Goal: Download file/media

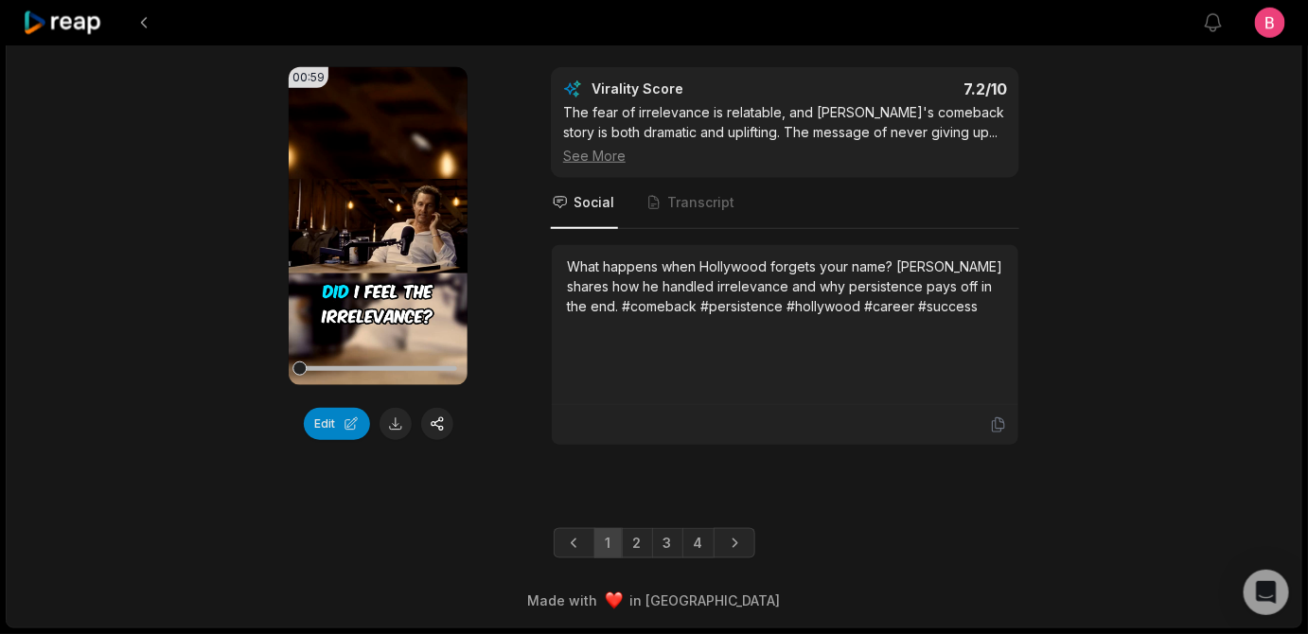
scroll to position [5044, 0]
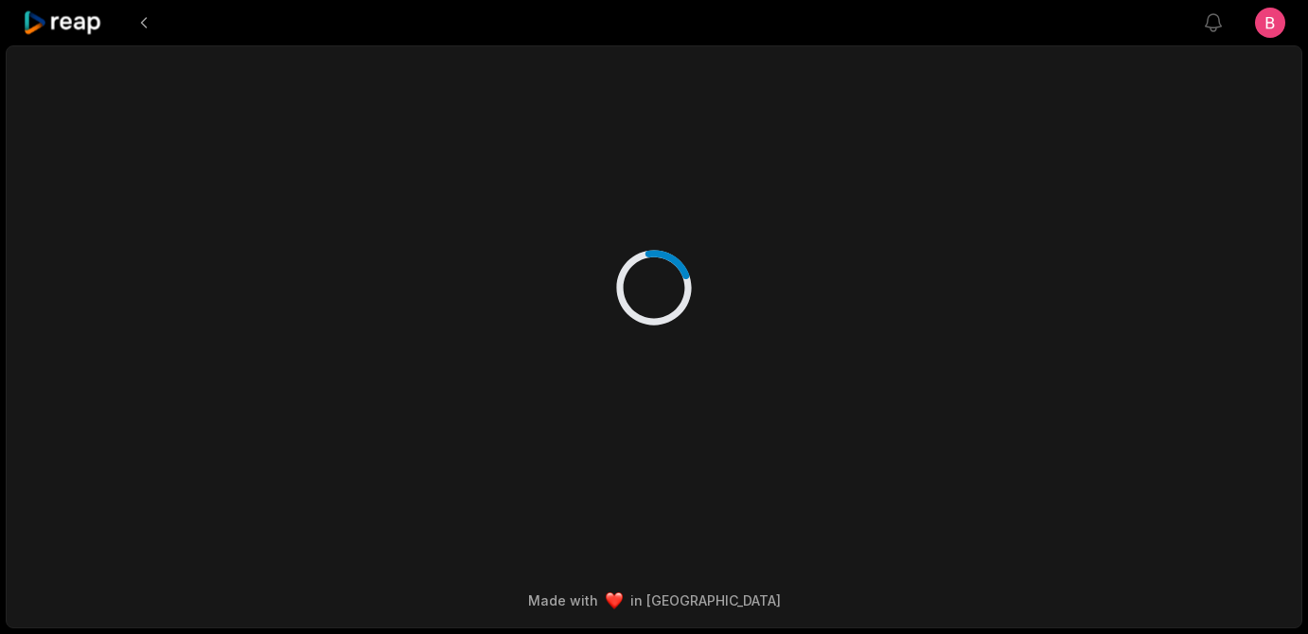
scroll to position [17, 0]
click at [64, 29] on icon at bounding box center [63, 23] width 80 height 26
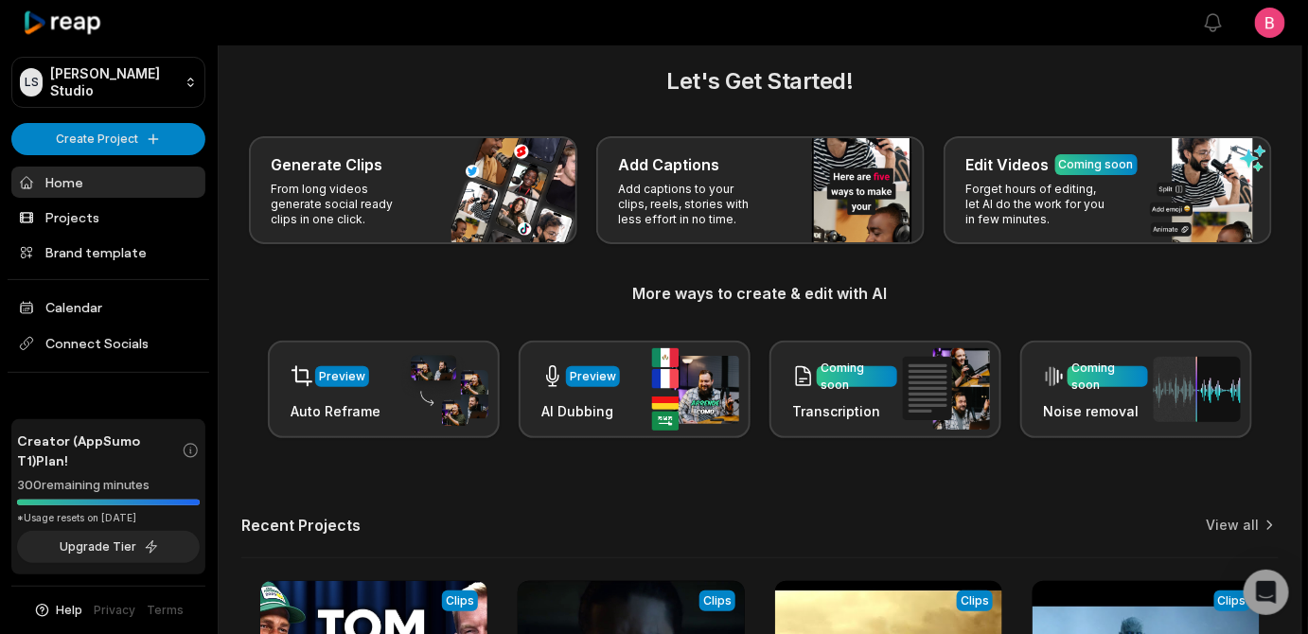
scroll to position [626, 0]
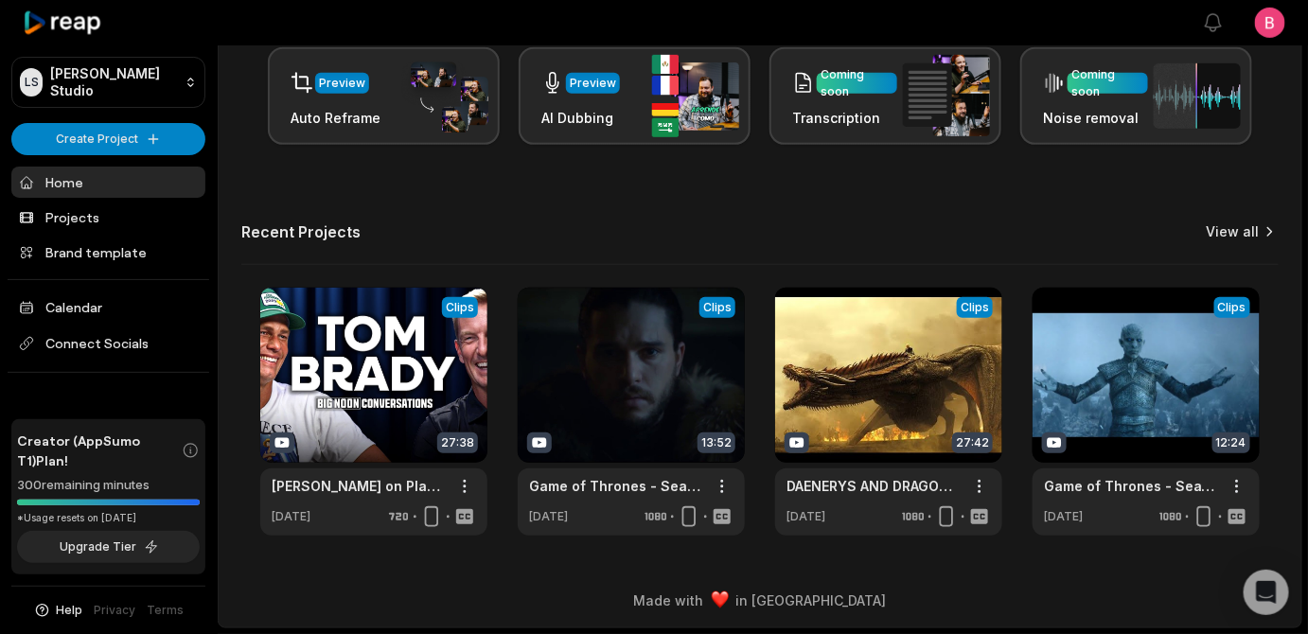
click at [1220, 222] on link "View all" at bounding box center [1233, 231] width 53 height 19
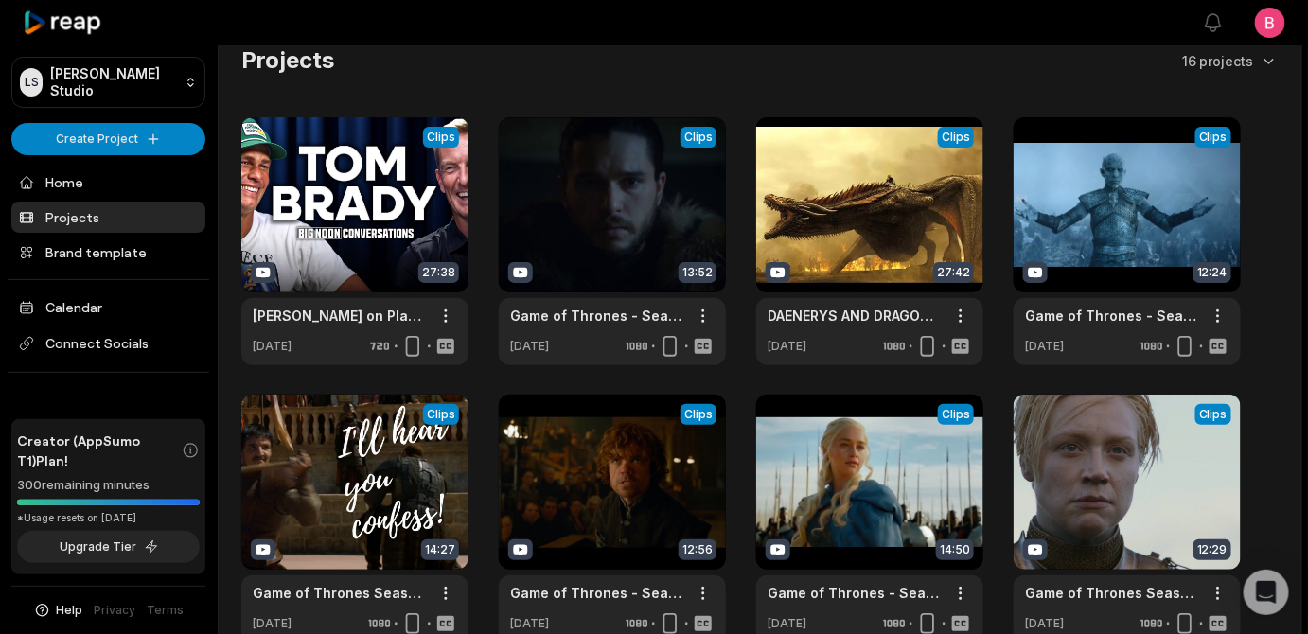
scroll to position [553, 0]
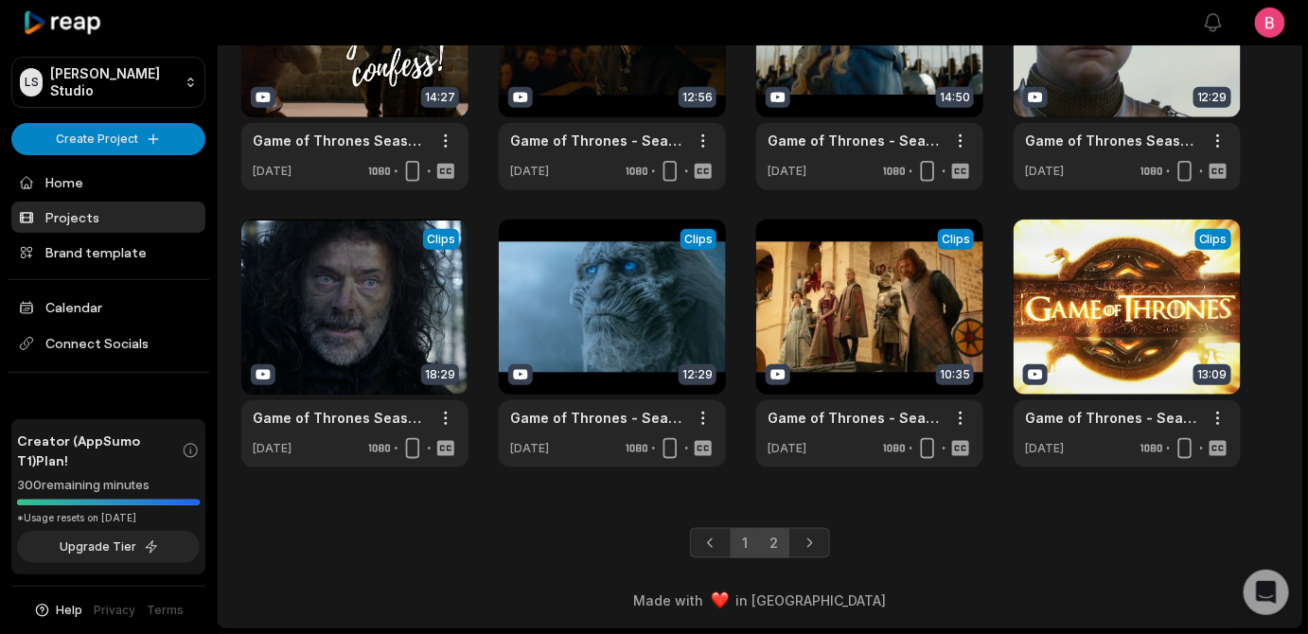
click at [771, 536] on link "2" at bounding box center [773, 543] width 31 height 30
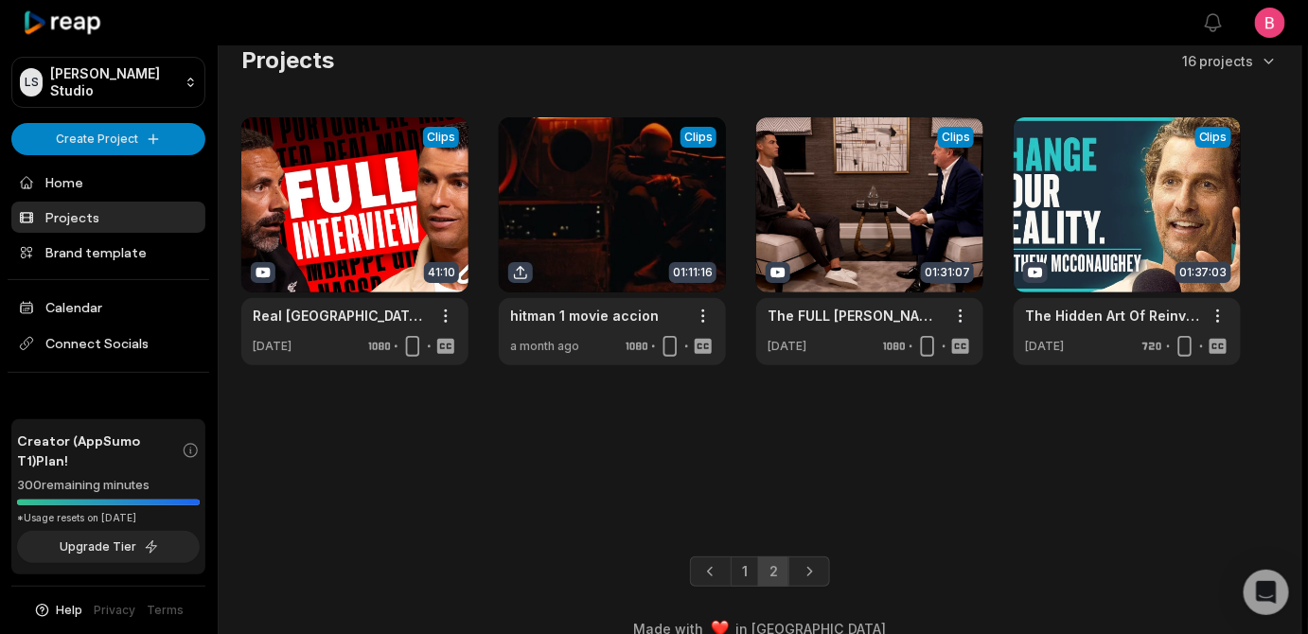
scroll to position [70, 0]
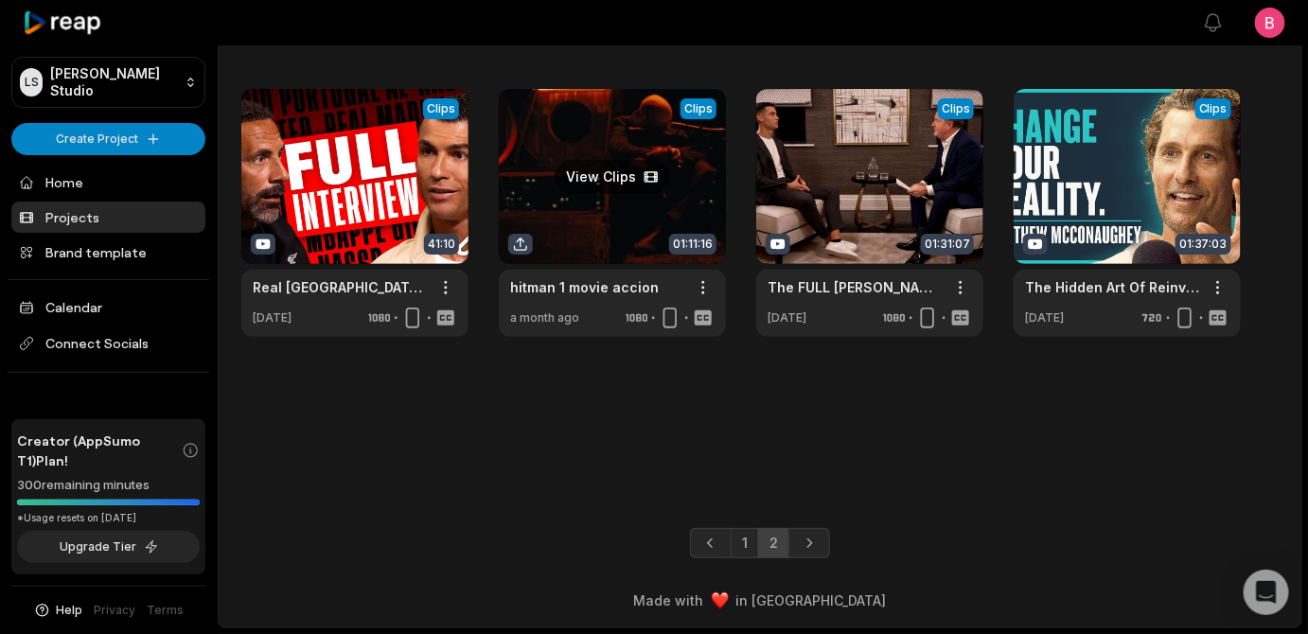
click at [614, 143] on link at bounding box center [612, 213] width 227 height 248
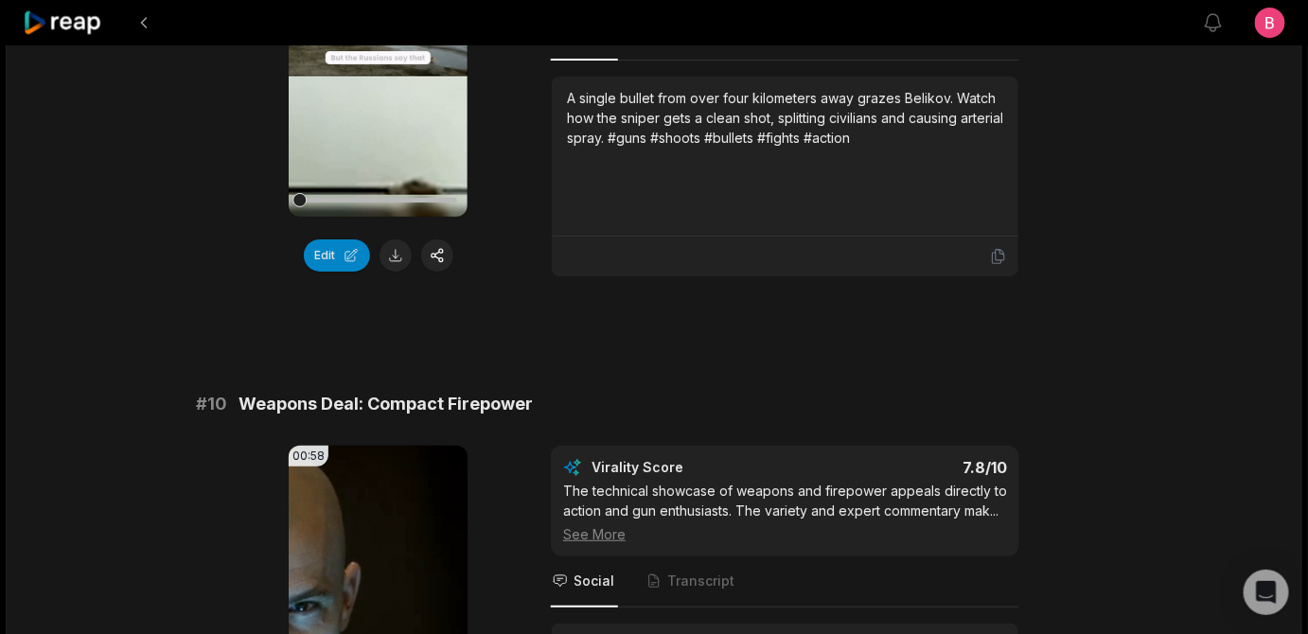
scroll to position [4590, 0]
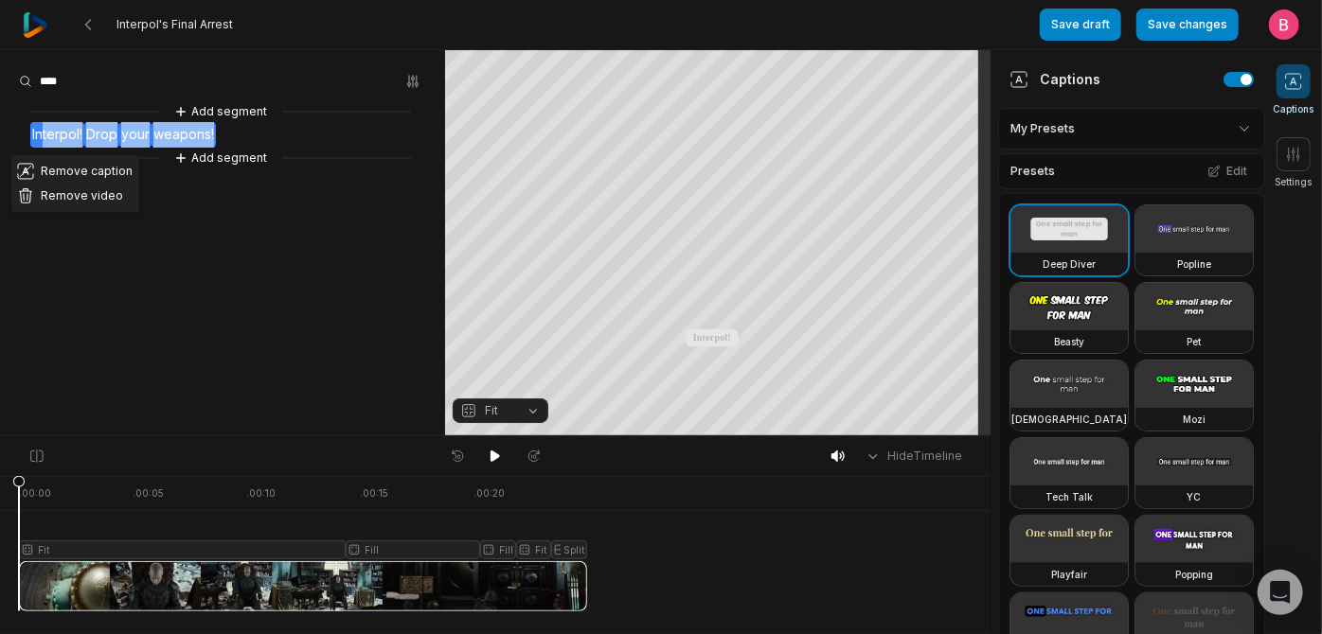
click at [136, 208] on button "Remove video" at bounding box center [75, 196] width 128 height 25
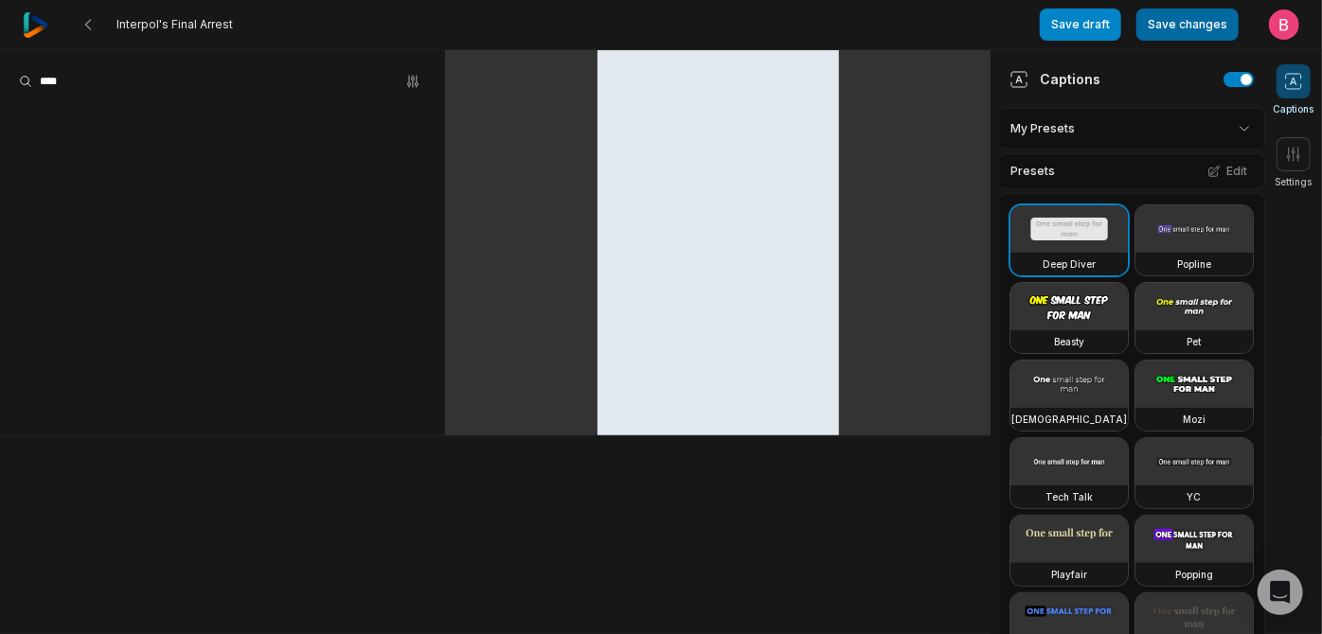
click at [1136, 36] on button "Save changes" at bounding box center [1187, 25] width 102 height 32
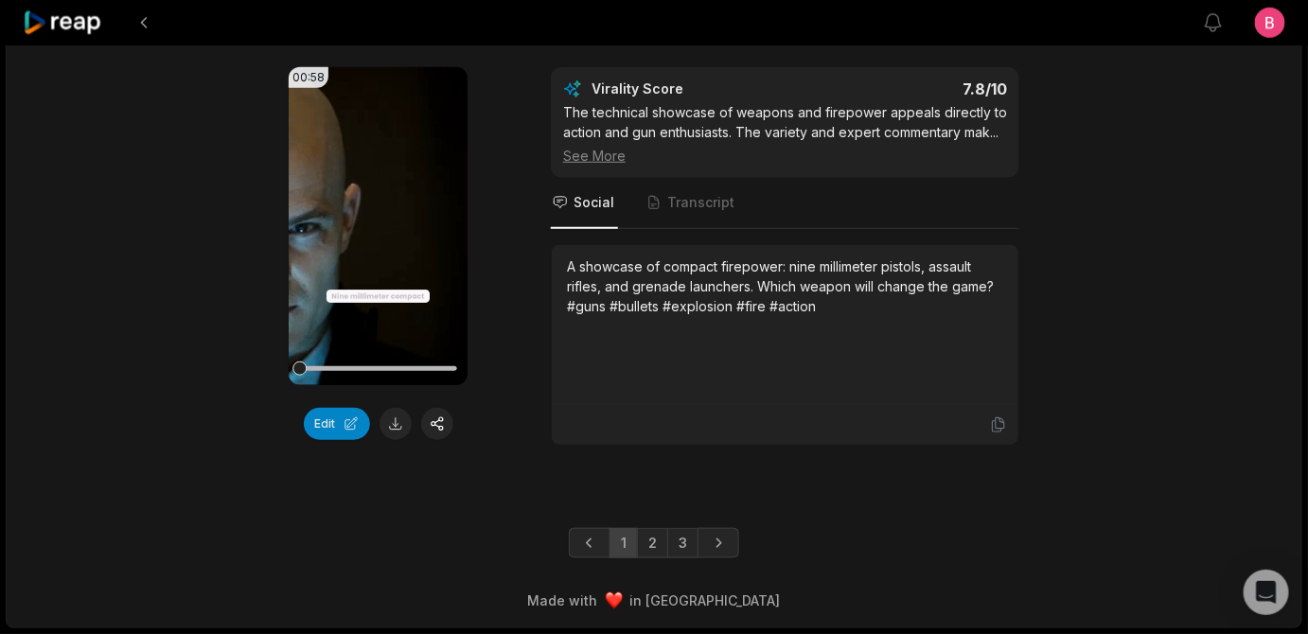
scroll to position [5981, 0]
click at [649, 541] on link "2" at bounding box center [652, 543] width 31 height 30
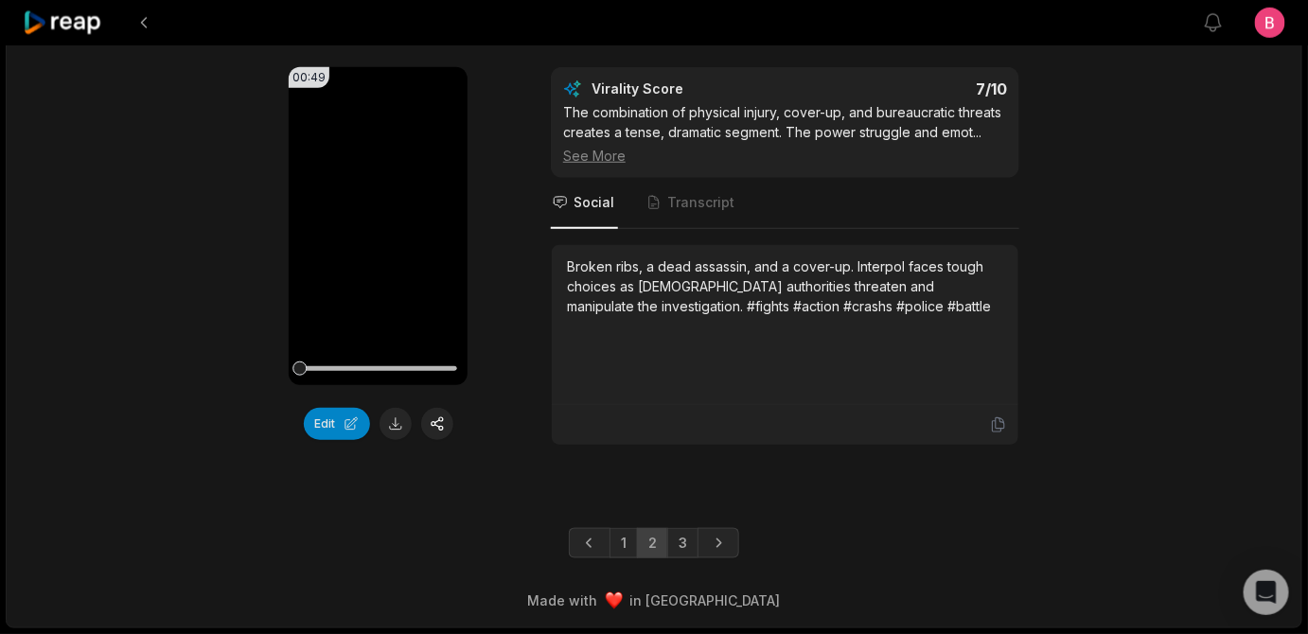
scroll to position [5751, 0]
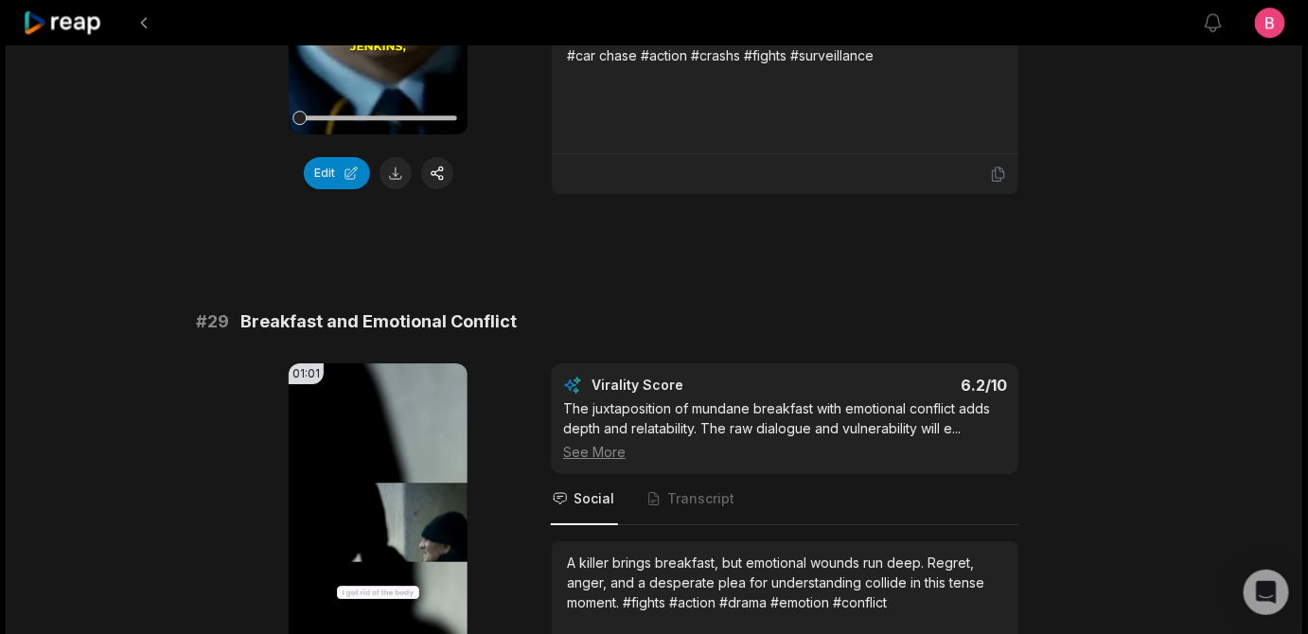
scroll to position [4603, 0]
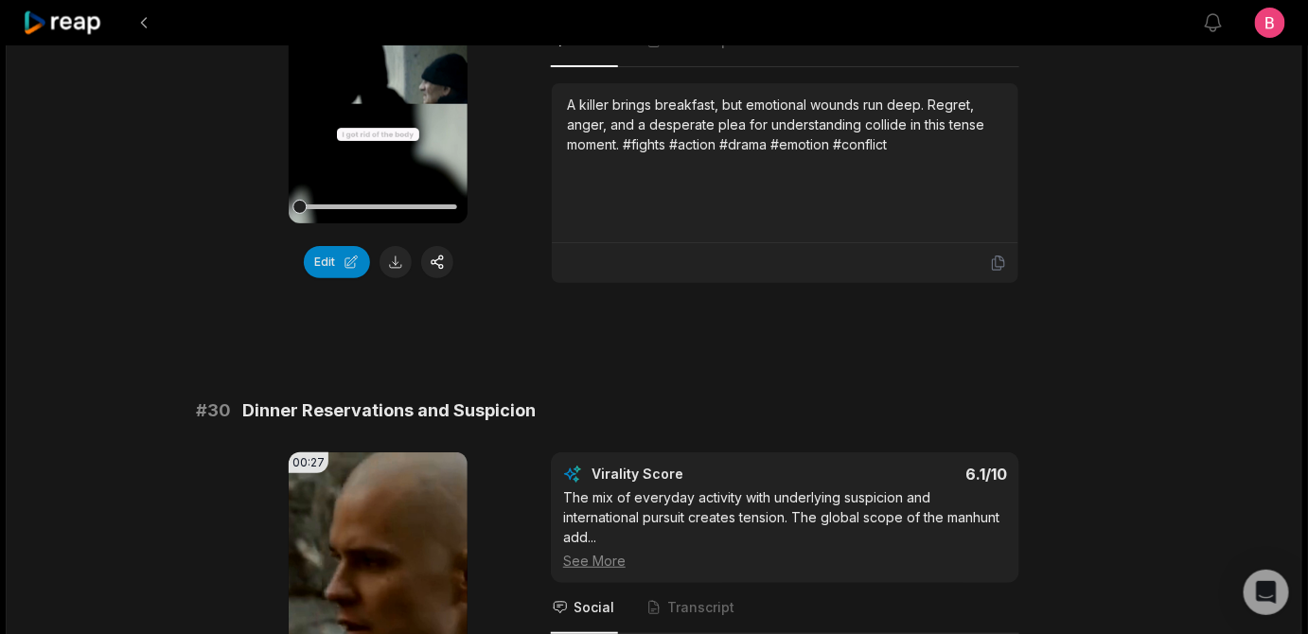
scroll to position [5062, 0]
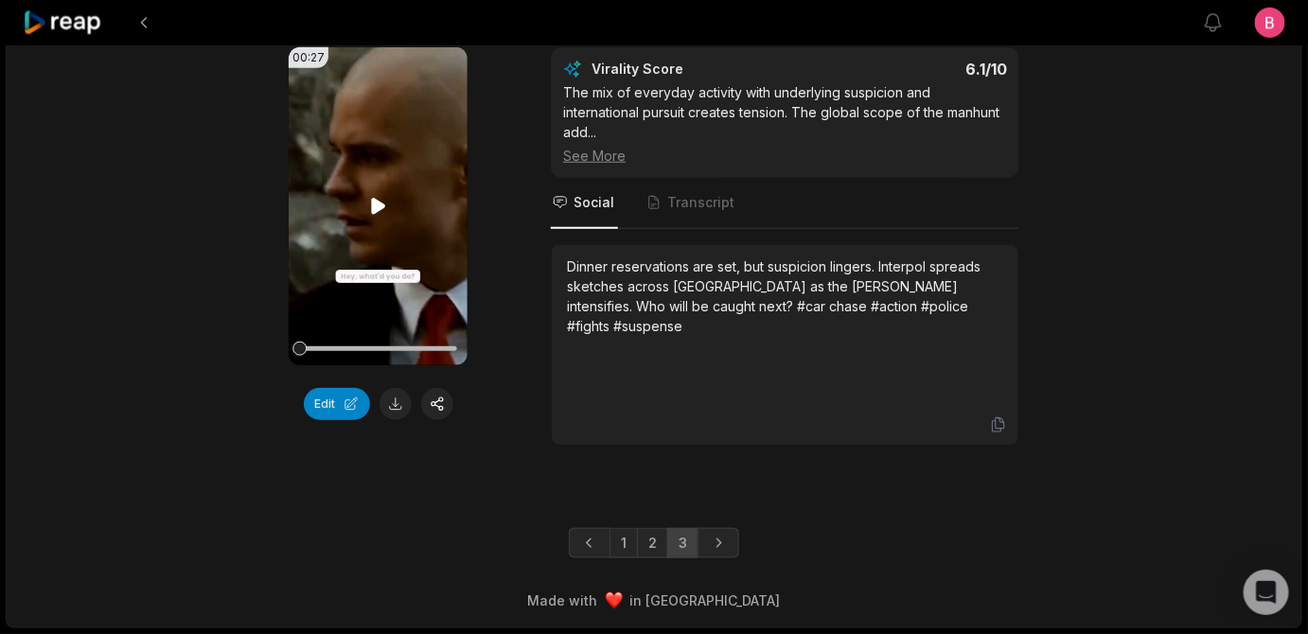
click at [376, 218] on icon at bounding box center [378, 206] width 23 height 23
click at [380, 365] on div at bounding box center [377, 348] width 157 height 33
click at [407, 351] on div at bounding box center [377, 349] width 157 height 5
click at [434, 365] on div at bounding box center [377, 348] width 157 height 33
click at [449, 365] on div at bounding box center [377, 348] width 157 height 33
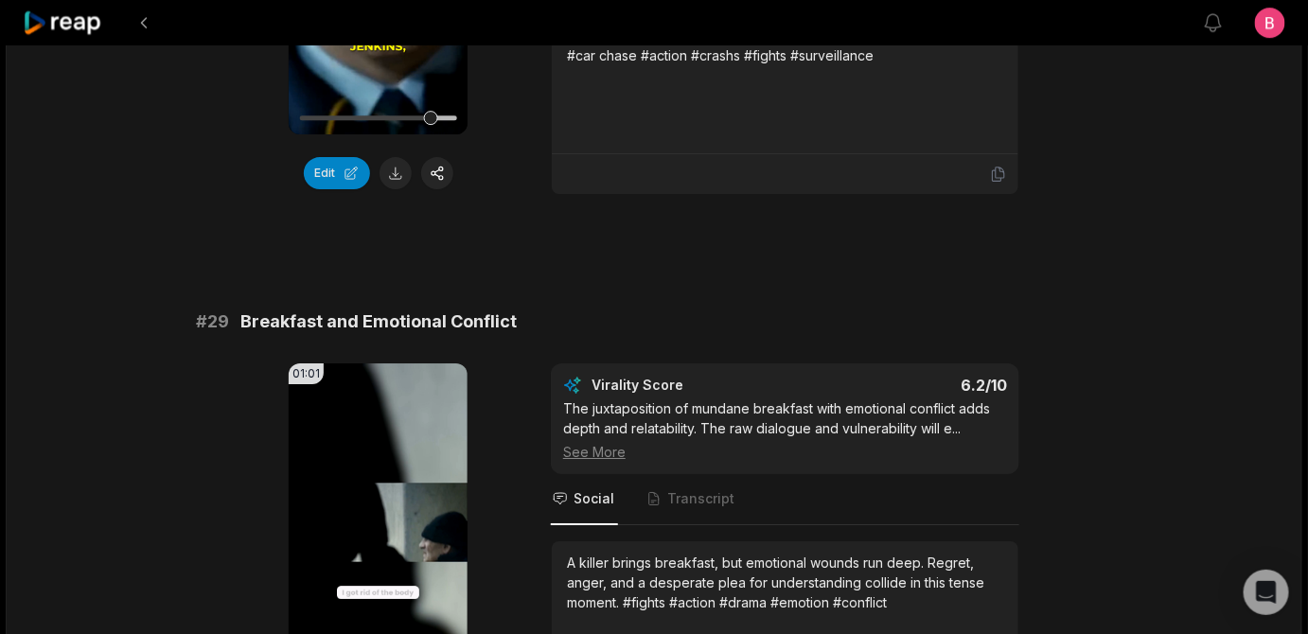
scroll to position [4603, 0]
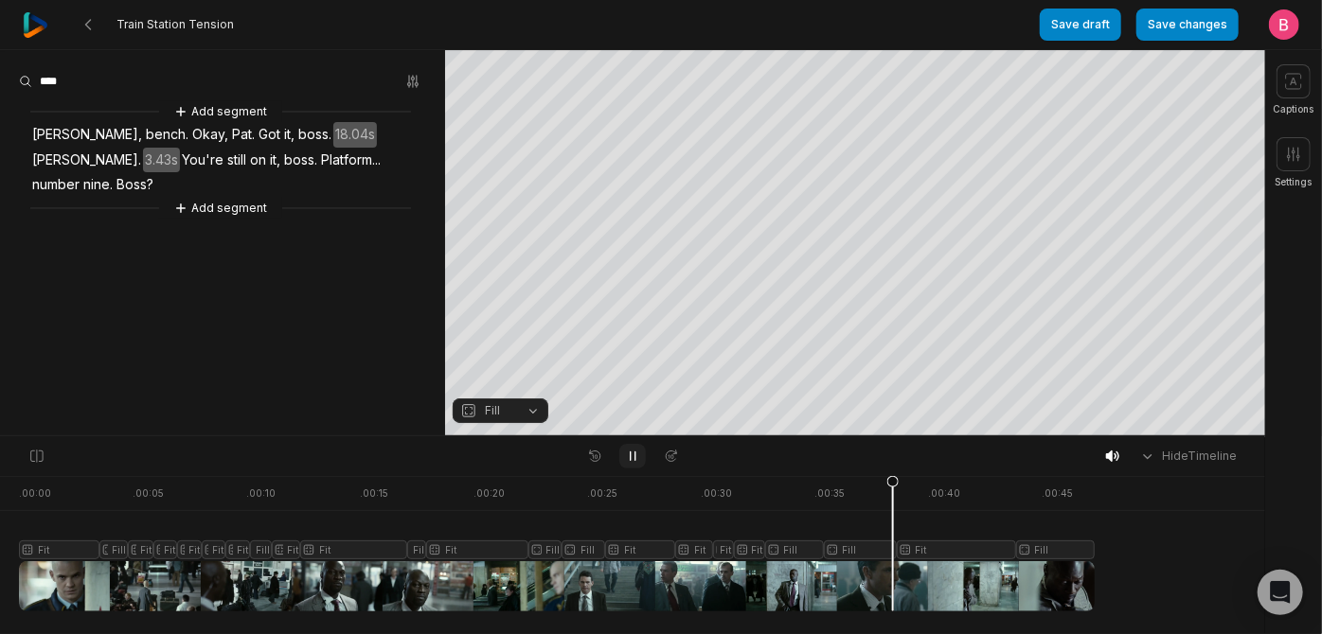
click at [636, 464] on icon at bounding box center [632, 456] width 15 height 15
click at [637, 464] on icon at bounding box center [632, 456] width 15 height 15
click at [636, 464] on icon at bounding box center [632, 456] width 15 height 15
click at [531, 417] on button "Fill" at bounding box center [501, 411] width 96 height 25
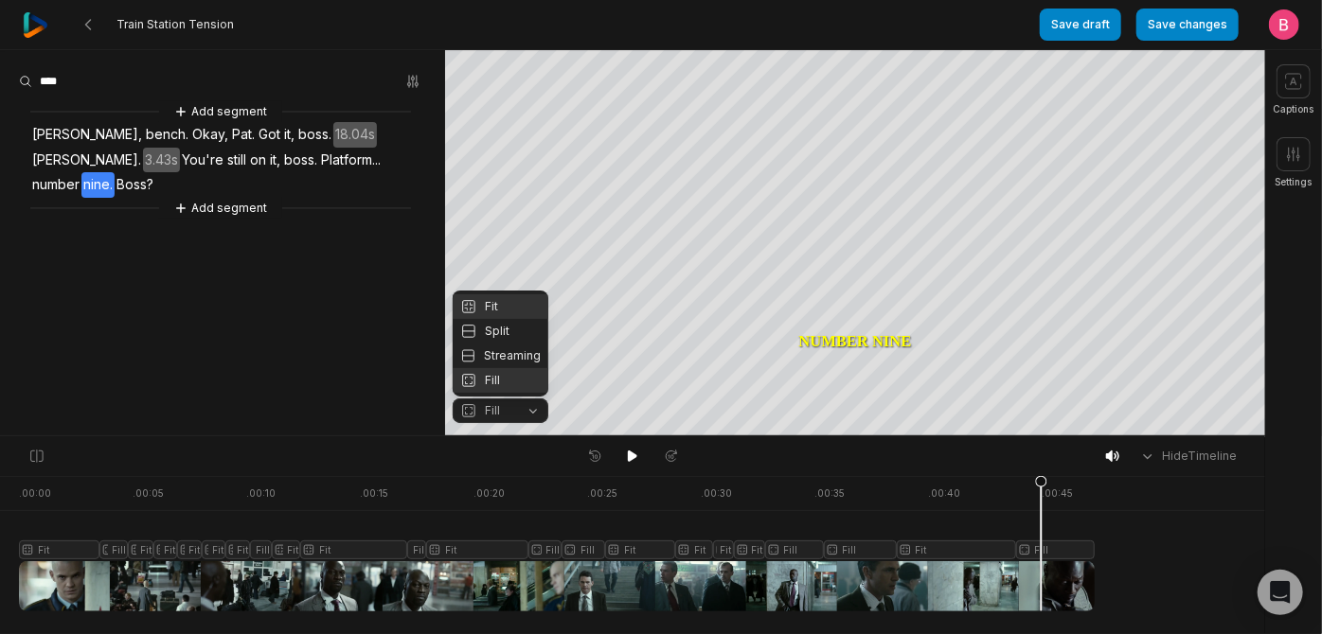
click at [509, 294] on div "Fit" at bounding box center [501, 306] width 96 height 25
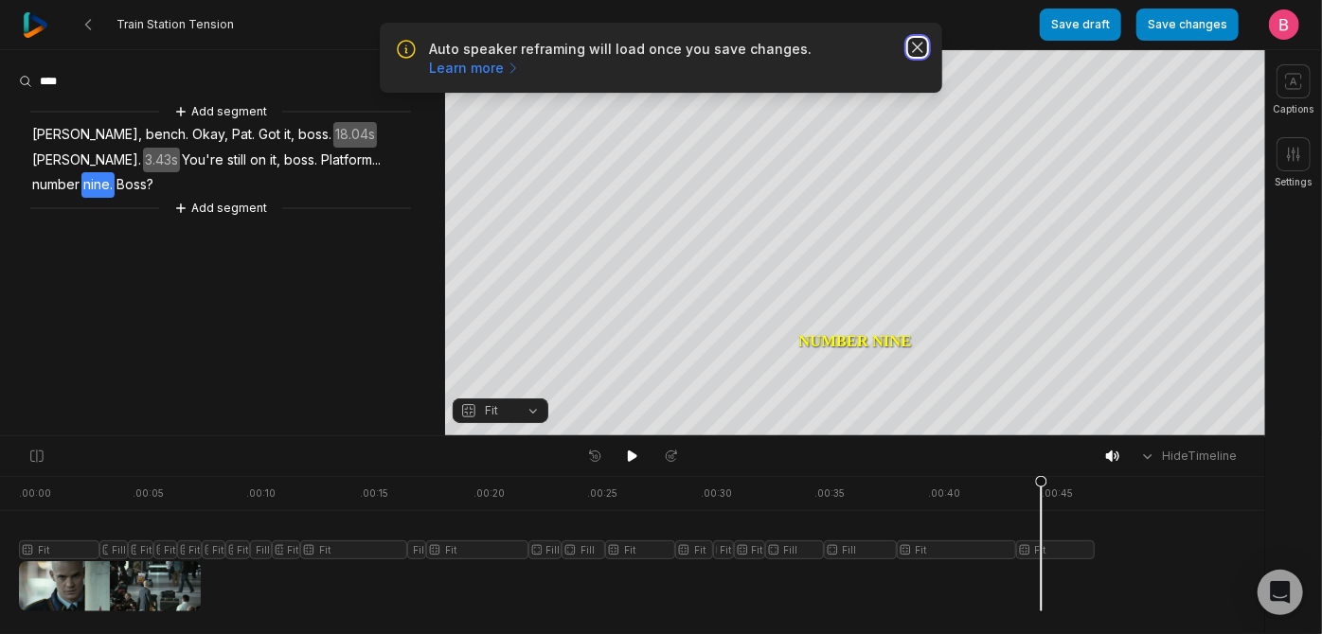
click at [919, 56] on icon "button" at bounding box center [917, 47] width 19 height 19
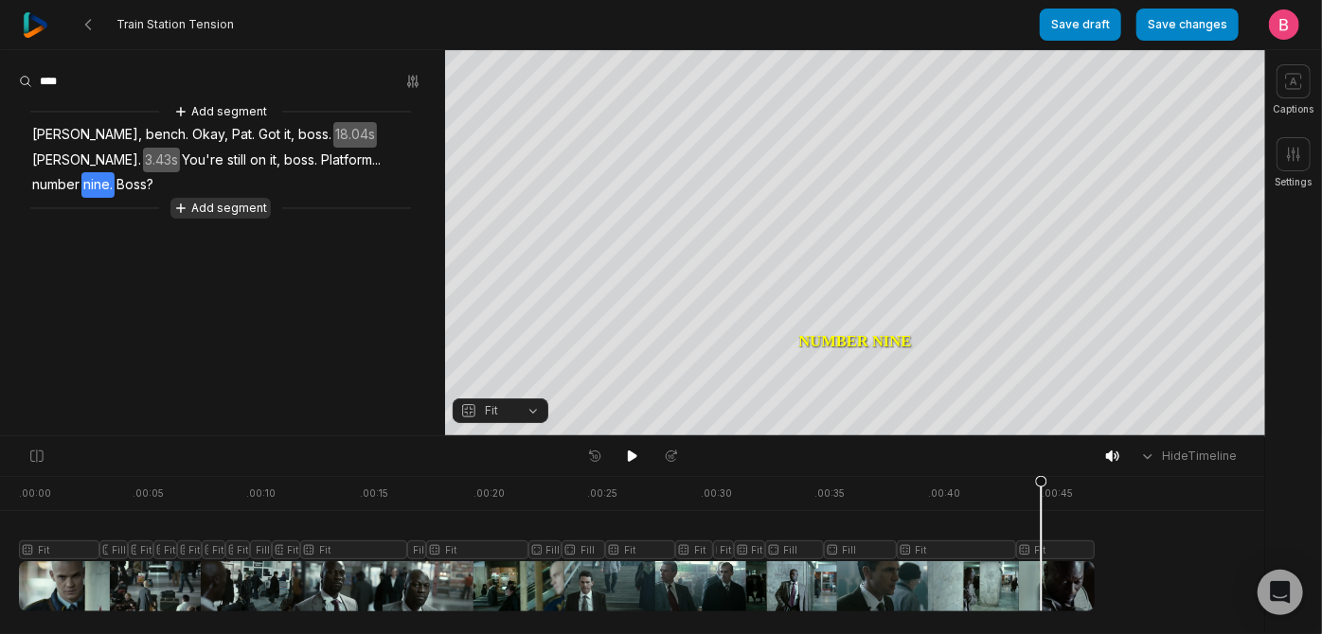
click at [247, 219] on button "Add segment" at bounding box center [220, 208] width 100 height 21
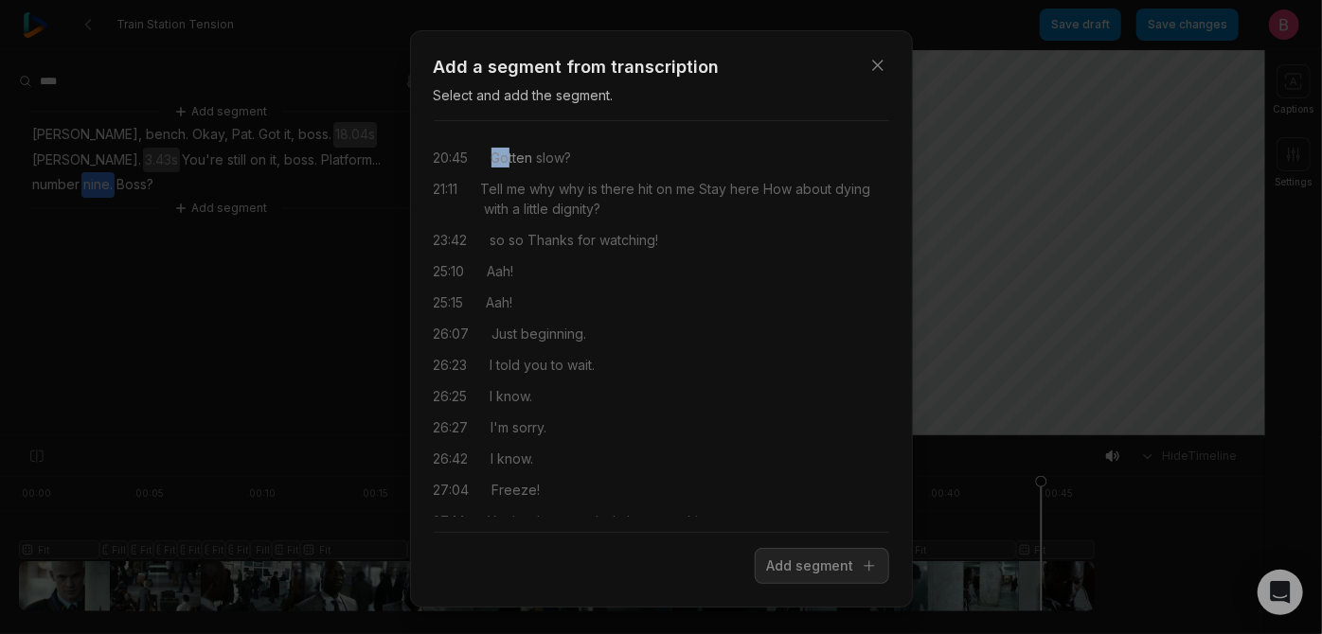
drag, startPoint x: 491, startPoint y: 193, endPoint x: 524, endPoint y: 204, distance: 33.8
click at [524, 168] on div "20:45 Gotten slow?" at bounding box center [661, 158] width 455 height 20
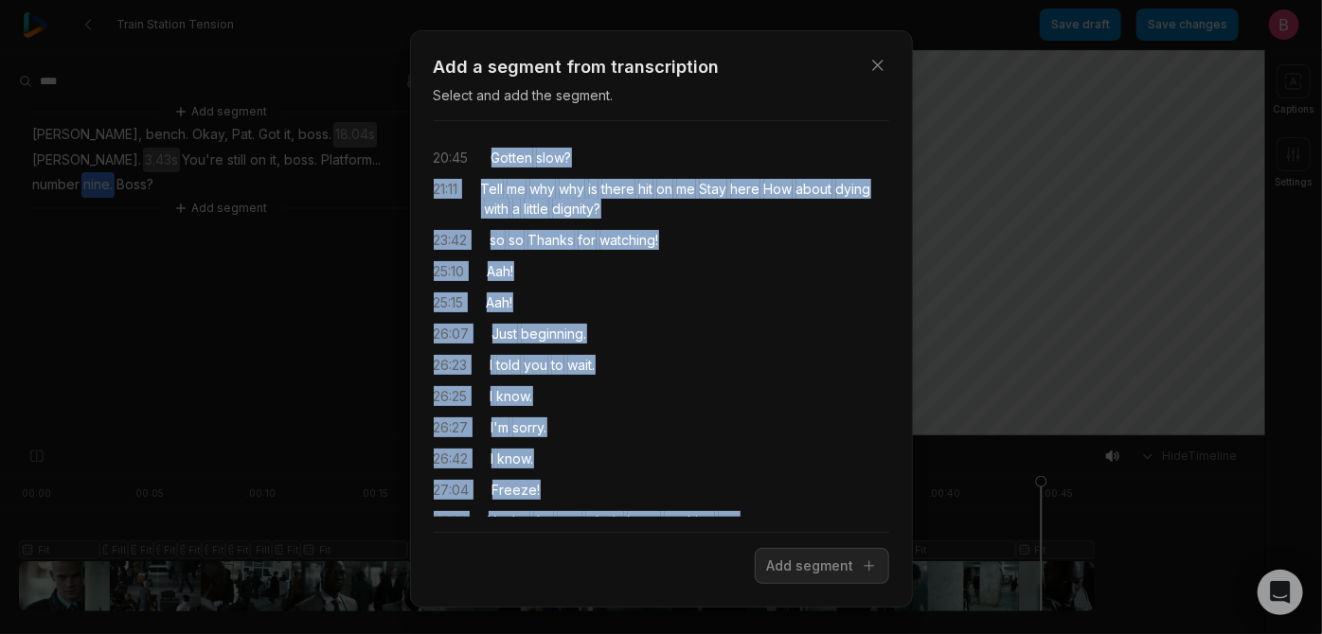
drag, startPoint x: 709, startPoint y: 304, endPoint x: 493, endPoint y: 197, distance: 240.9
click at [493, 197] on div "20:45 Gotten slow? 21:11 Tell me why why is there hit on me Stay here How about…" at bounding box center [661, 326] width 455 height 381
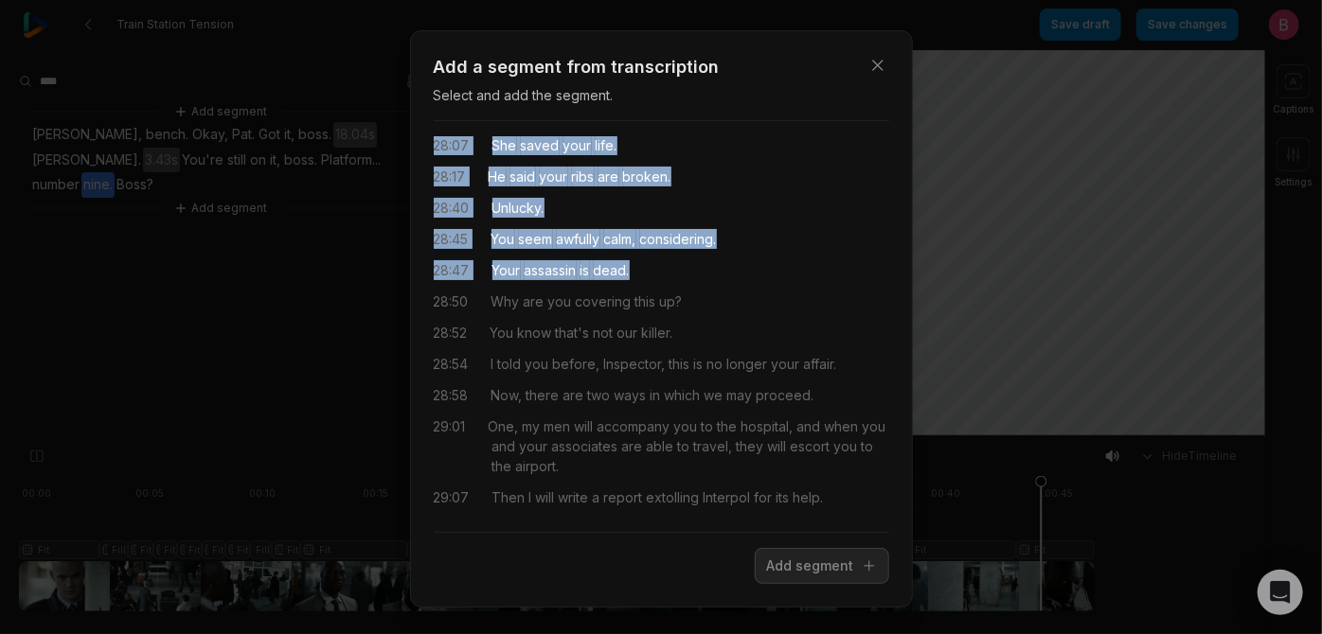
click at [661, 155] on div "28:07 She saved your life." at bounding box center [661, 145] width 455 height 20
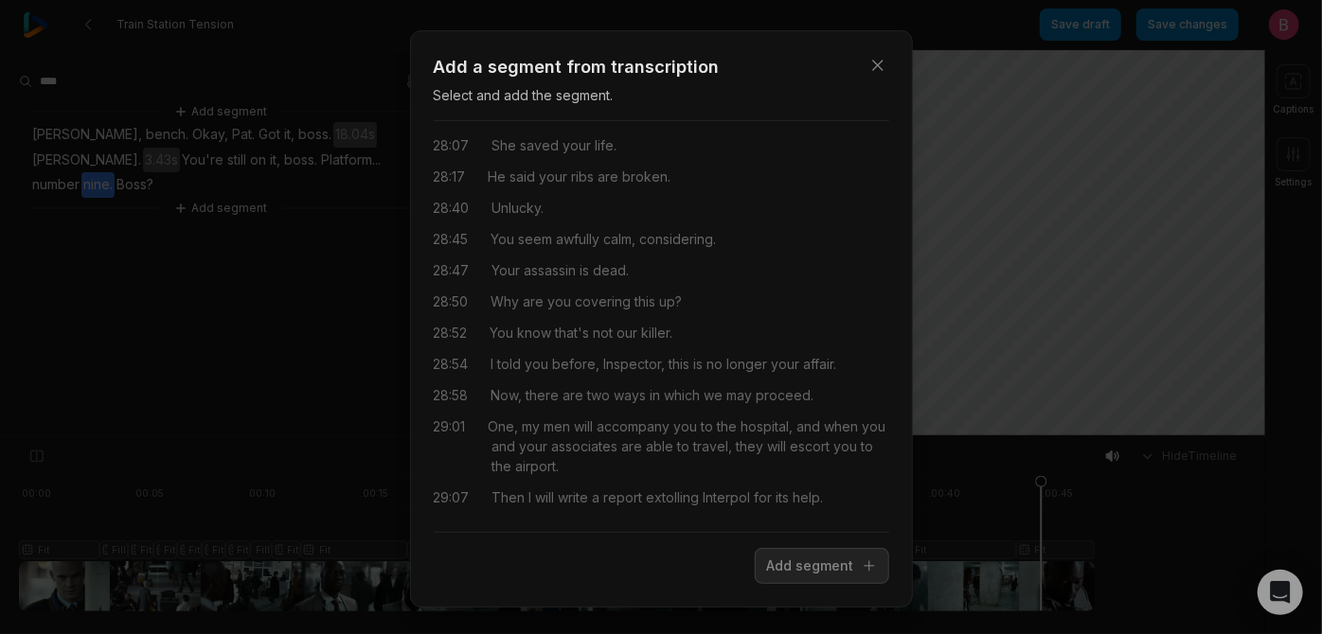
click at [623, 124] on div "27:58 Stop." at bounding box center [661, 114] width 455 height 20
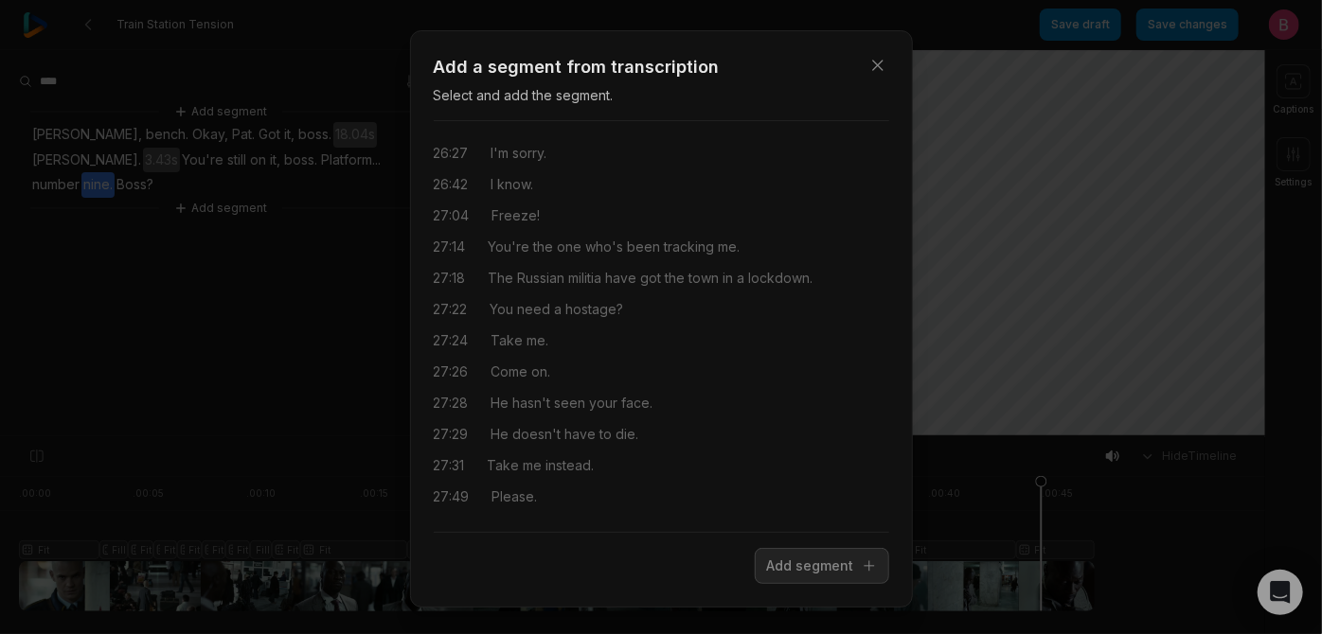
scroll to position [310, 0]
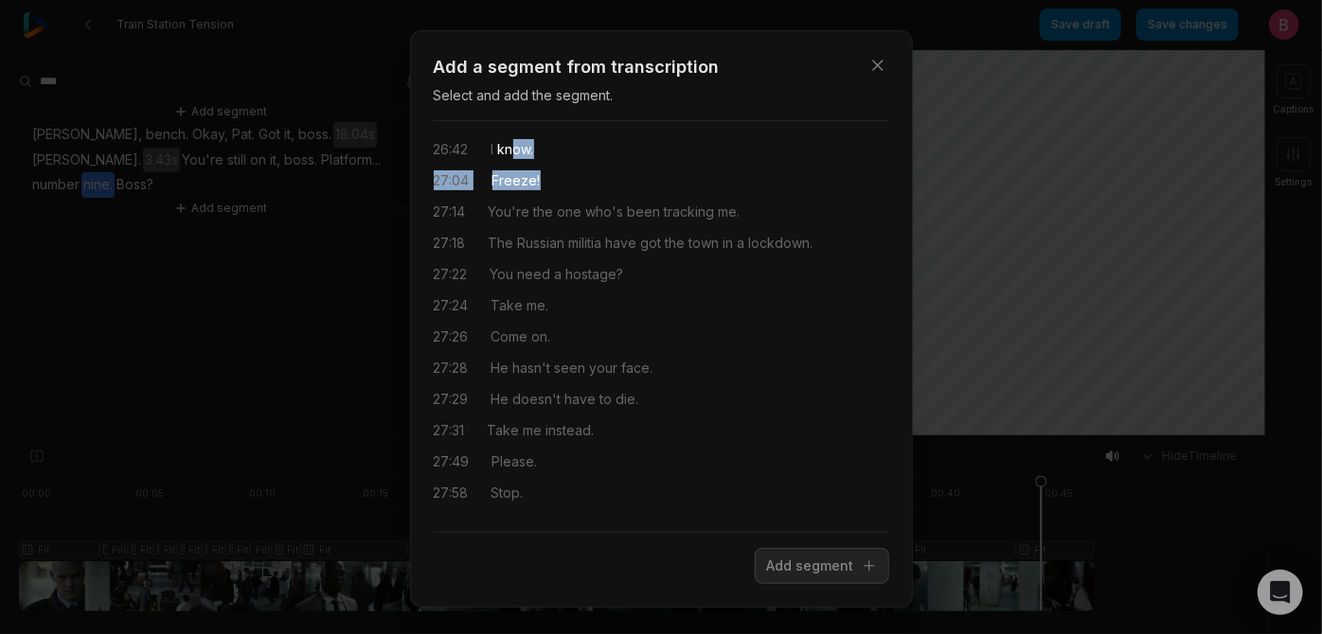
drag, startPoint x: 576, startPoint y: 296, endPoint x: 530, endPoint y: 273, distance: 51.2
click at [530, 273] on div "20:45 Gotten slow? 21:11 Tell me why why is there hit on me Stay here How about…" at bounding box center [661, 326] width 455 height 381
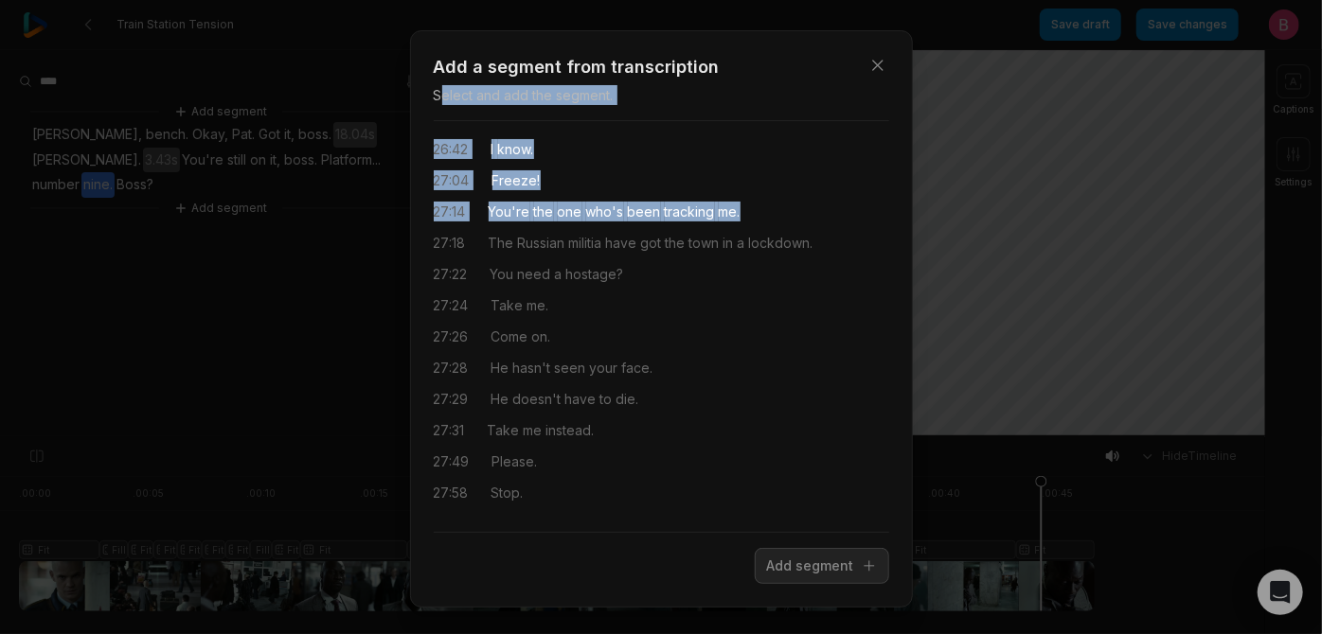
scroll to position [0, 0]
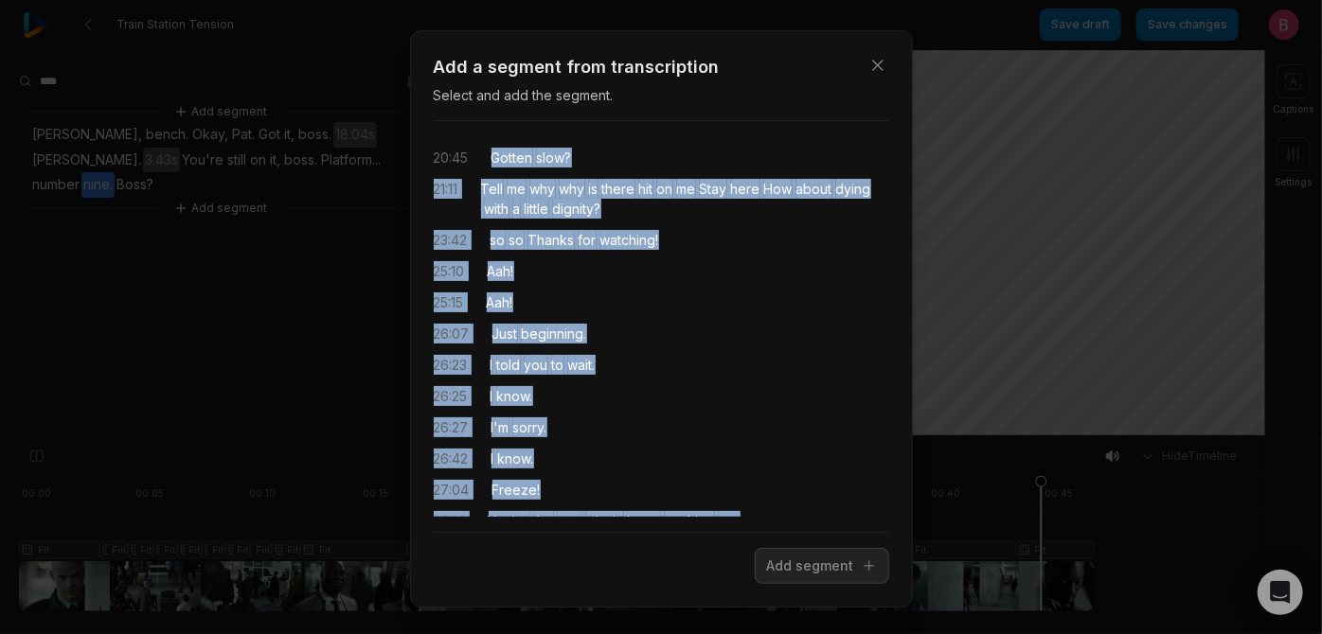
drag, startPoint x: 817, startPoint y: 339, endPoint x: 495, endPoint y: 219, distance: 343.6
click at [495, 203] on div "20:45 Gotten slow? 21:11 Tell me why why is there hit on me Stay here How about…" at bounding box center [661, 326] width 455 height 381
click at [793, 584] on button "Add segment" at bounding box center [822, 566] width 134 height 36
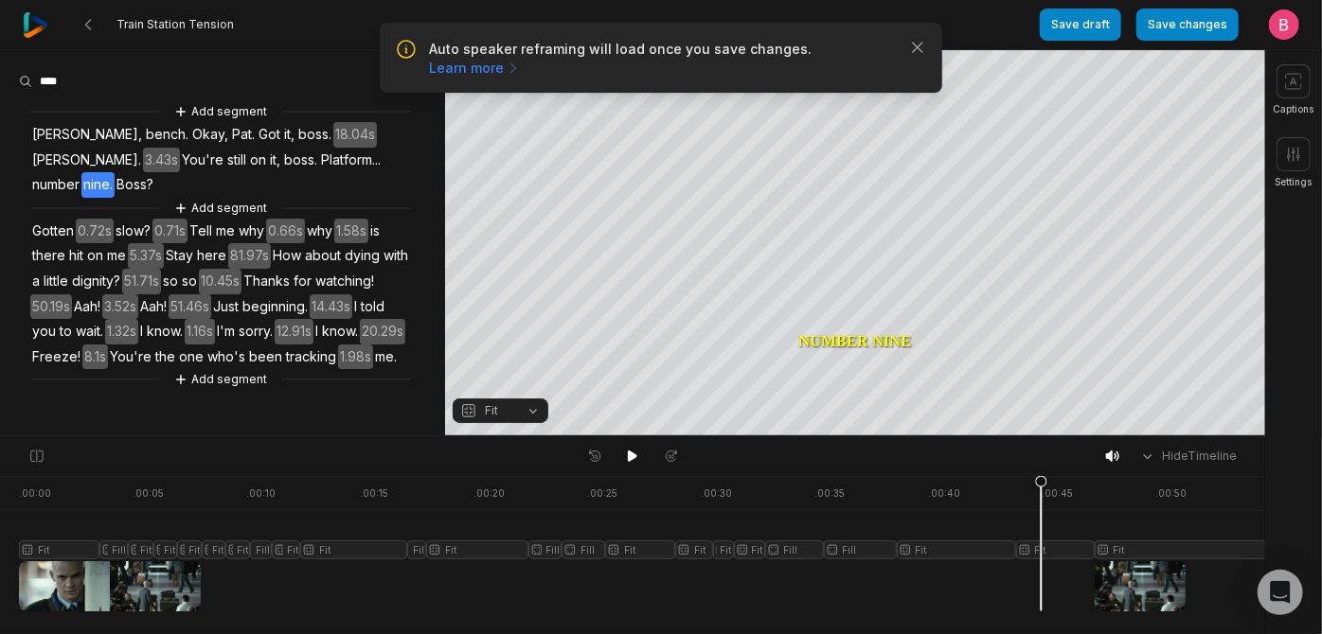
click at [50, 244] on span "Gotten" at bounding box center [52, 232] width 45 height 26
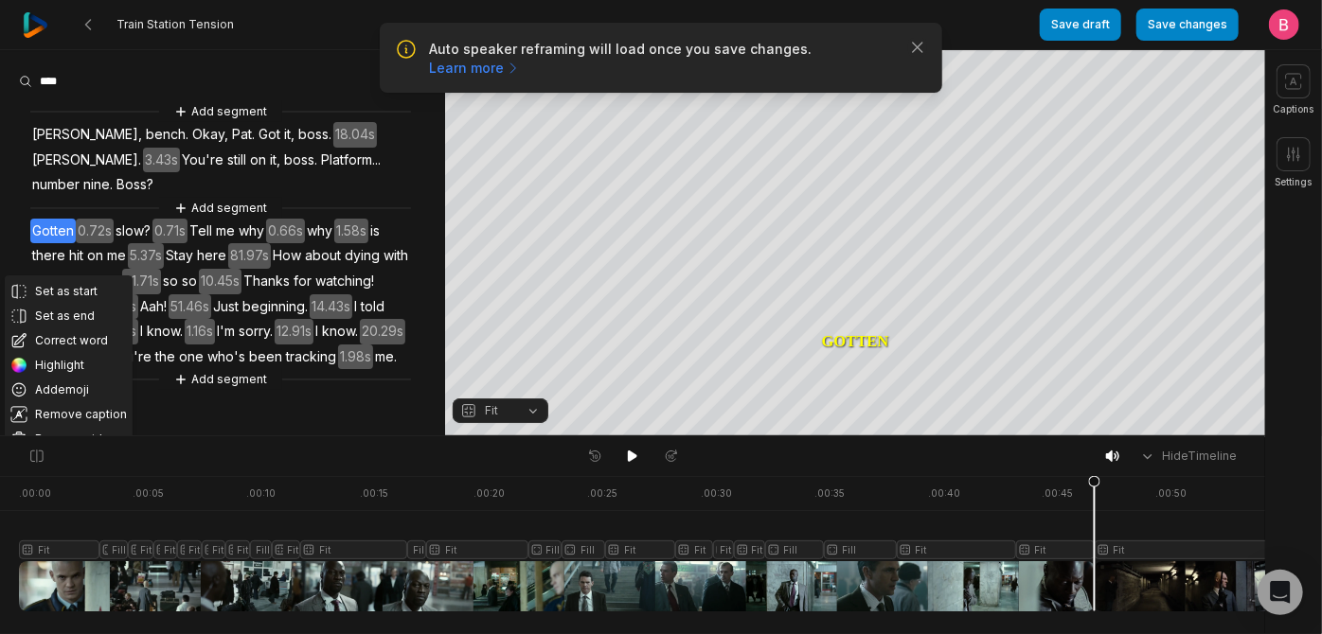
click at [155, 198] on span "Boss?" at bounding box center [135, 185] width 41 height 26
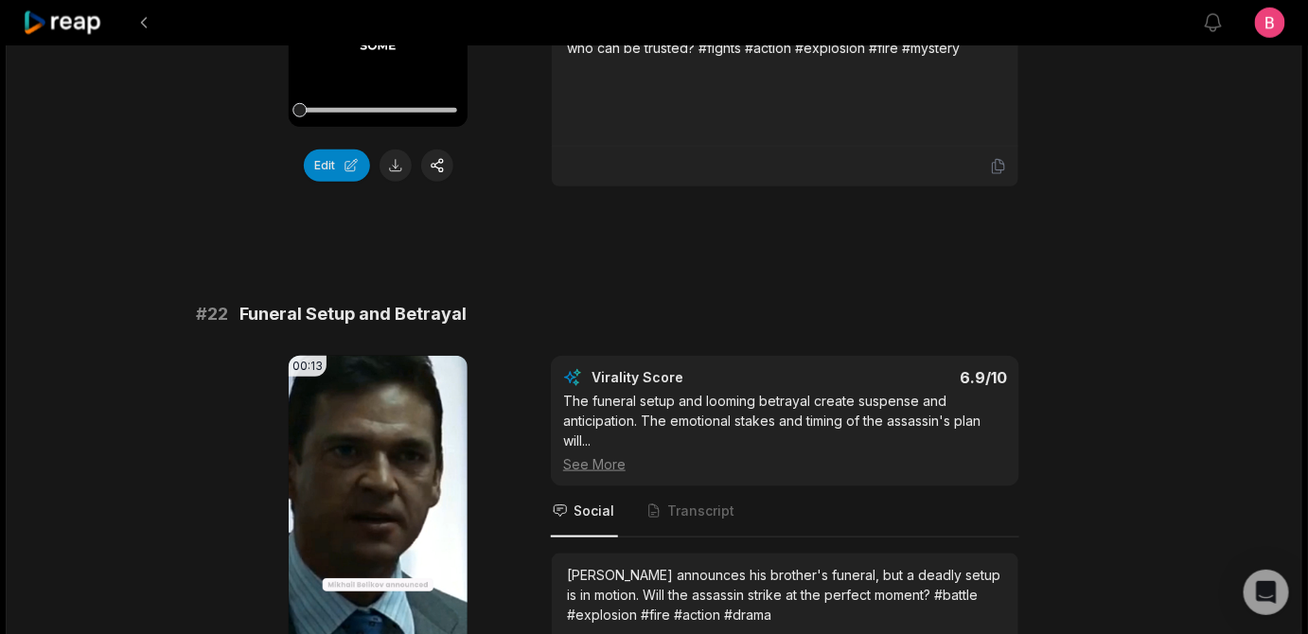
scroll to position [12, 0]
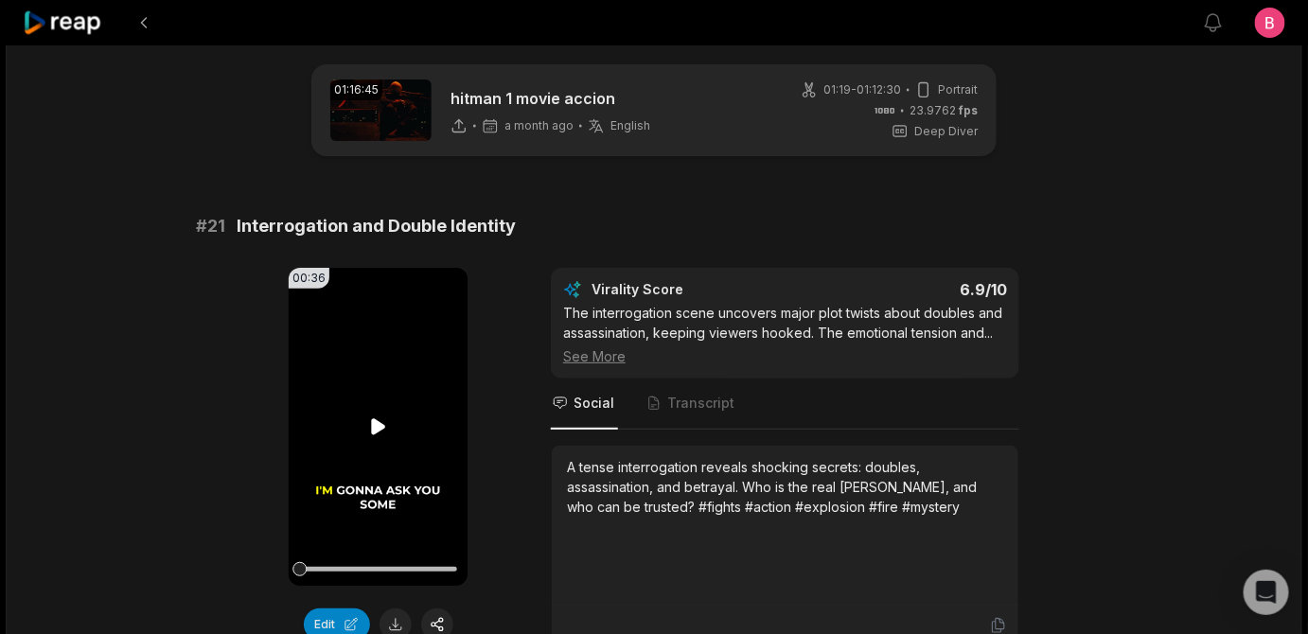
click at [382, 438] on icon at bounding box center [378, 427] width 23 height 23
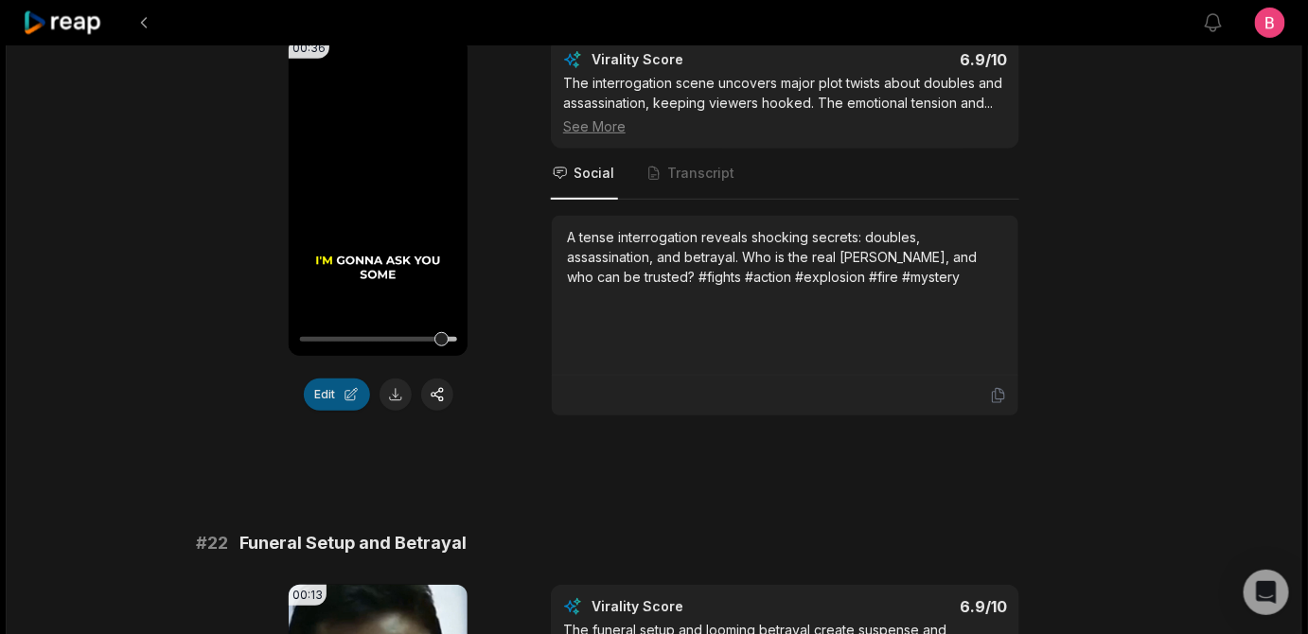
click at [335, 411] on button "Edit" at bounding box center [337, 395] width 66 height 32
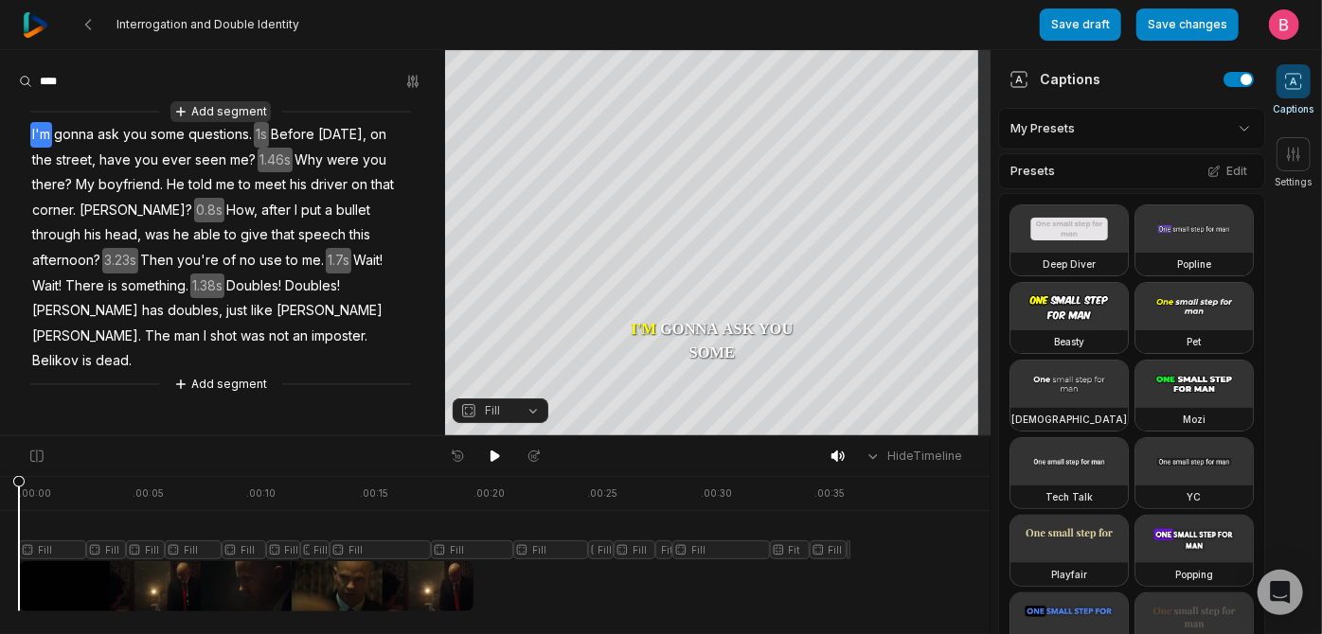
click at [197, 119] on button "Add segment" at bounding box center [220, 111] width 100 height 21
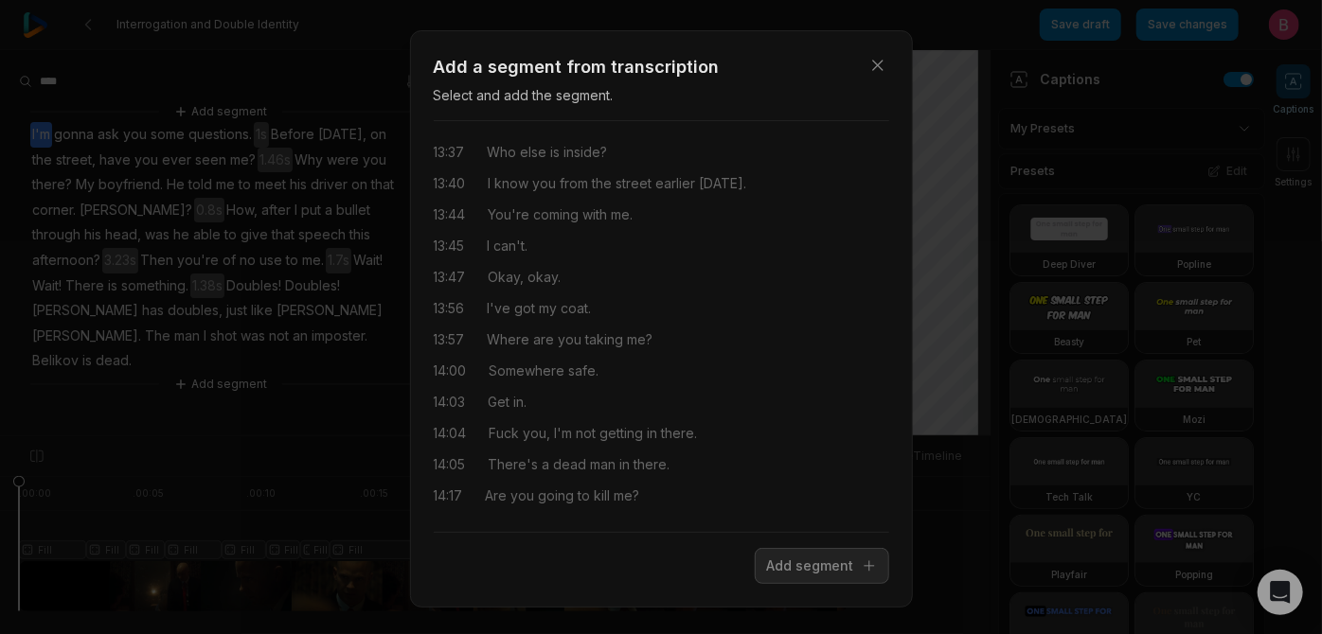
scroll to position [6773, 0]
drag, startPoint x: 719, startPoint y: 523, endPoint x: 494, endPoint y: 522, distance: 224.4
click at [494, 506] on div "14:17 Are you going to kill me?" at bounding box center [661, 496] width 455 height 20
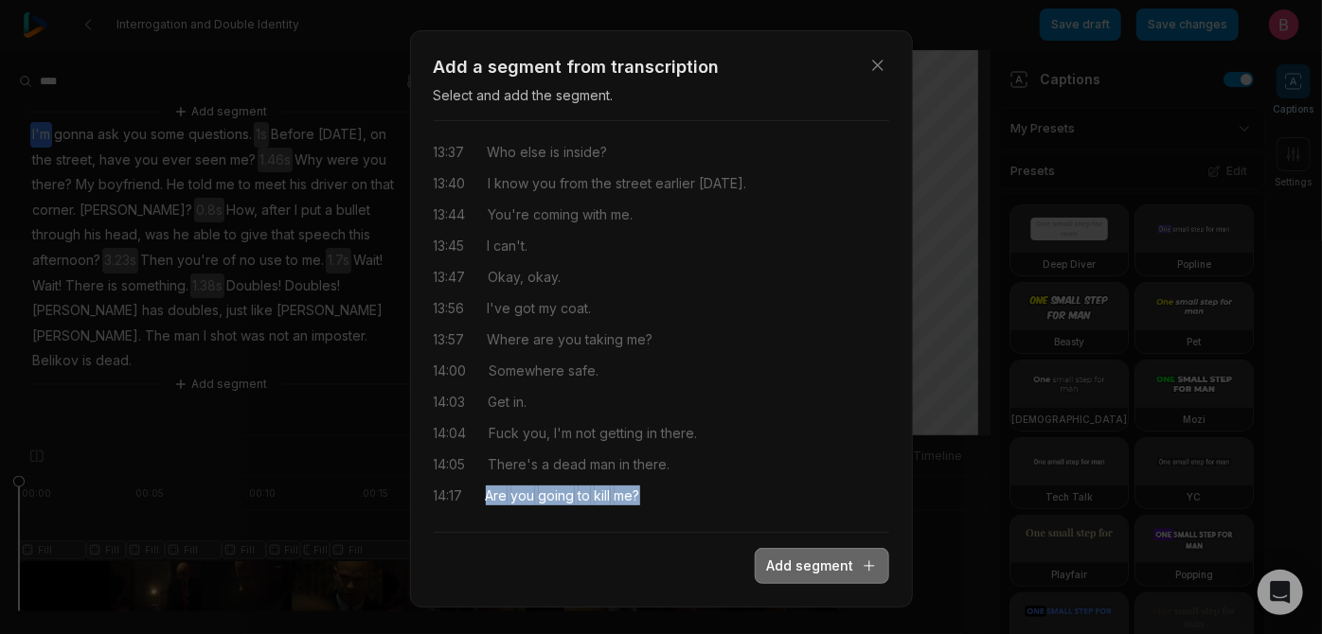
click at [755, 584] on button "Add segment" at bounding box center [822, 566] width 134 height 36
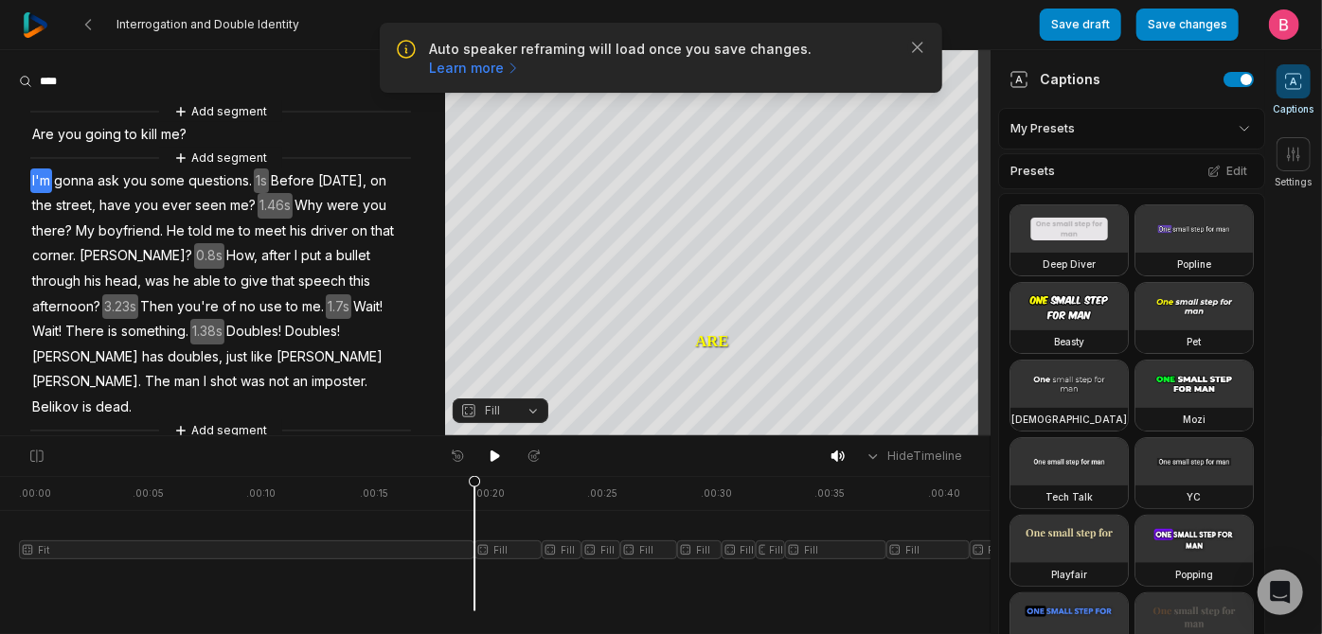
click at [48, 147] on span "Are" at bounding box center [43, 135] width 26 height 26
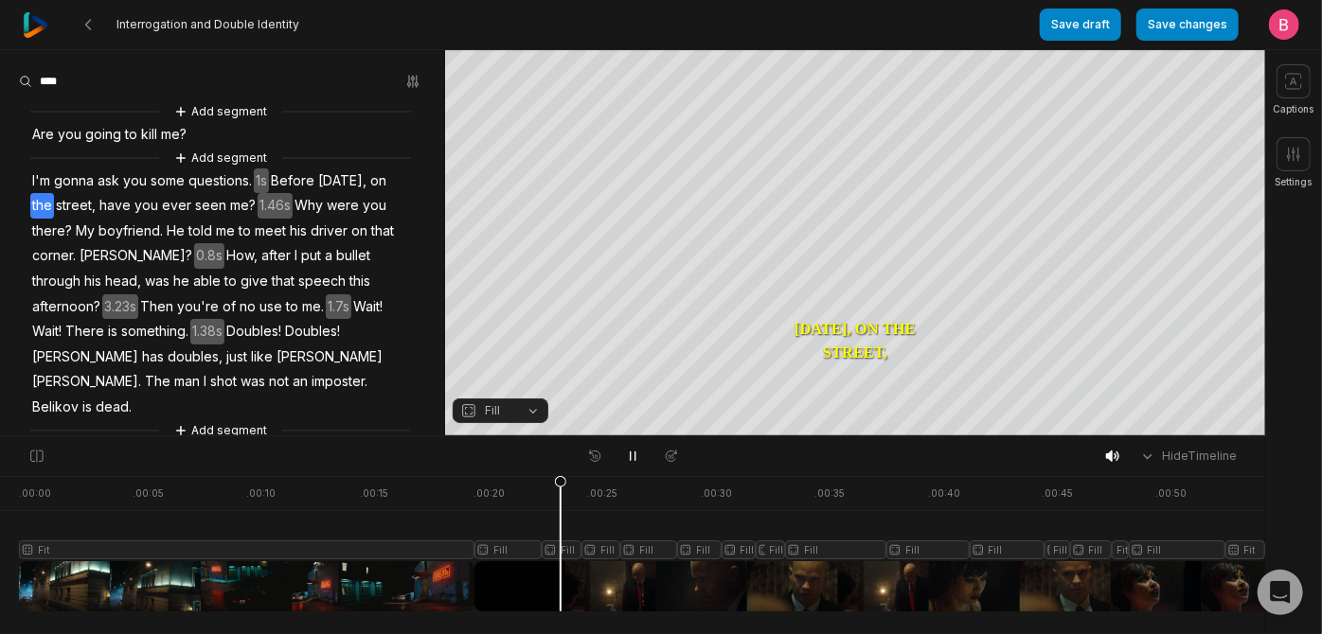
click at [50, 148] on span "Are" at bounding box center [43, 135] width 26 height 26
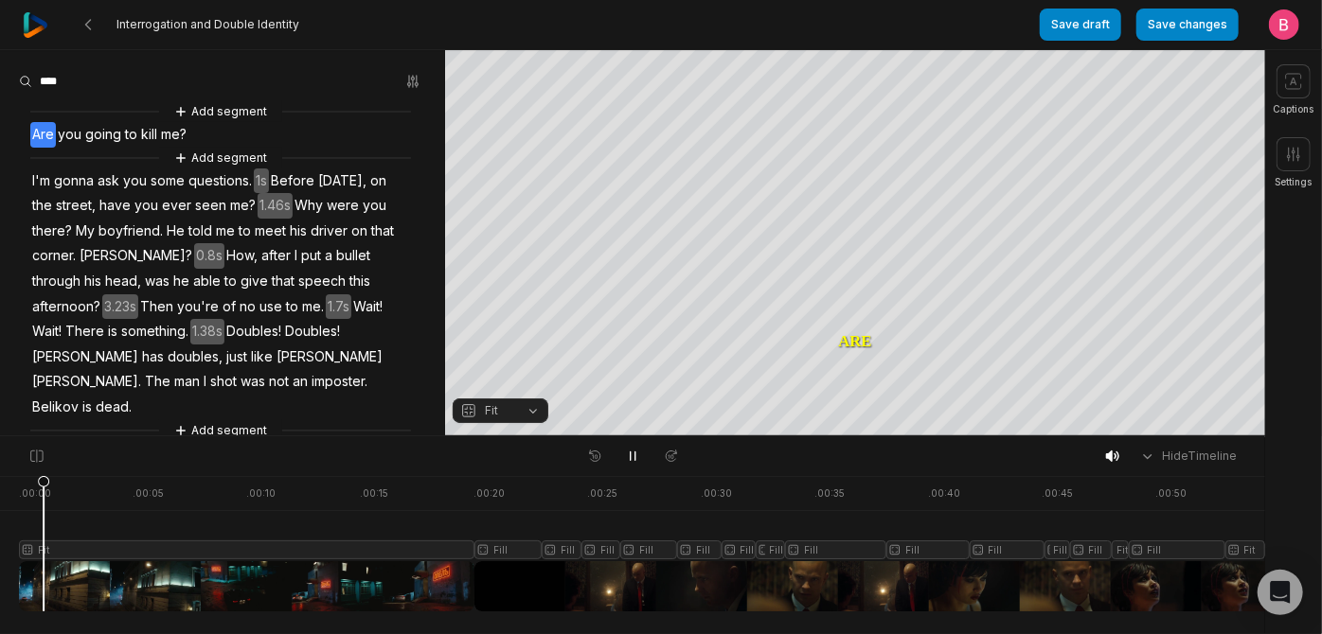
click at [50, 148] on span "Are" at bounding box center [43, 135] width 26 height 26
click at [79, 144] on span "you" at bounding box center [69, 135] width 27 height 26
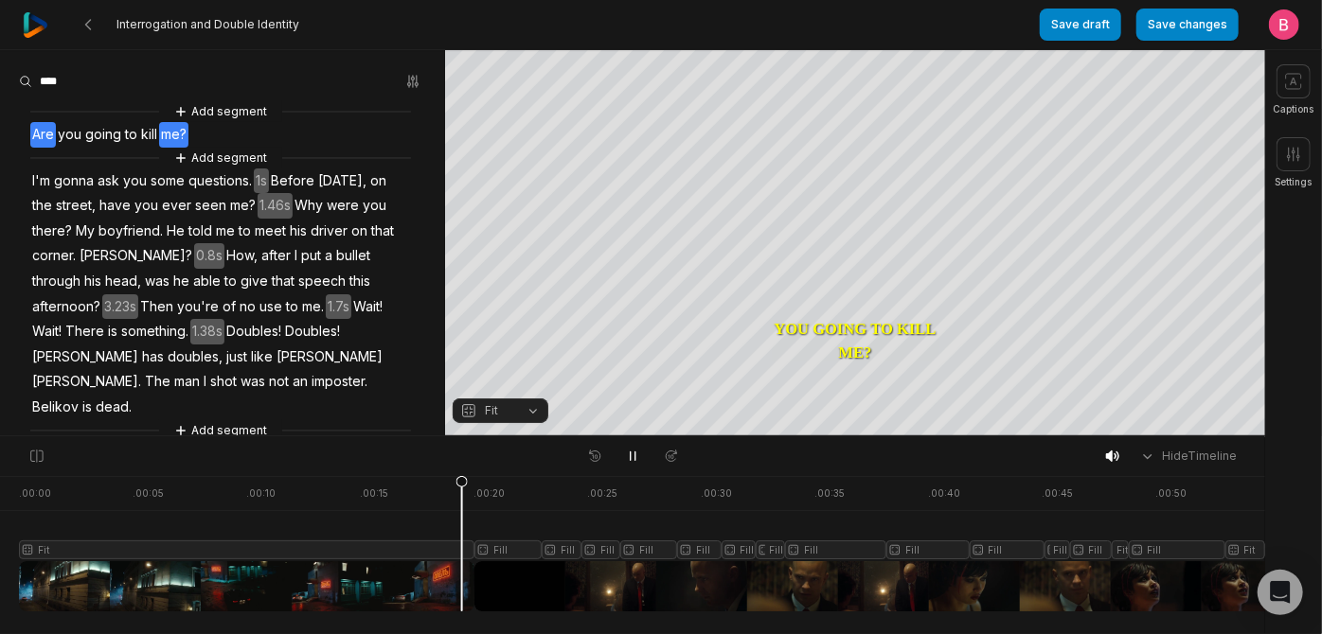
click at [56, 148] on span "Are" at bounding box center [43, 135] width 26 height 26
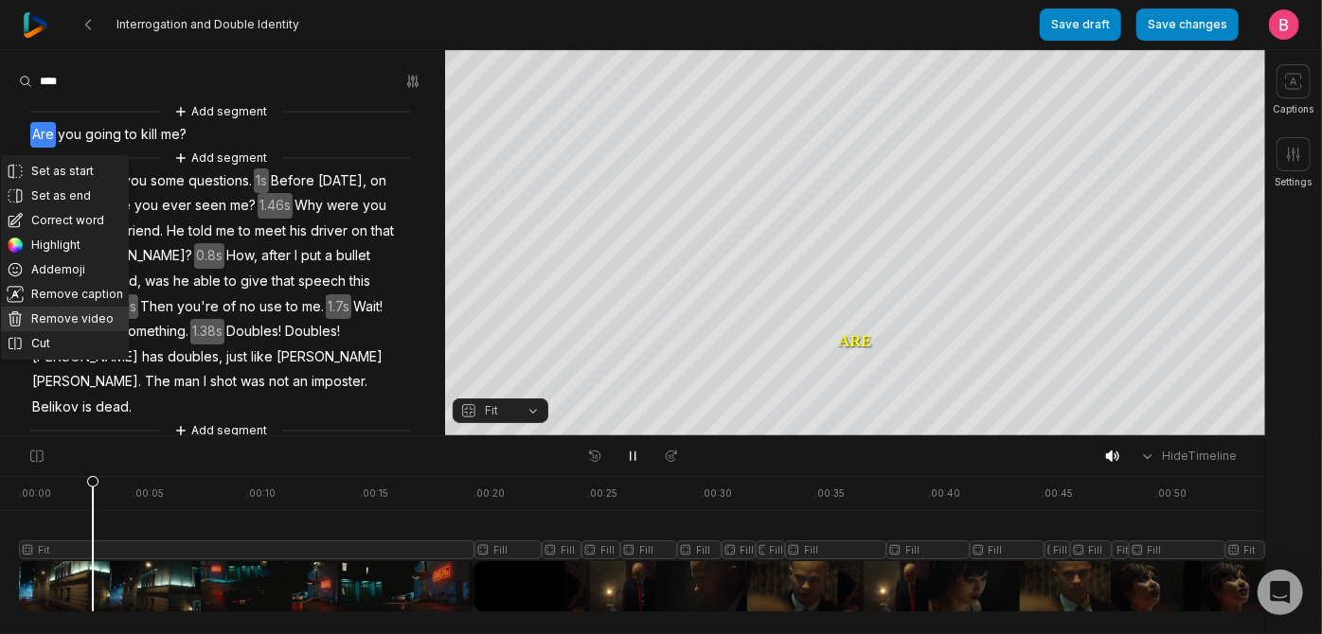
click at [76, 331] on button "Remove video" at bounding box center [65, 319] width 128 height 25
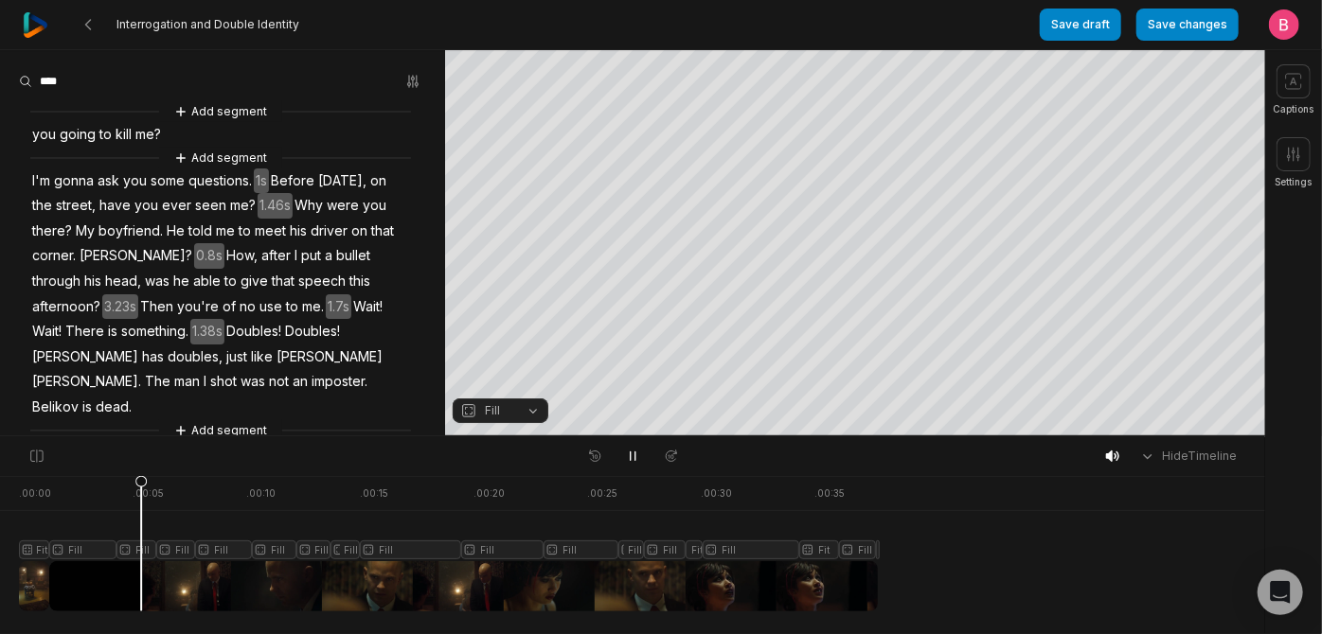
click at [146, 586] on div at bounding box center [448, 543] width 859 height 135
click at [80, 578] on div at bounding box center [448, 543] width 859 height 135
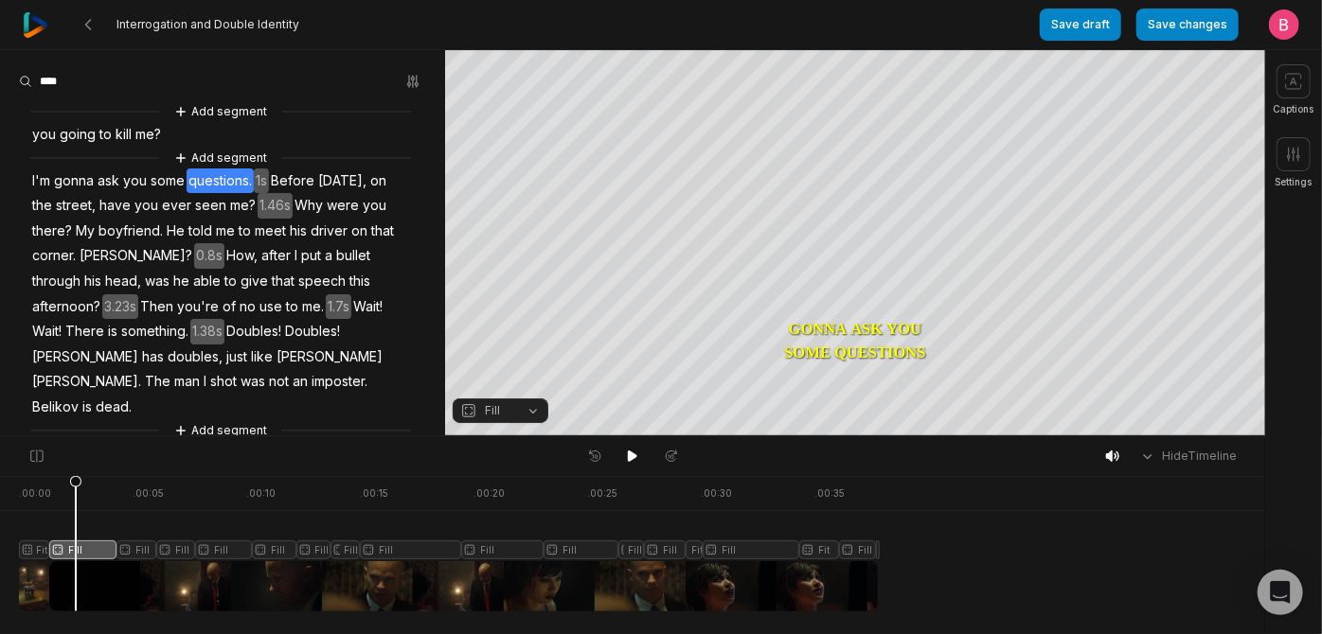
click at [39, 581] on div at bounding box center [448, 543] width 859 height 135
click at [75, 572] on div at bounding box center [448, 543] width 859 height 135
click at [639, 464] on icon at bounding box center [632, 456] width 15 height 15
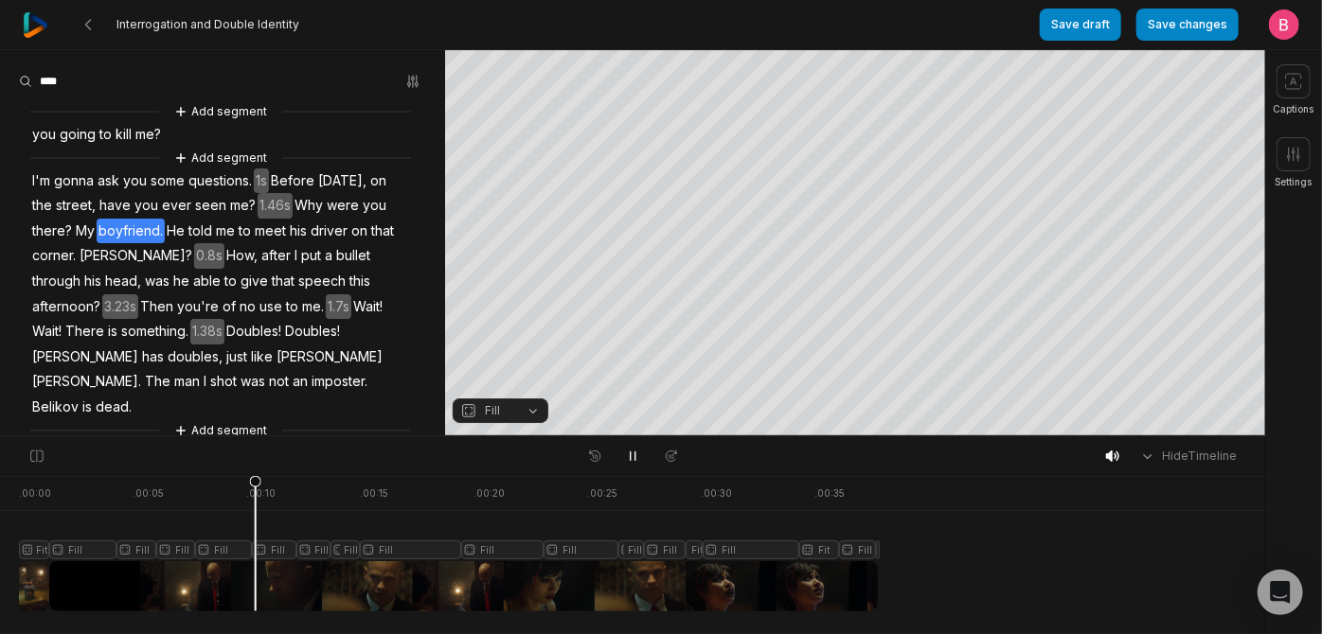
click at [98, 576] on div at bounding box center [448, 543] width 859 height 135
click at [532, 417] on button "Fill" at bounding box center [501, 411] width 96 height 25
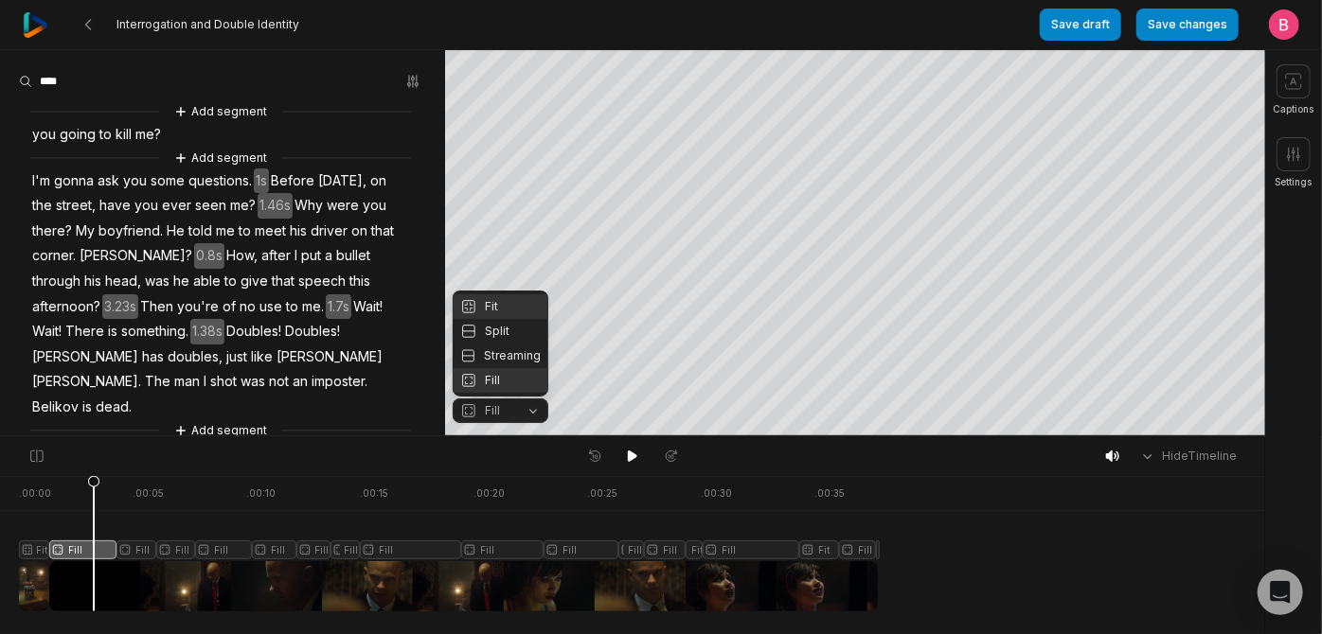
click at [509, 294] on div "Fit" at bounding box center [501, 306] width 96 height 25
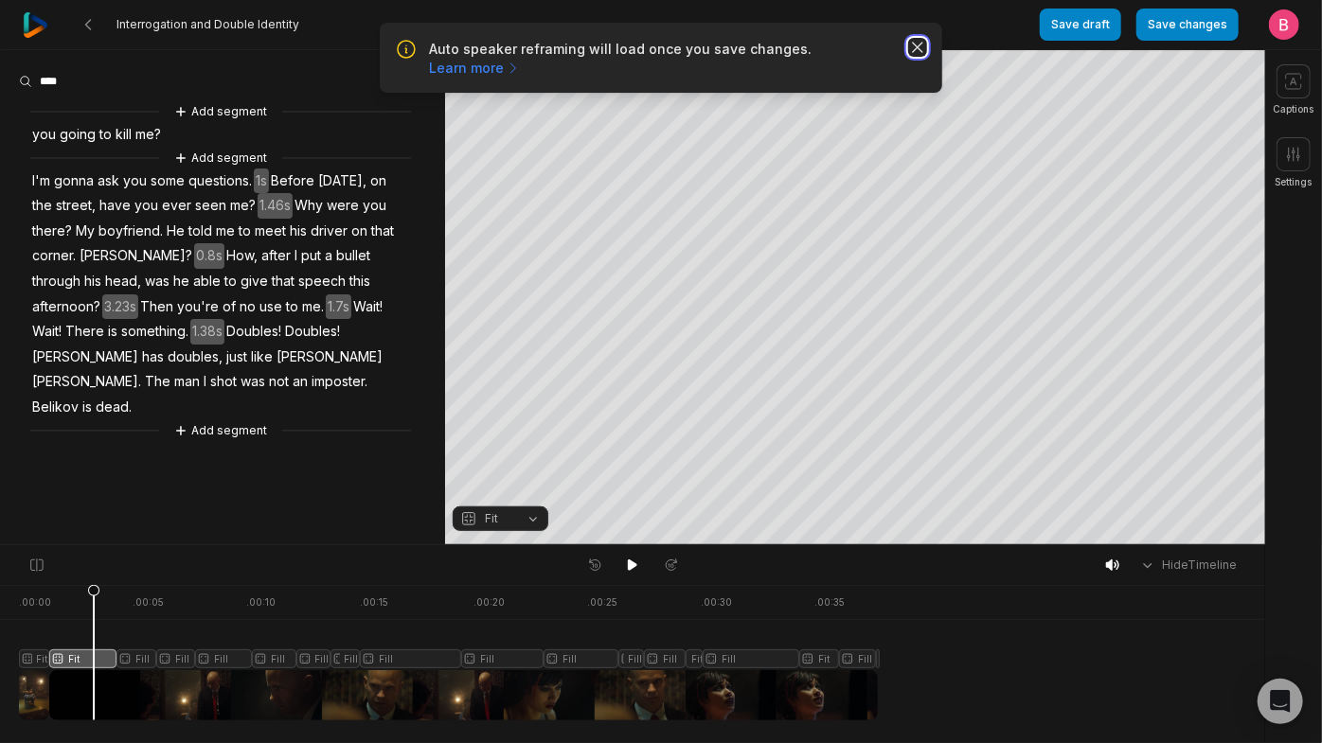
click at [913, 57] on icon "button" at bounding box center [917, 47] width 19 height 19
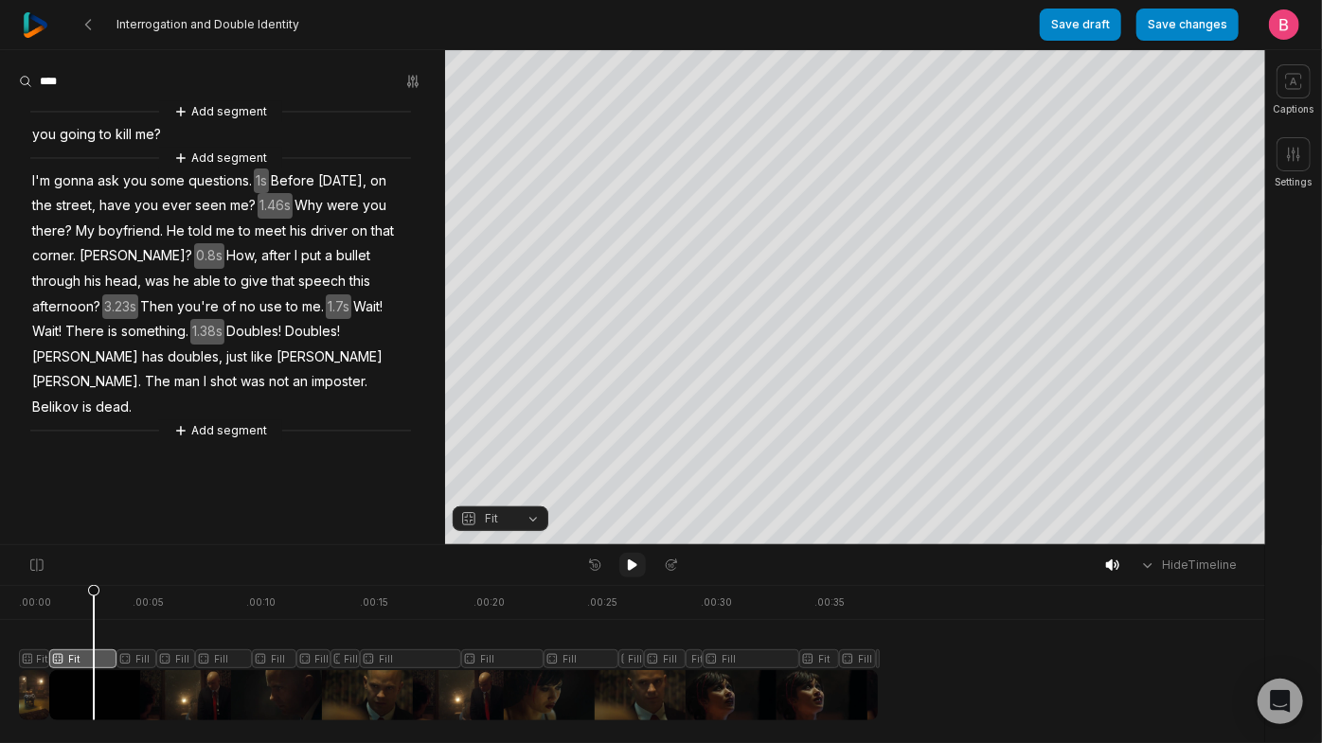
click at [627, 567] on icon at bounding box center [632, 565] width 15 height 15
click at [140, 633] on div at bounding box center [448, 652] width 859 height 135
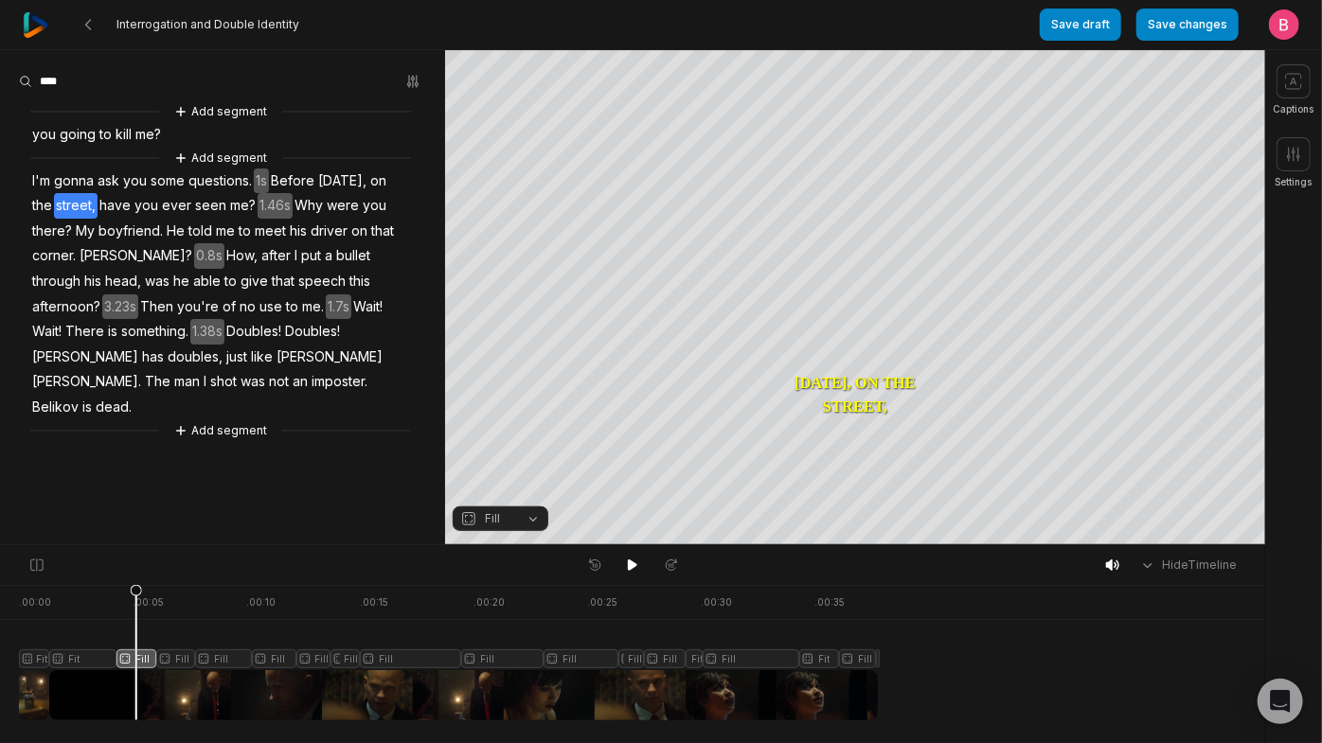
click at [182, 633] on div at bounding box center [448, 652] width 859 height 135
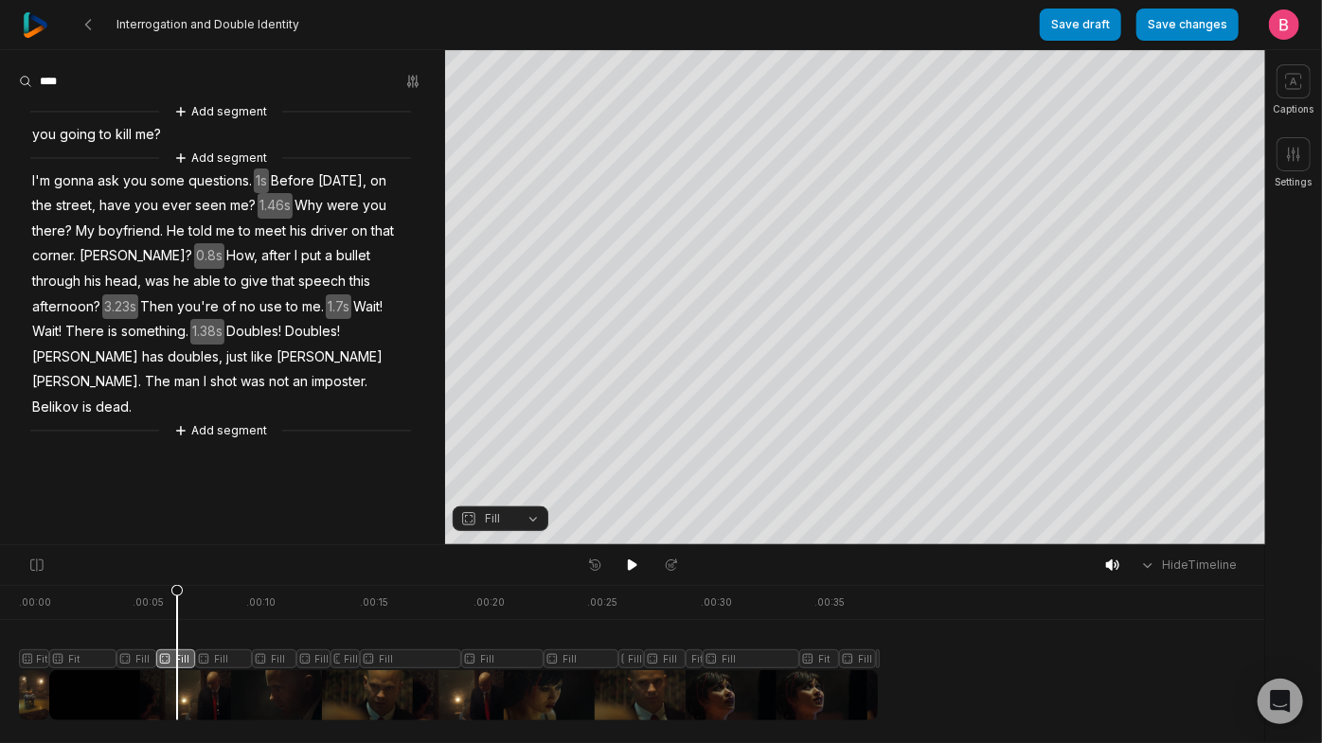
click at [533, 514] on button "Fill" at bounding box center [501, 519] width 96 height 25
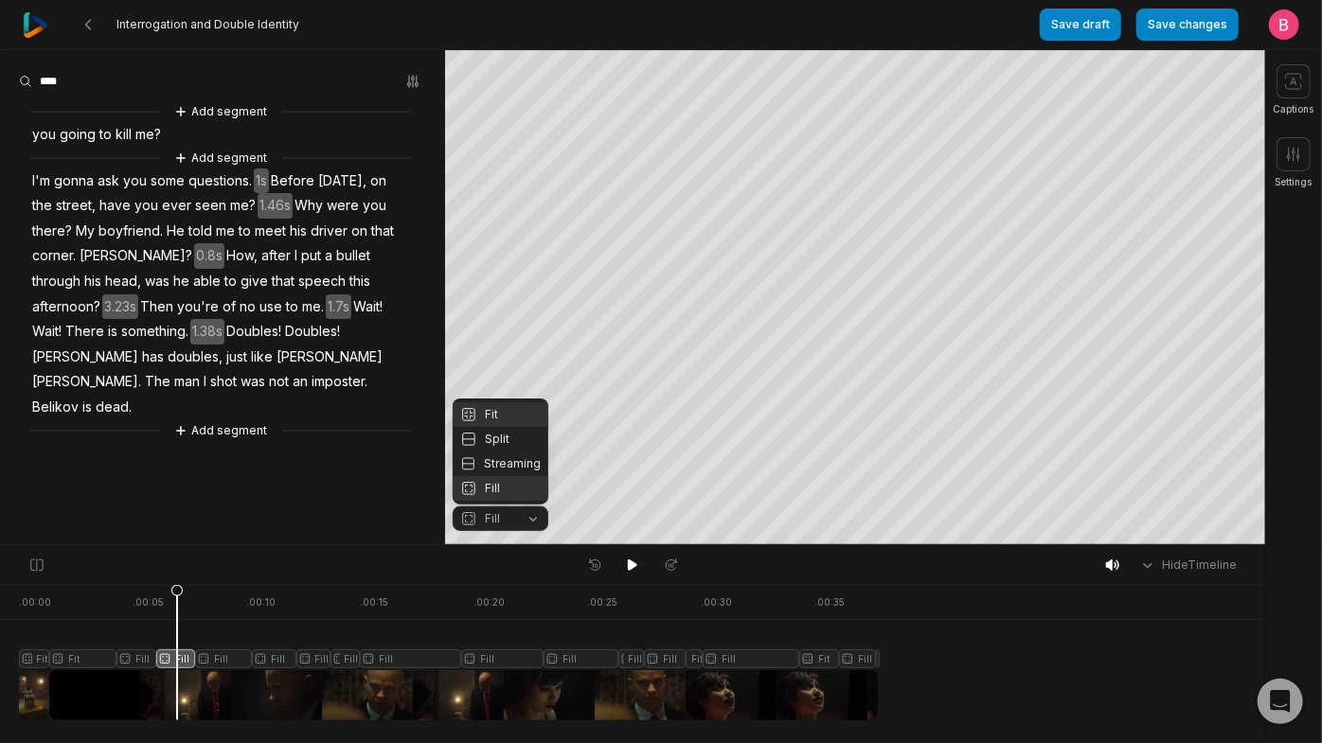
click at [508, 402] on div "Fit" at bounding box center [501, 414] width 96 height 25
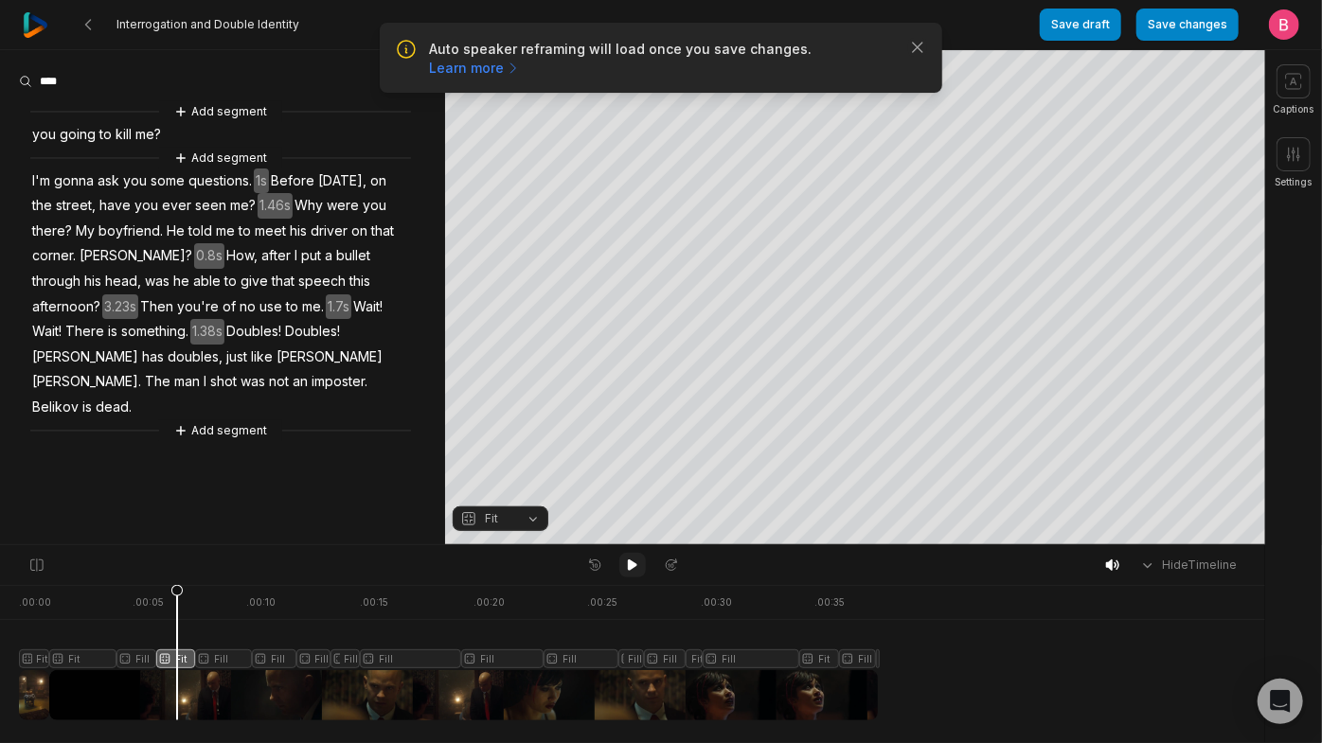
click at [625, 564] on icon at bounding box center [632, 565] width 15 height 15
click at [182, 633] on div at bounding box center [448, 652] width 859 height 135
click at [911, 55] on icon "button" at bounding box center [917, 47] width 19 height 19
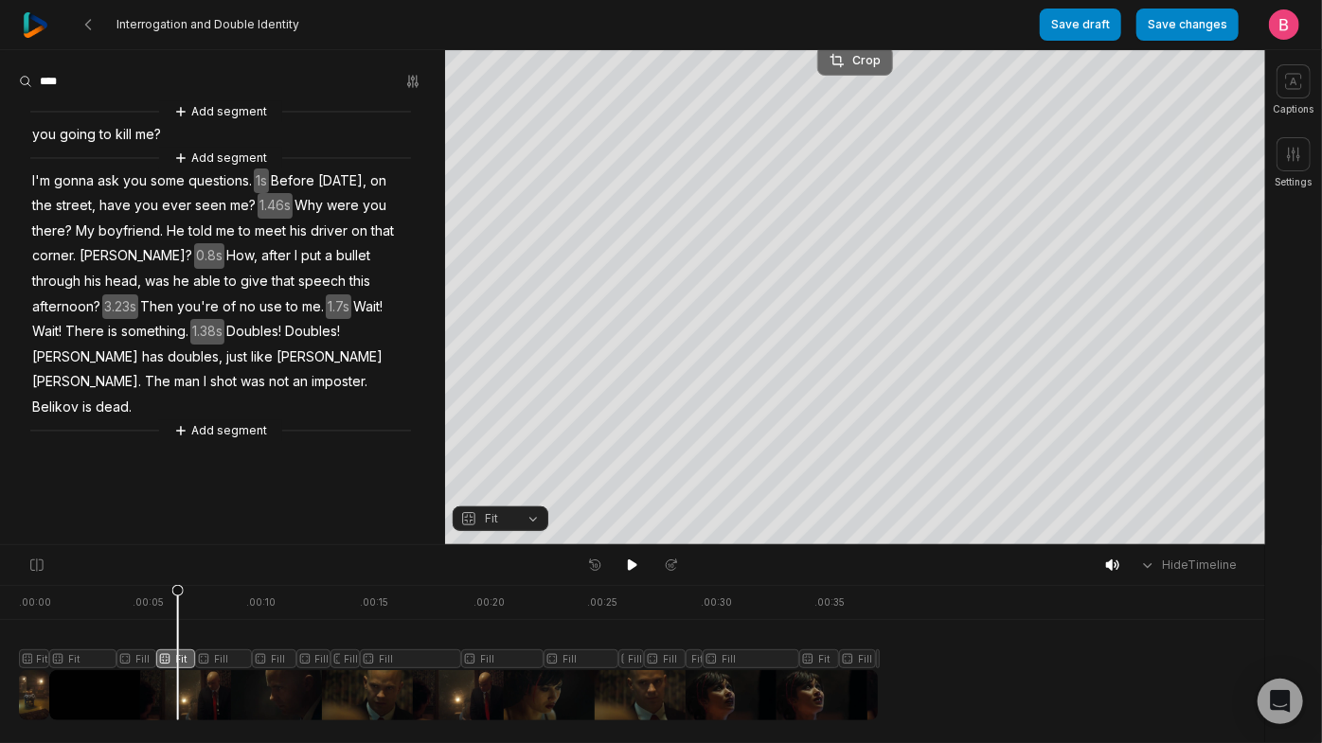
click at [835, 60] on icon at bounding box center [836, 60] width 15 height 15
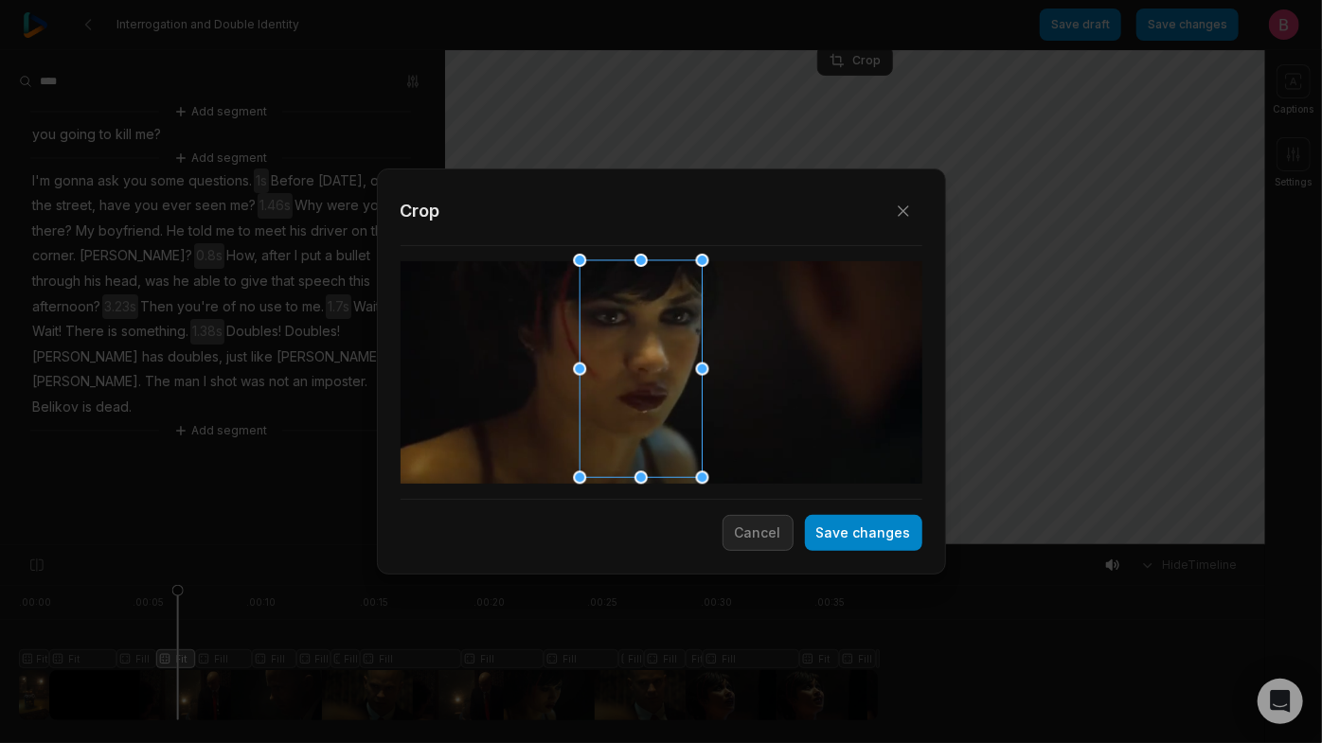
drag, startPoint x: 644, startPoint y: 381, endPoint x: 631, endPoint y: 385, distance: 14.1
click at [623, 381] on div at bounding box center [635, 369] width 122 height 217
click at [845, 545] on button "Save changes" at bounding box center [863, 533] width 117 height 36
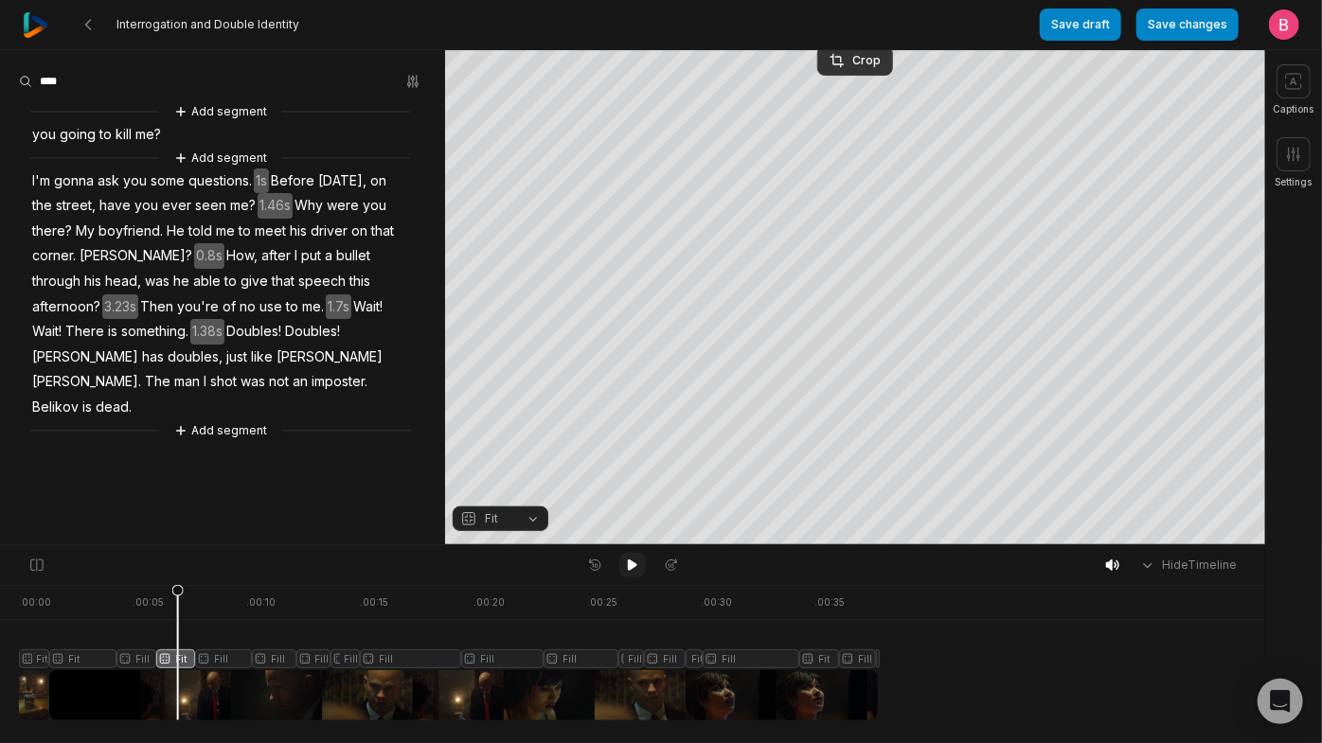
click at [631, 565] on icon at bounding box center [632, 565] width 15 height 15
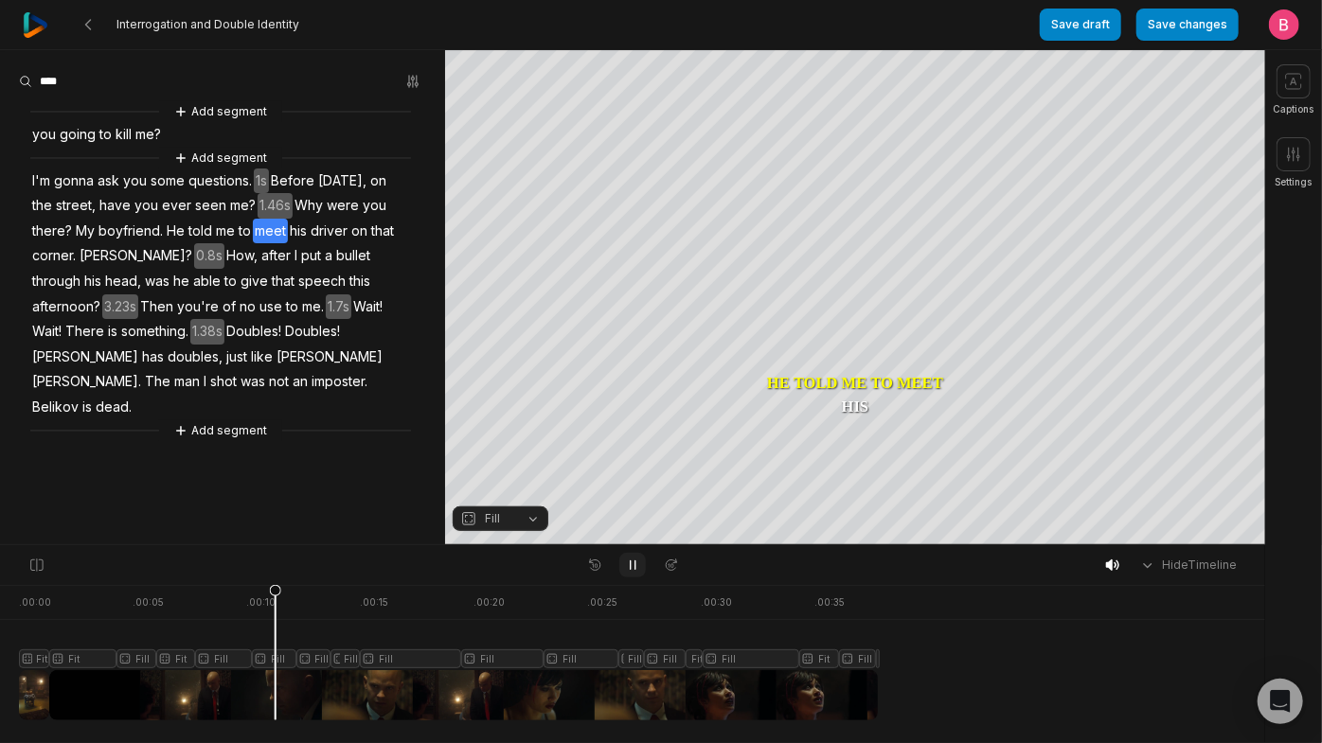
click at [631, 565] on icon at bounding box center [632, 565] width 15 height 15
click at [530, 517] on button "Fill" at bounding box center [501, 519] width 96 height 25
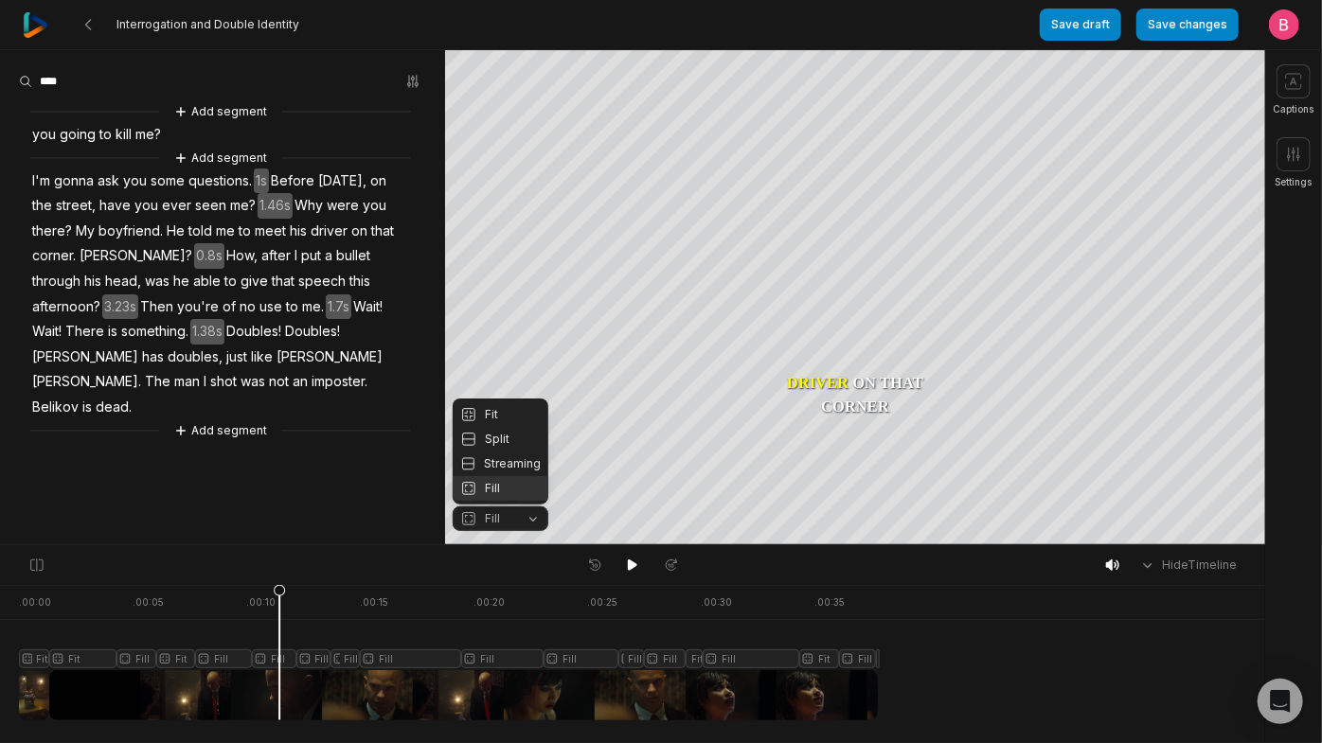
click at [493, 399] on div "Fit Split Streaming Fill" at bounding box center [501, 452] width 96 height 106
click at [501, 402] on div "Fit" at bounding box center [501, 414] width 96 height 25
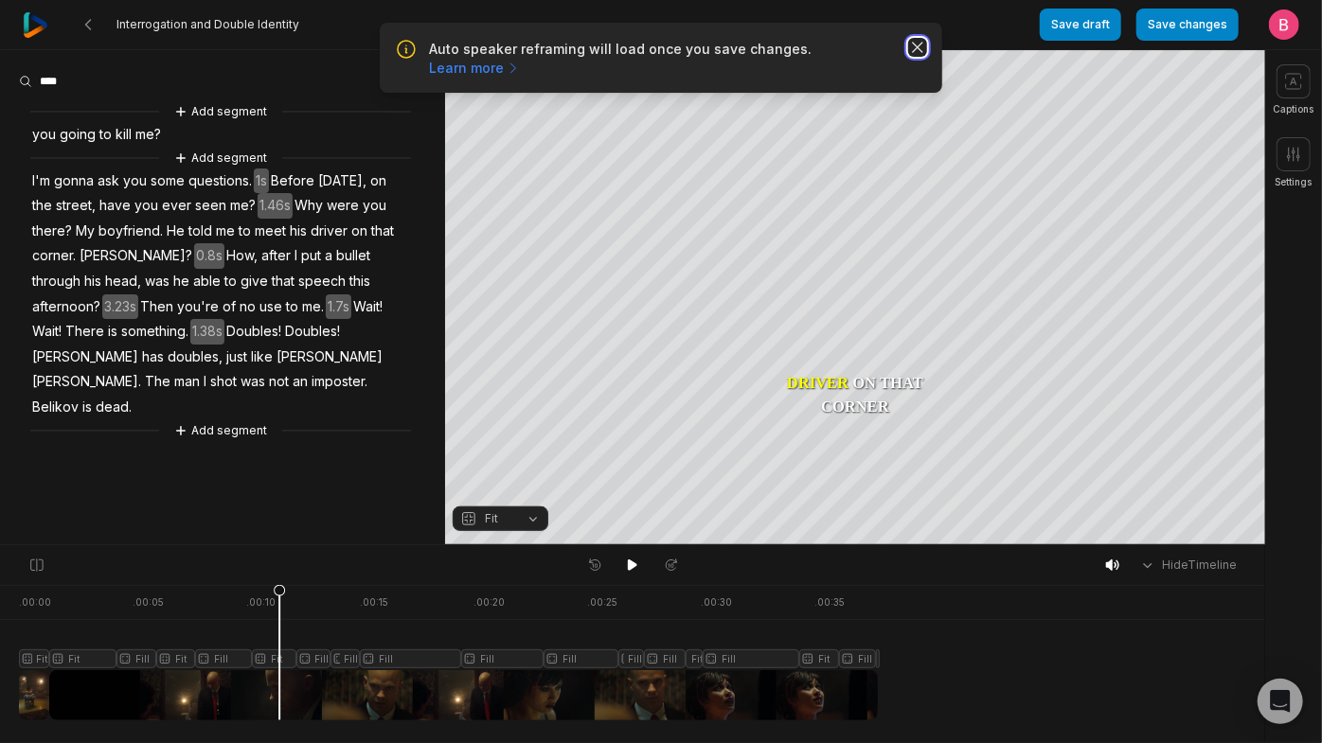
click at [910, 57] on icon "button" at bounding box center [917, 47] width 19 height 19
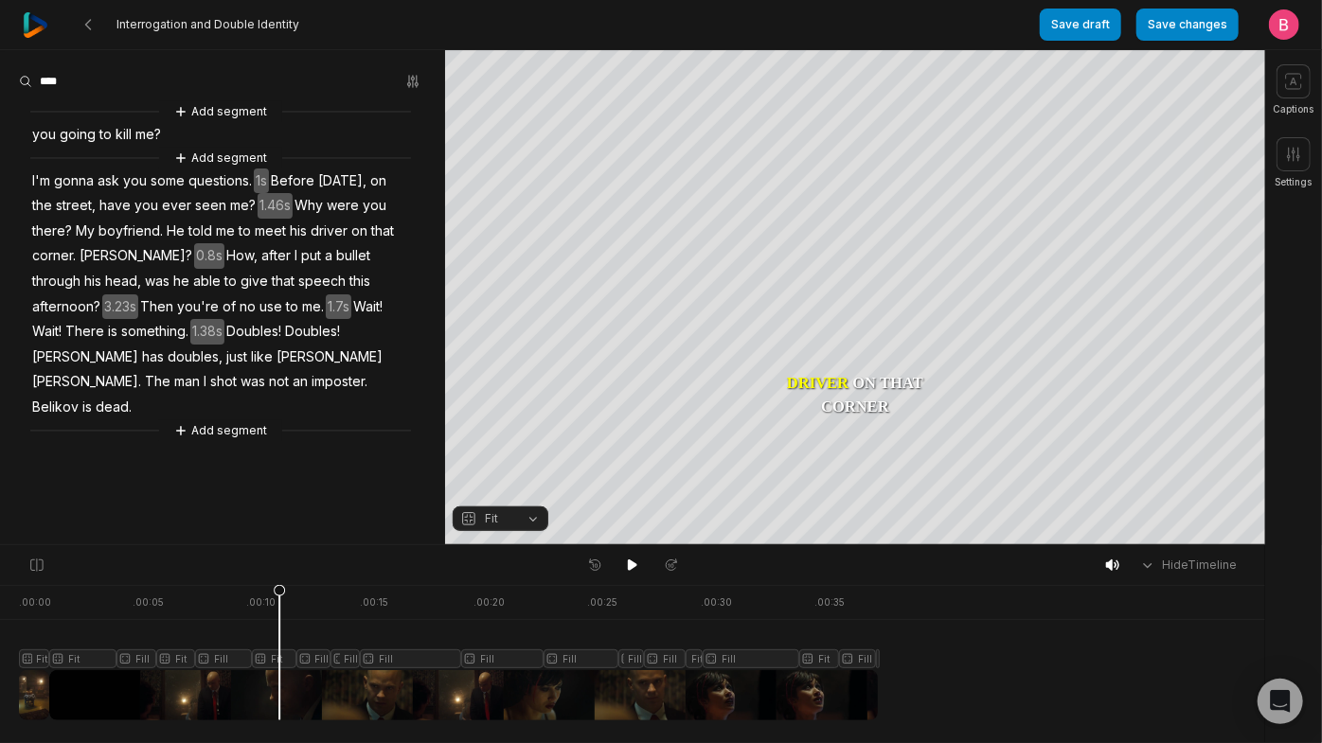
click at [525, 530] on button "Fit" at bounding box center [501, 519] width 96 height 25
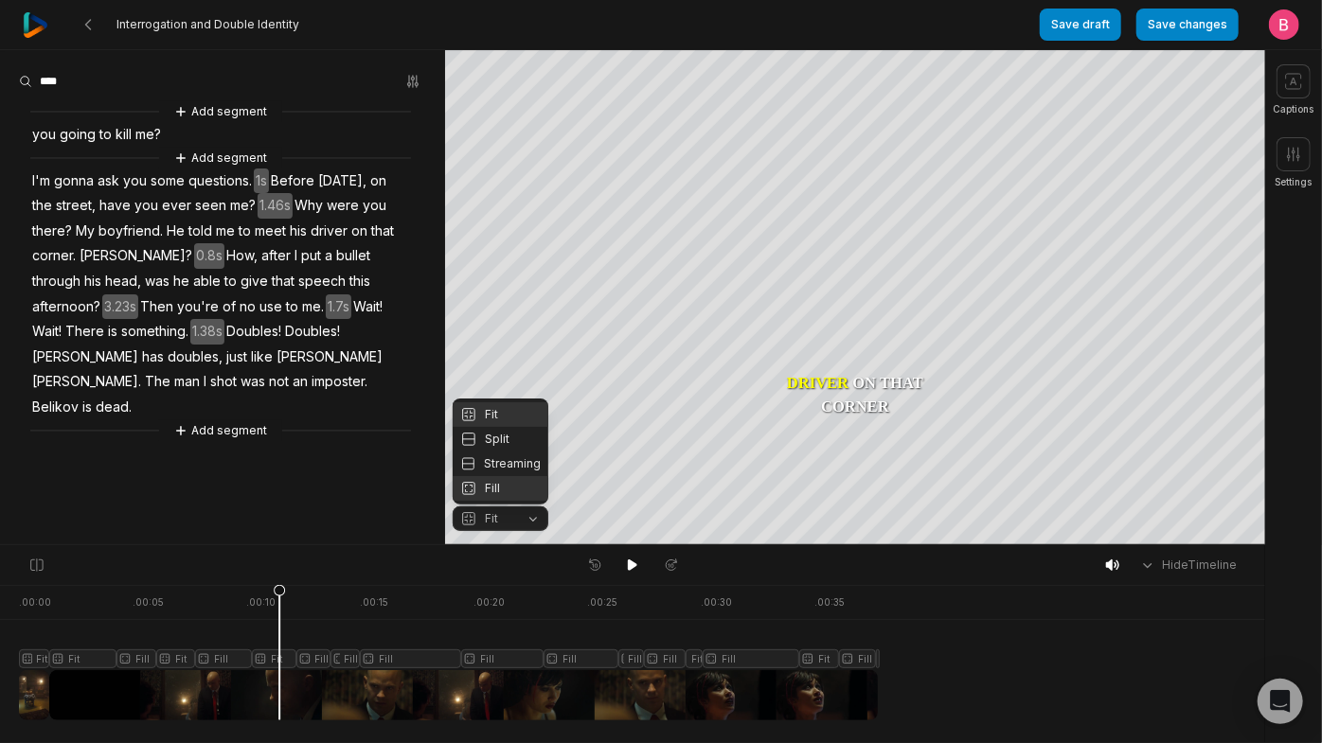
click at [511, 488] on div "Fill" at bounding box center [501, 488] width 96 height 25
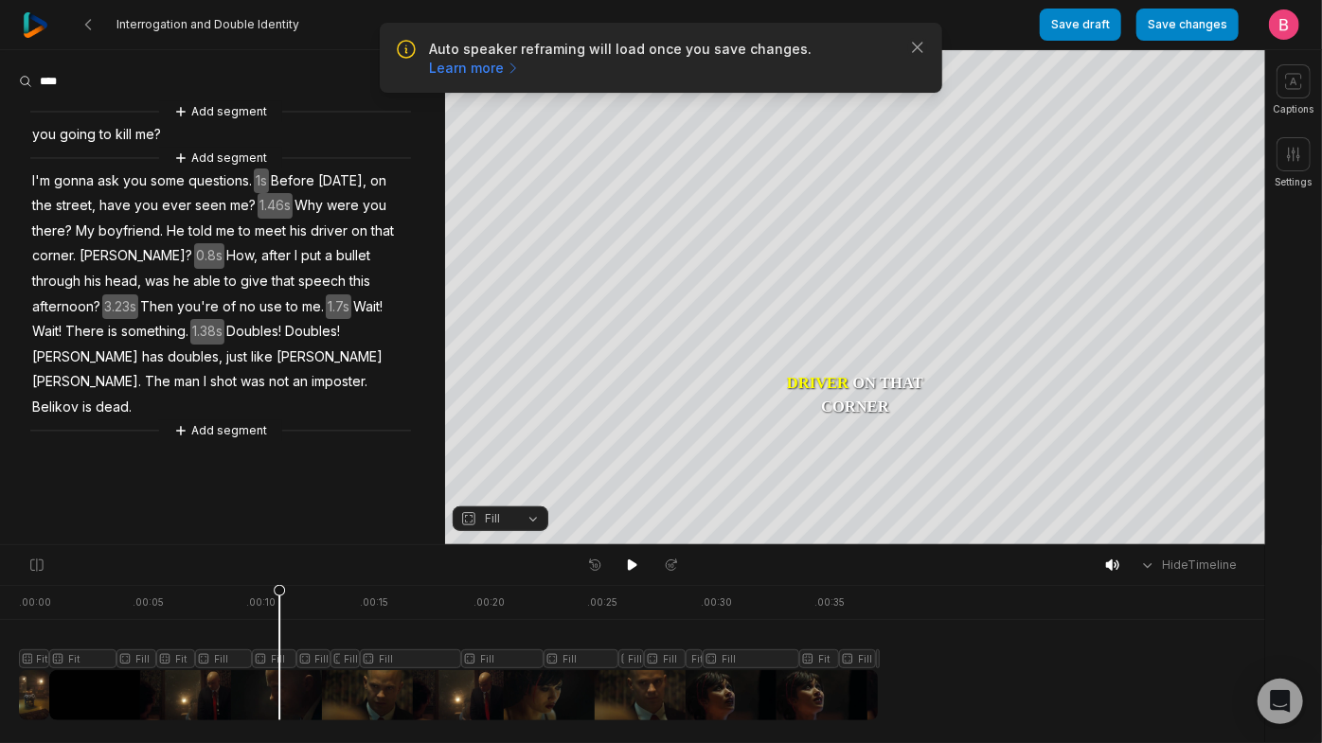
click at [313, 633] on div at bounding box center [448, 652] width 859 height 135
click at [526, 523] on button "Fill" at bounding box center [501, 519] width 96 height 25
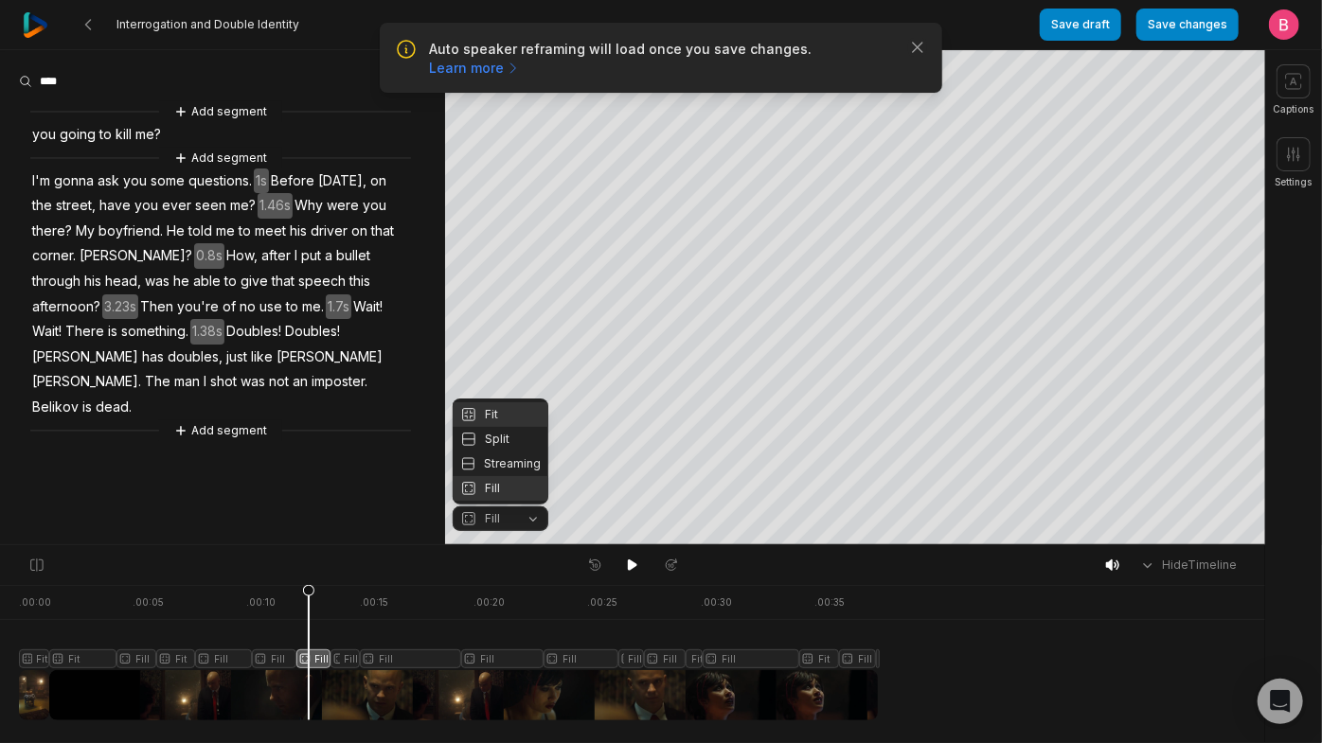
click at [504, 402] on div "Fit" at bounding box center [501, 414] width 96 height 25
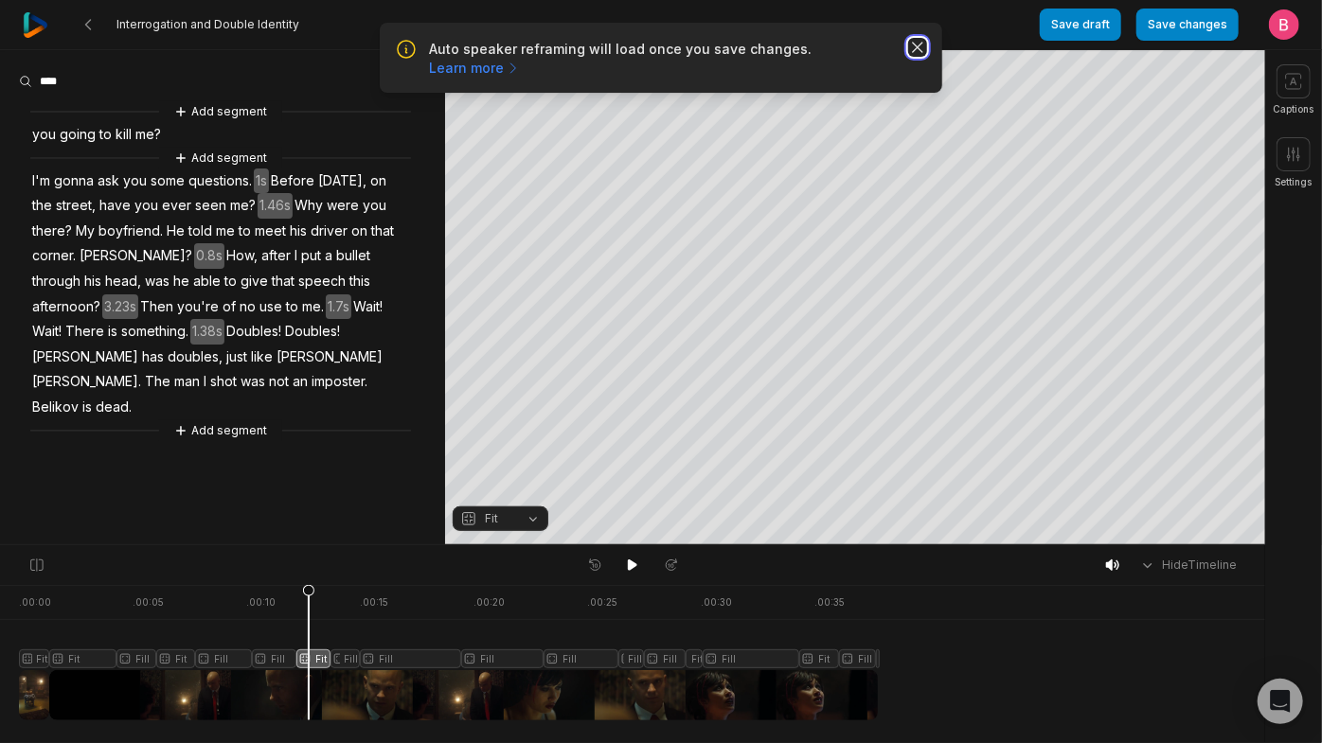
click at [908, 55] on icon "button" at bounding box center [917, 47] width 19 height 19
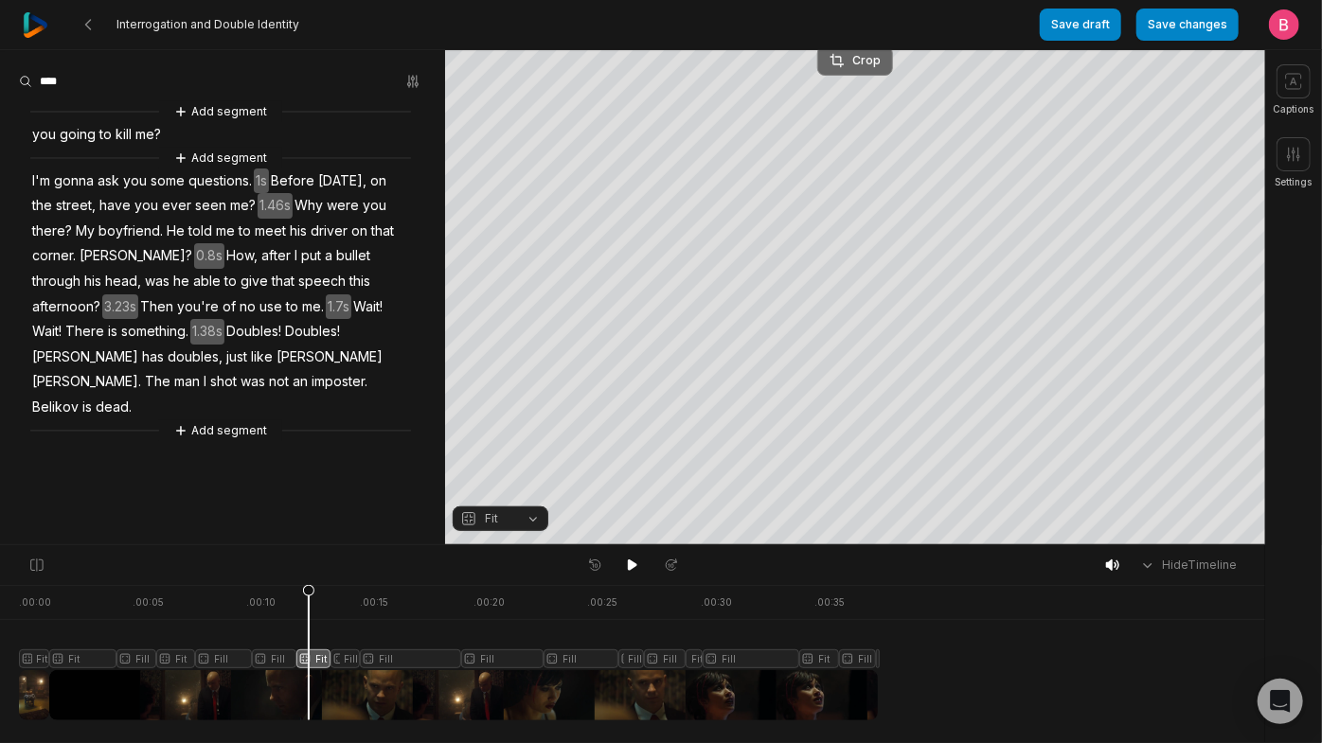
click at [880, 64] on div "Crop" at bounding box center [854, 60] width 51 height 17
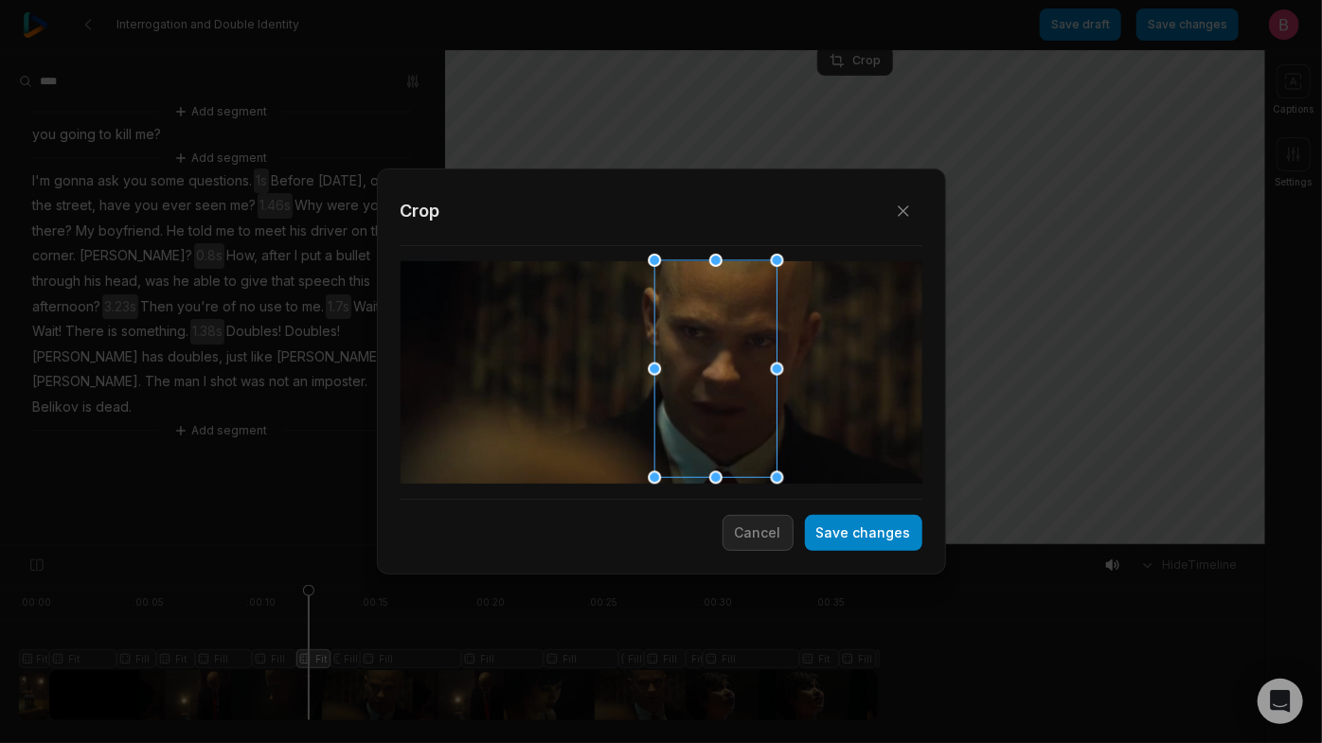
drag, startPoint x: 690, startPoint y: 356, endPoint x: 744, endPoint y: 351, distance: 54.2
click at [744, 351] on div at bounding box center [710, 369] width 122 height 217
click at [835, 531] on button "Save changes" at bounding box center [863, 533] width 117 height 36
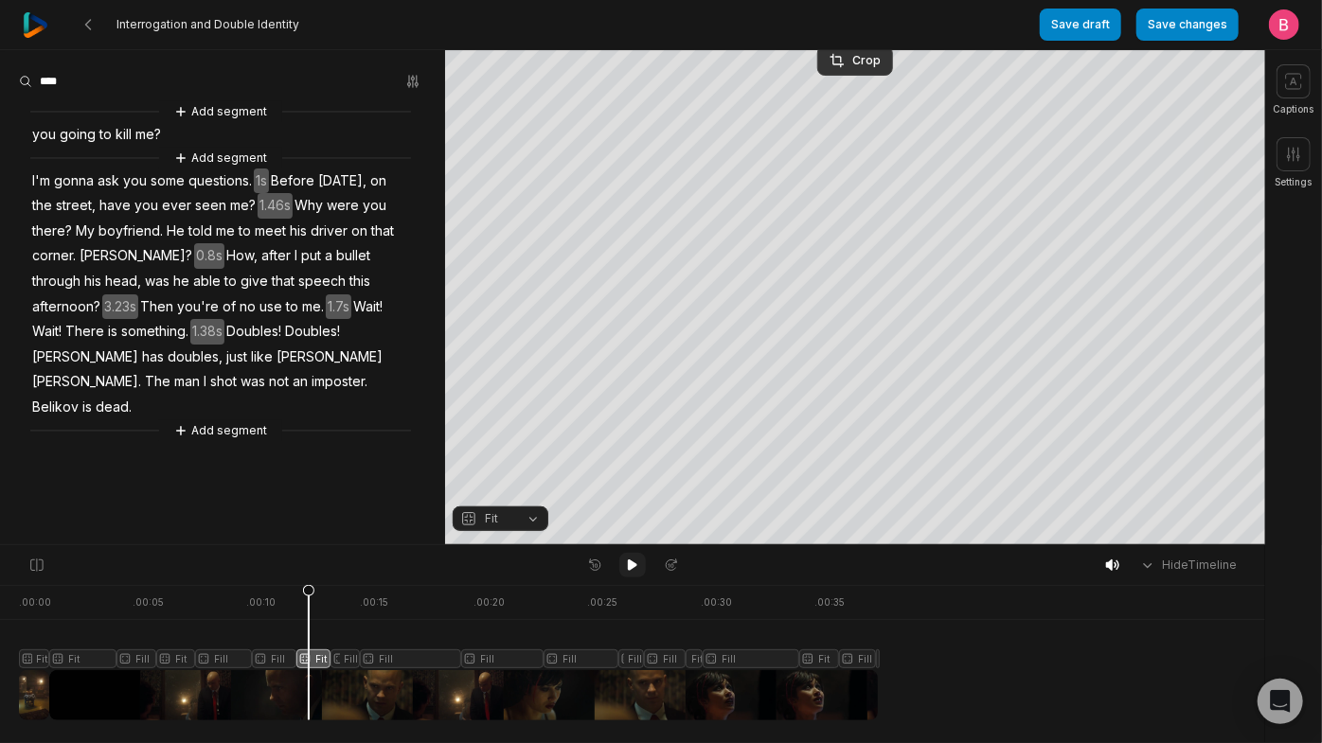
click at [634, 563] on icon at bounding box center [632, 565] width 15 height 15
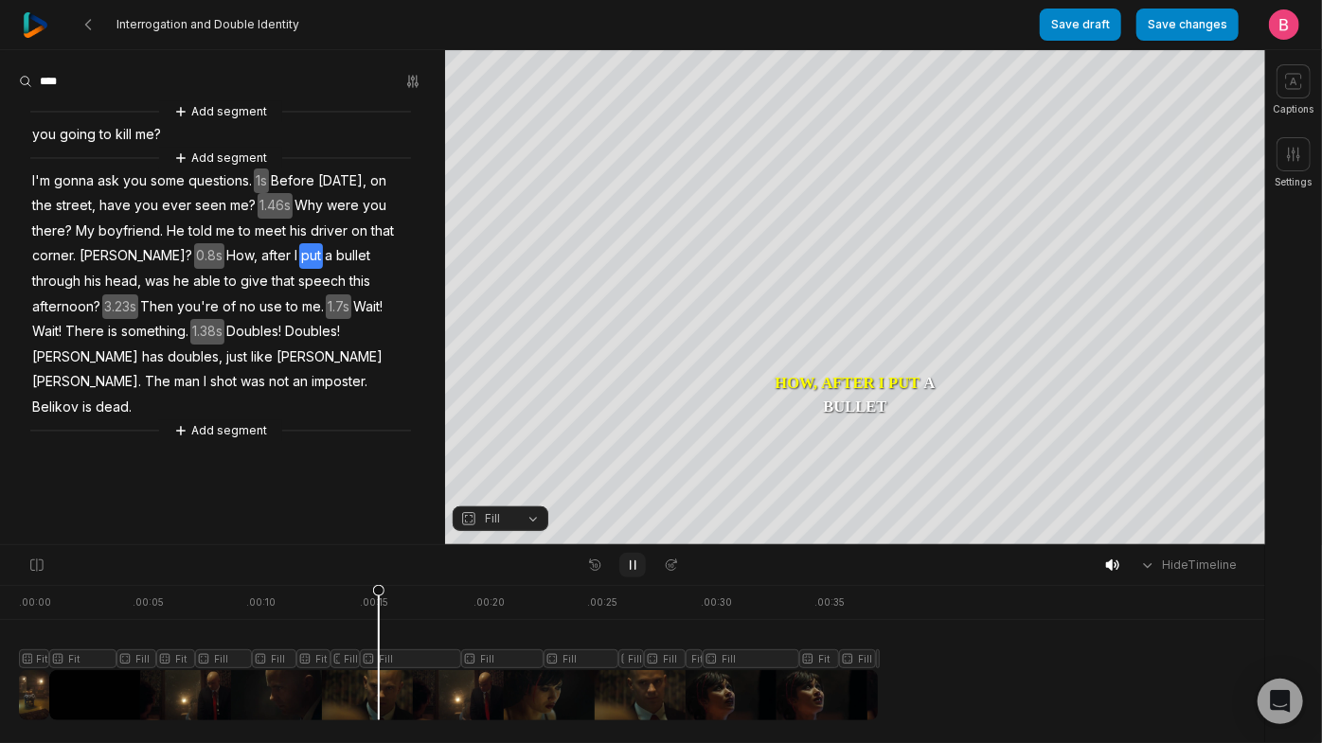
click at [634, 563] on icon at bounding box center [632, 565] width 15 height 15
click at [628, 570] on icon at bounding box center [632, 565] width 9 height 11
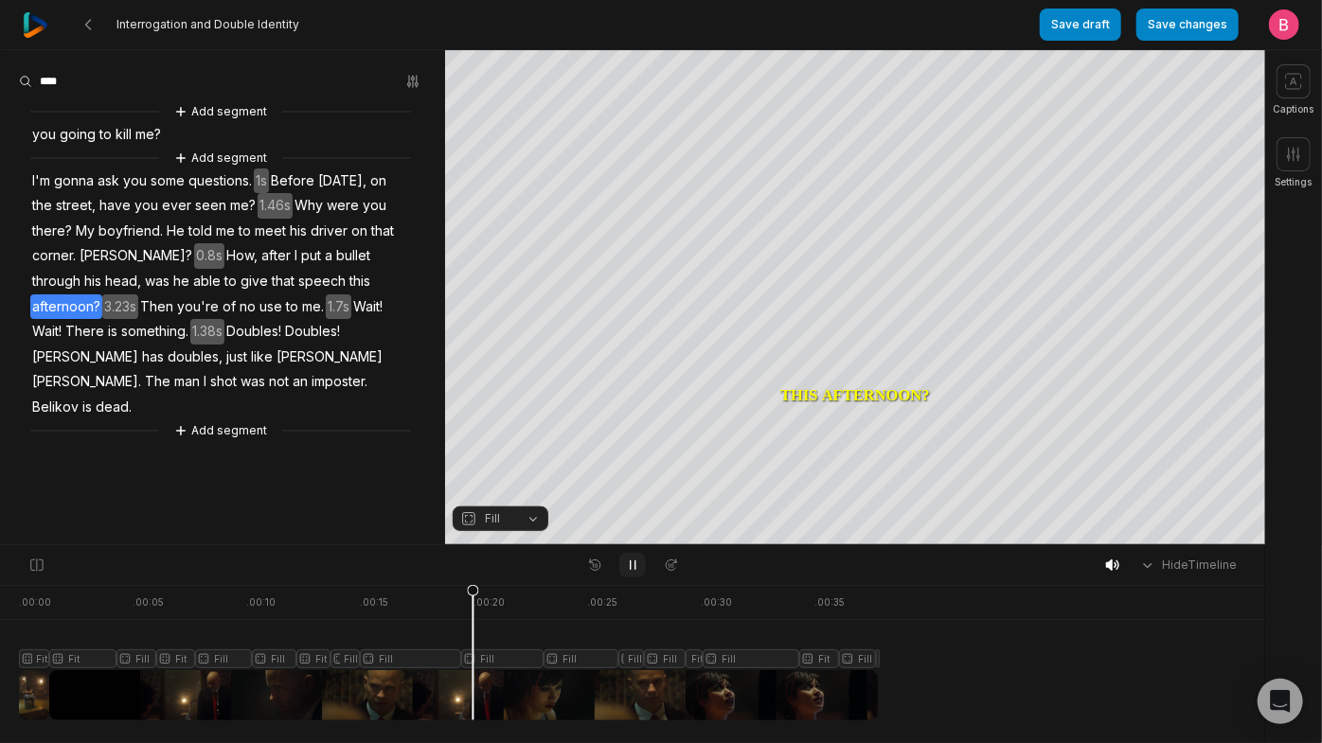
click at [628, 570] on icon at bounding box center [632, 565] width 15 height 15
click at [386, 633] on div at bounding box center [448, 652] width 859 height 135
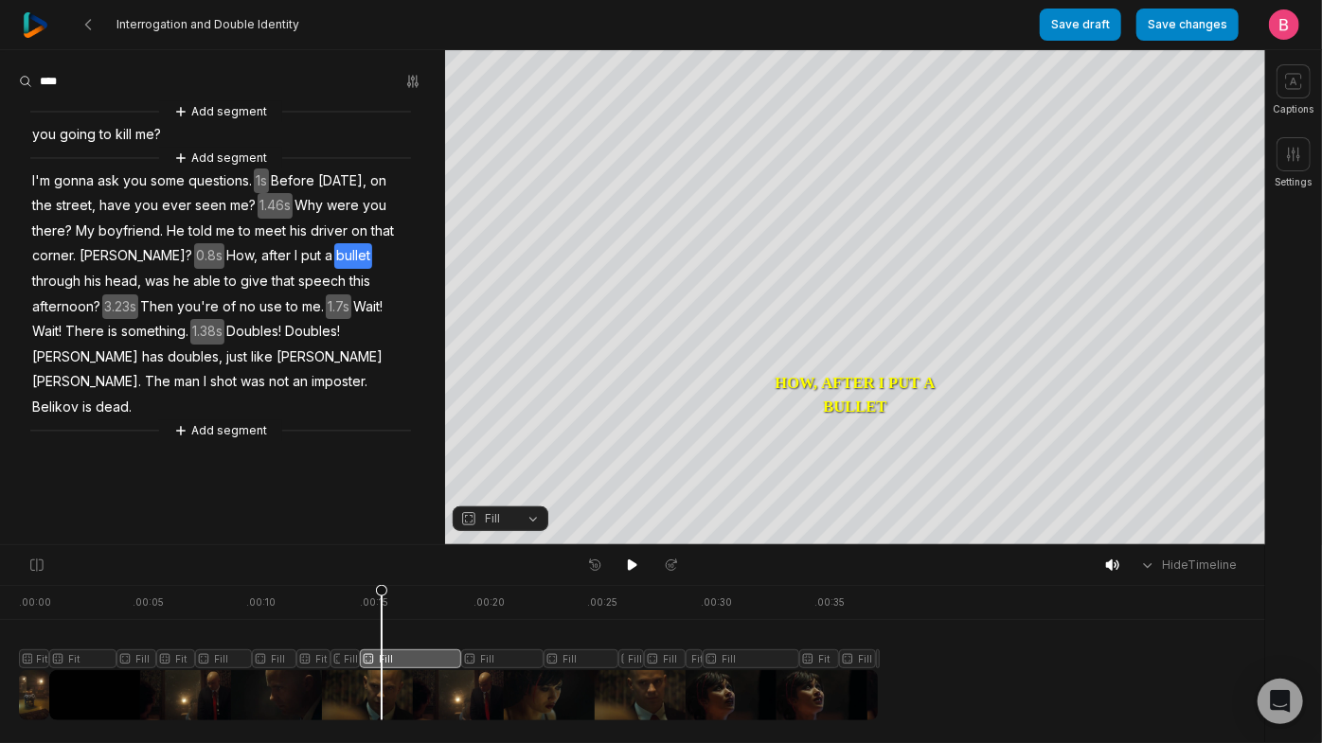
click at [531, 517] on button "Fill" at bounding box center [501, 519] width 96 height 25
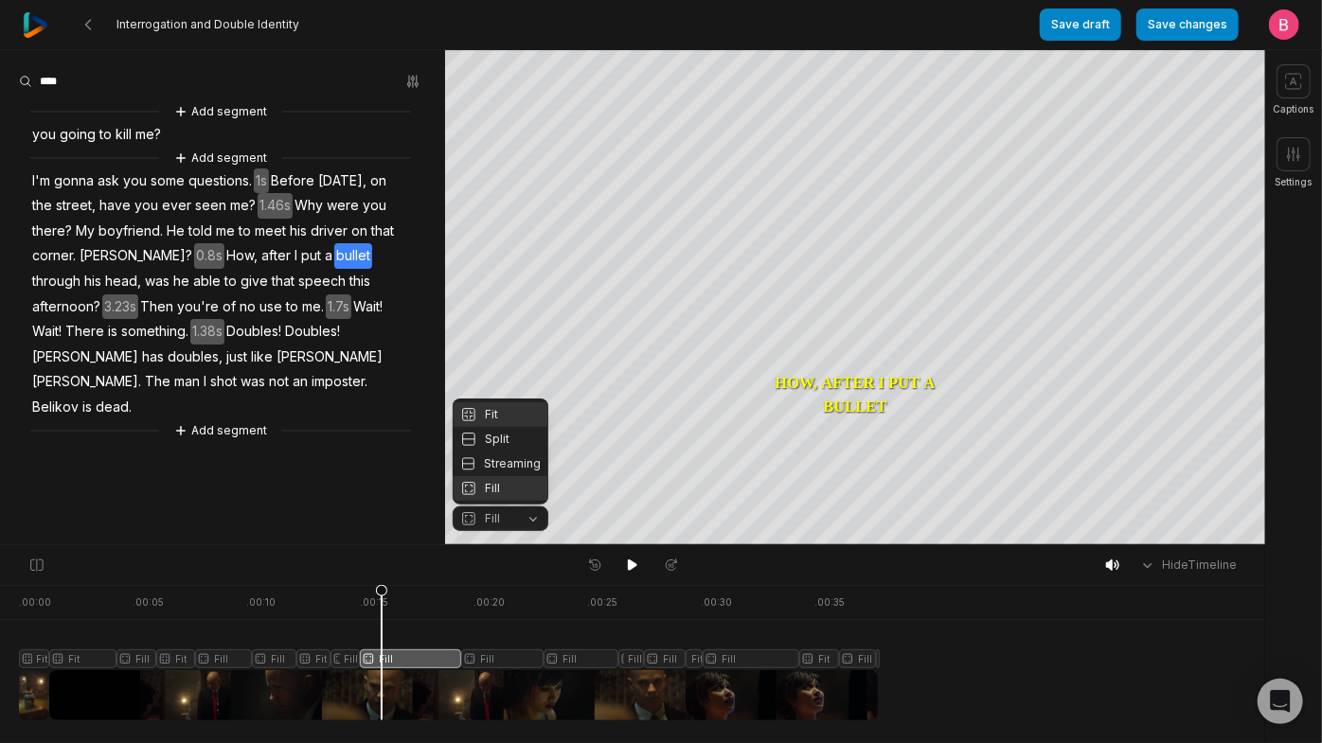
click at [489, 402] on div "Fit" at bounding box center [501, 414] width 96 height 25
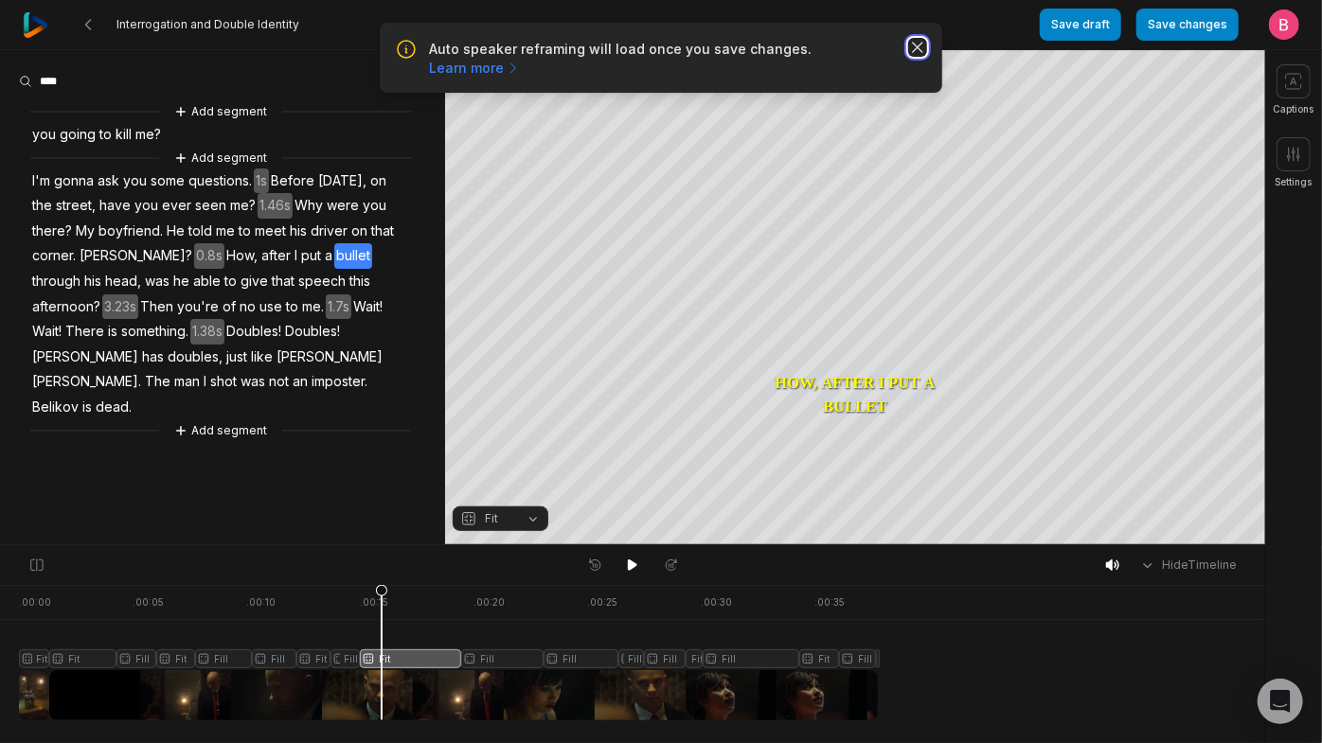
click at [908, 50] on icon "button" at bounding box center [917, 47] width 19 height 19
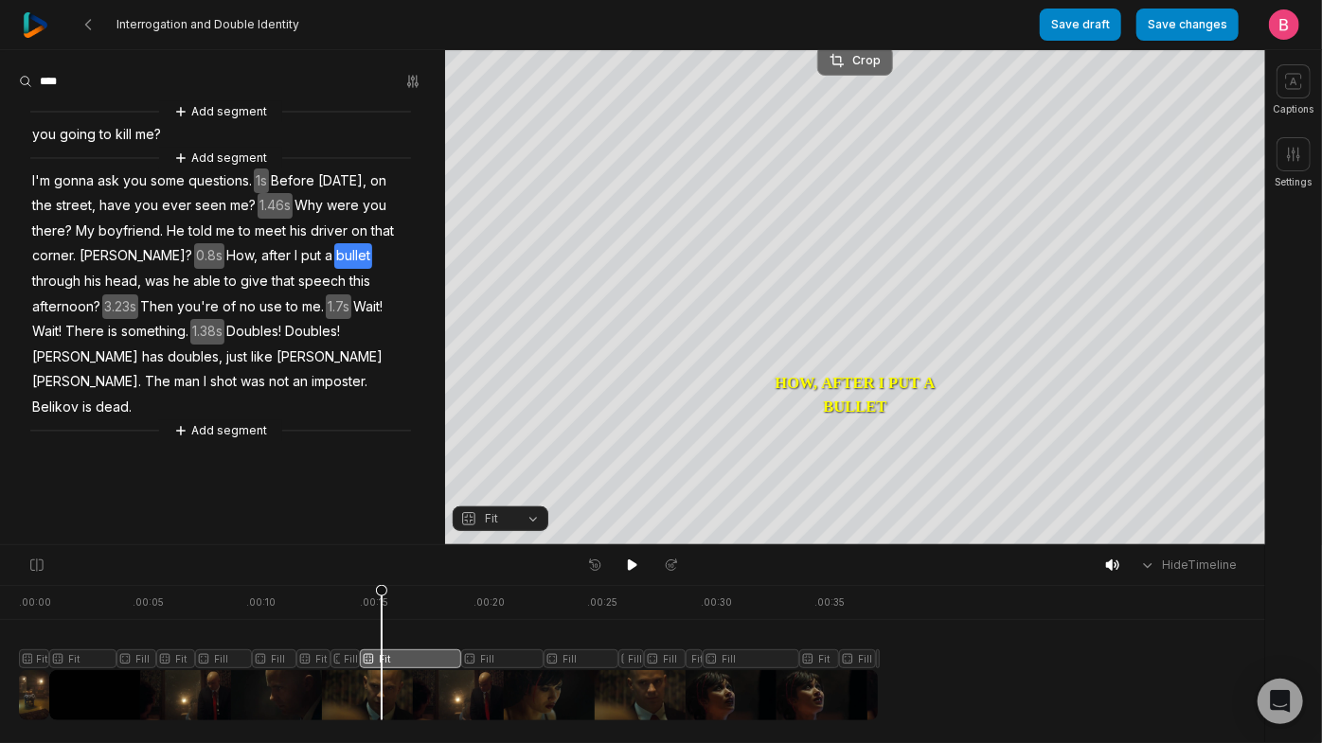
click at [864, 64] on div "Crop" at bounding box center [854, 60] width 51 height 17
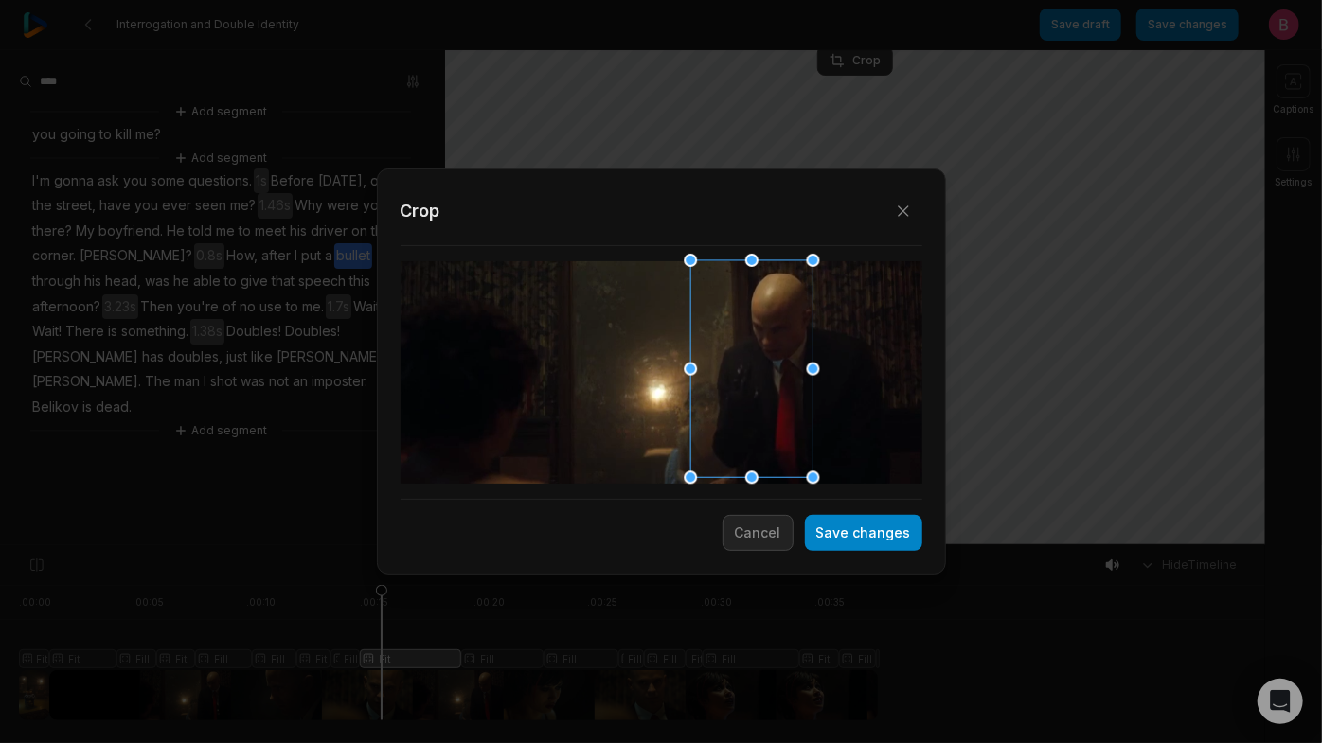
drag, startPoint x: 703, startPoint y: 371, endPoint x: 792, endPoint y: 357, distance: 91.1
click at [792, 357] on div at bounding box center [746, 369] width 122 height 217
click at [845, 532] on button "Save changes" at bounding box center [863, 533] width 117 height 36
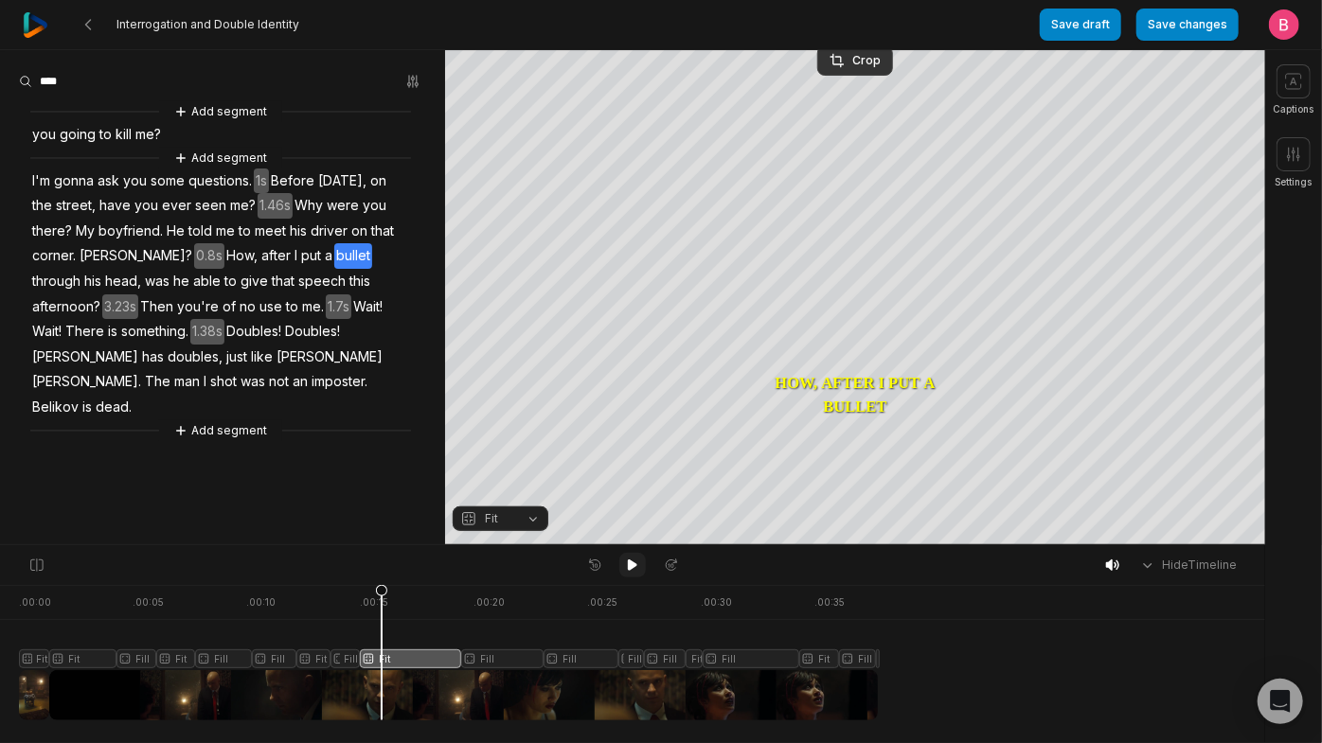
click at [636, 569] on icon at bounding box center [632, 565] width 15 height 15
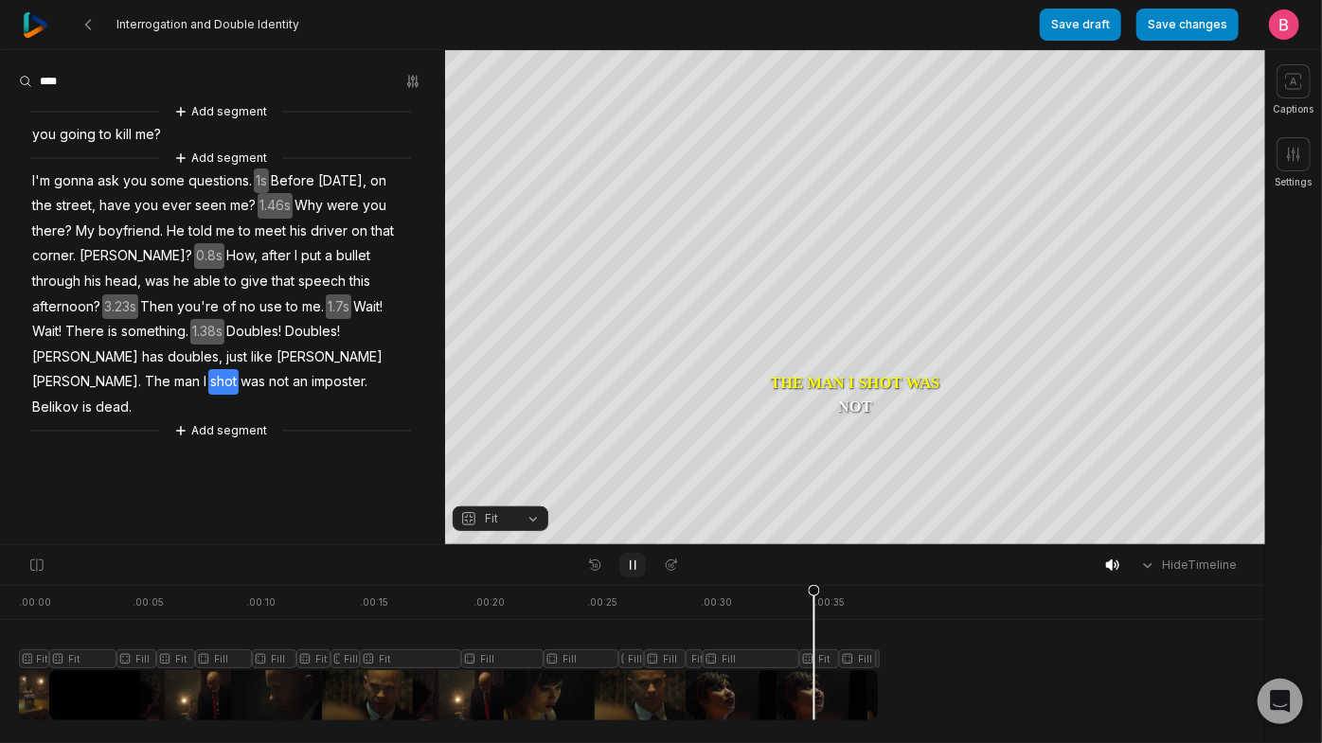
click at [636, 564] on icon at bounding box center [632, 565] width 15 height 15
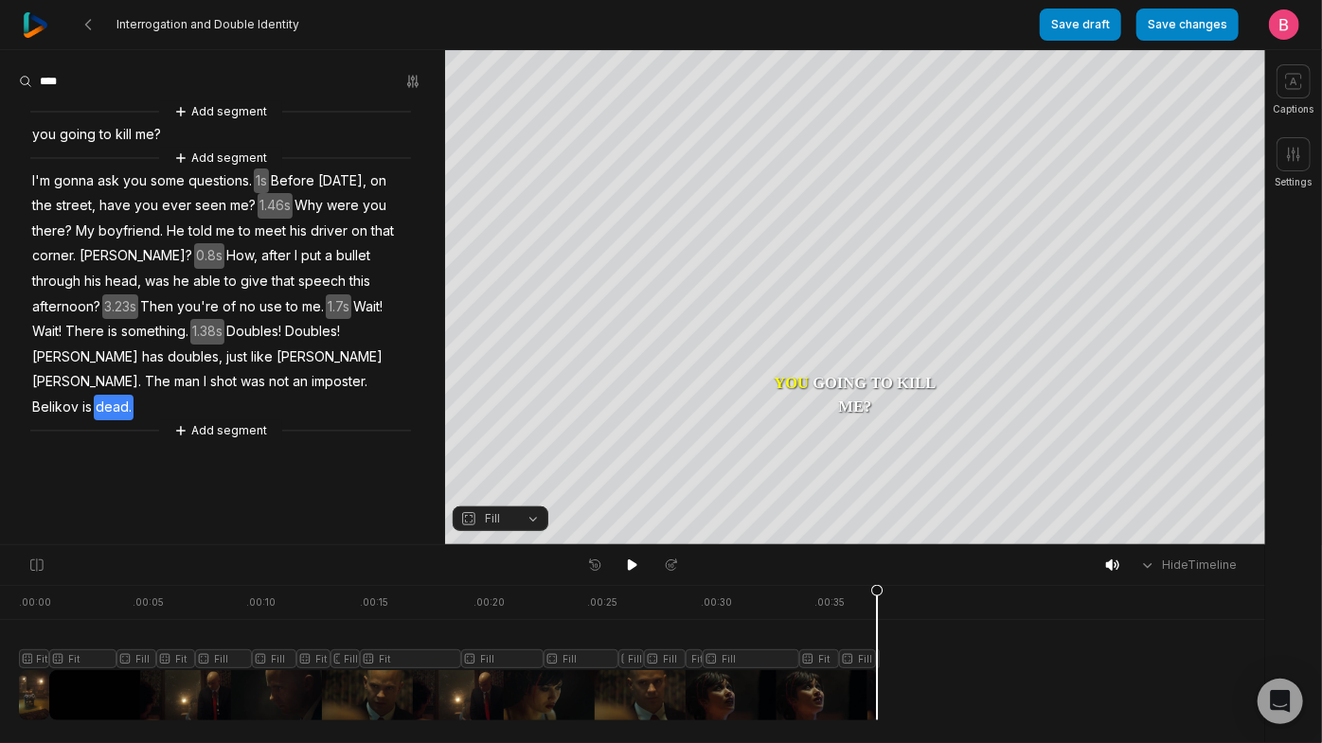
scroll to position [38, 0]
click at [211, 441] on button "Add segment" at bounding box center [220, 430] width 100 height 21
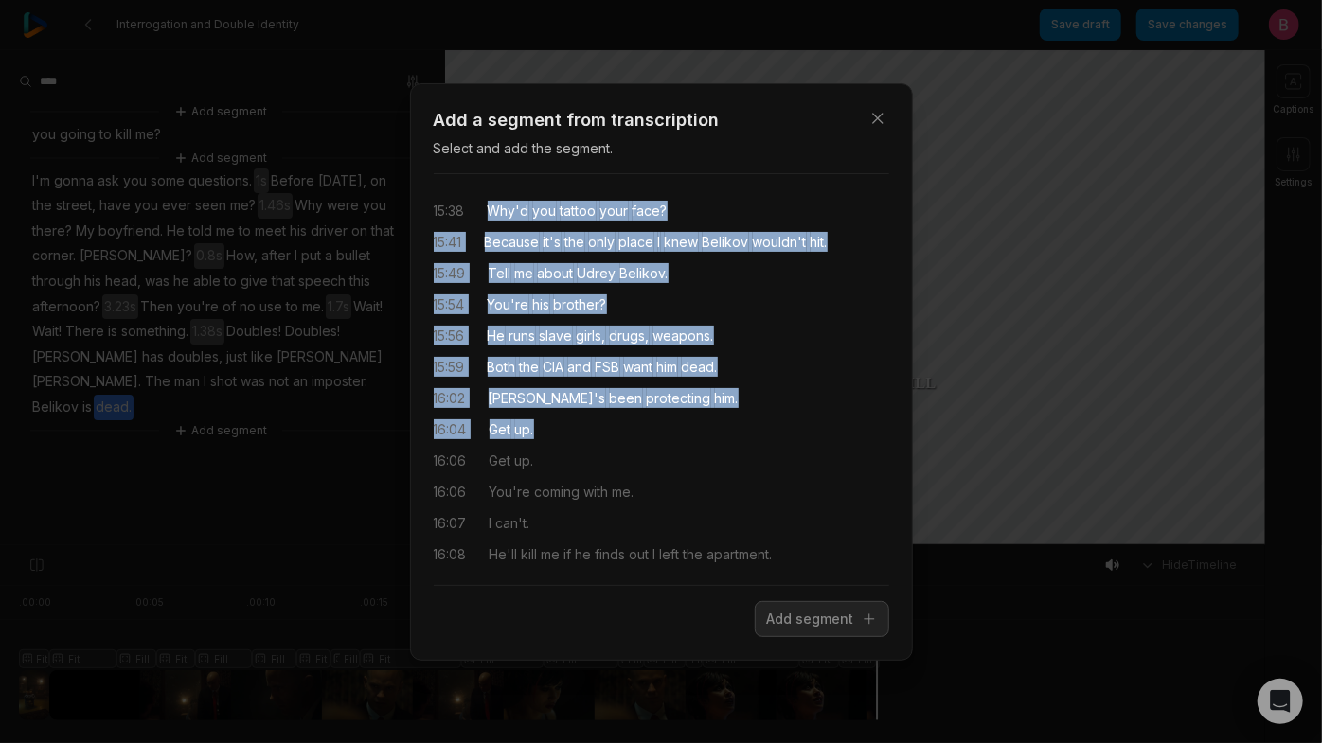
drag, startPoint x: 507, startPoint y: 219, endPoint x: 778, endPoint y: 501, distance: 391.1
click at [778, 501] on div "15:38 Why'd you tattoo your face? 15:41 Because it's the only place I knew Beli…" at bounding box center [661, 379] width 455 height 381
click at [785, 633] on button "Add segment" at bounding box center [822, 619] width 134 height 36
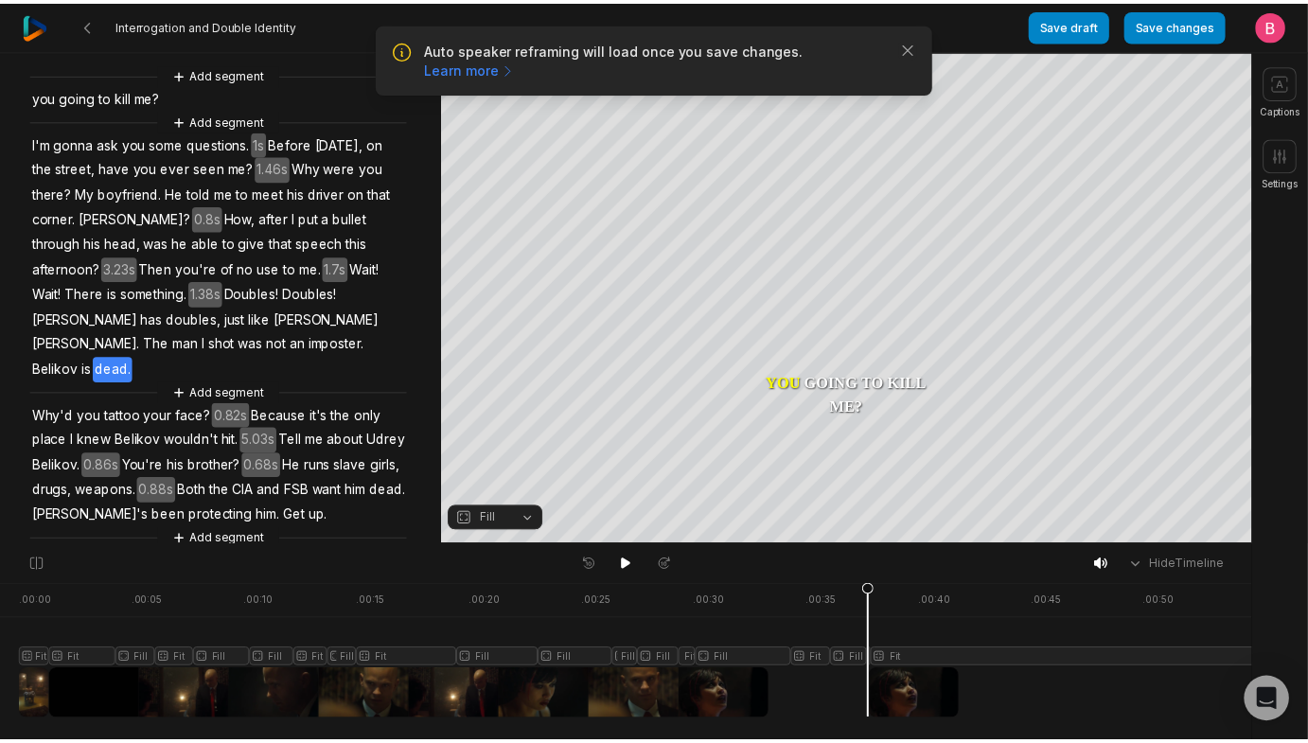
scroll to position [284, 0]
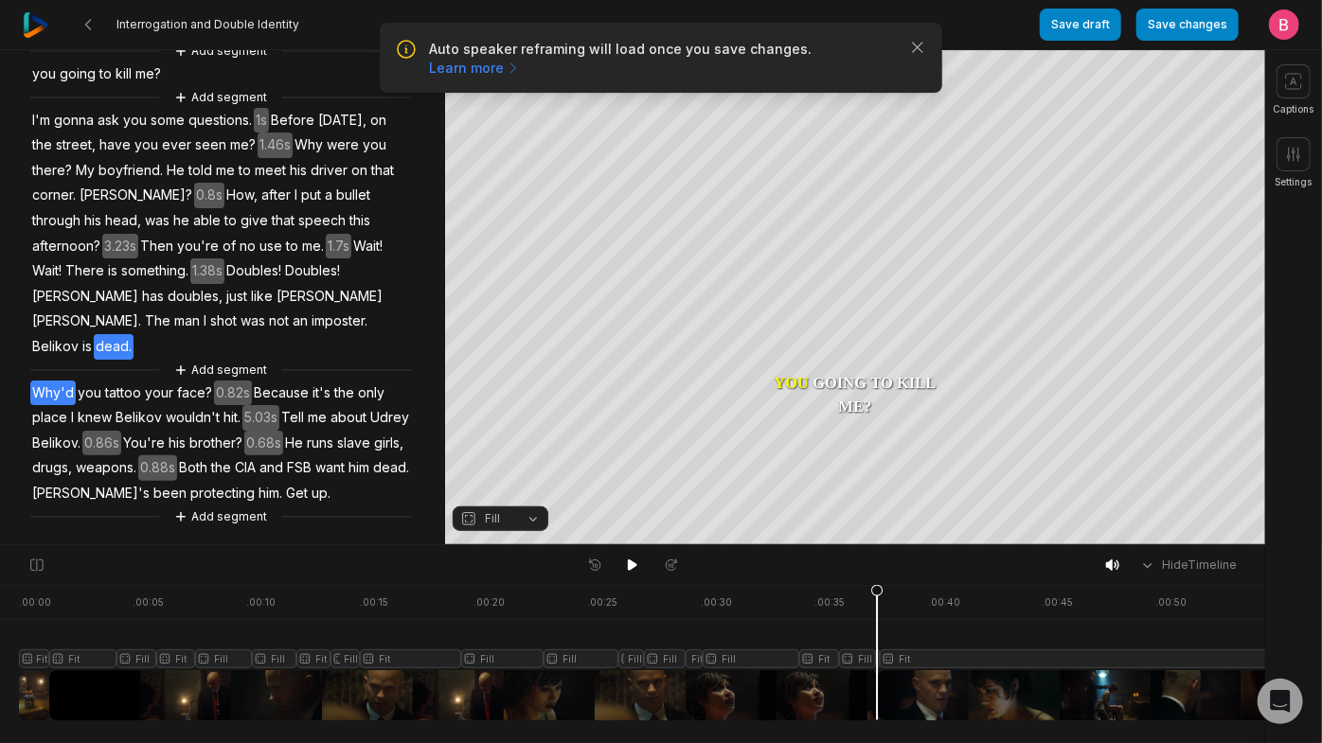
click at [67, 381] on span "Why'd" at bounding box center [52, 394] width 45 height 26
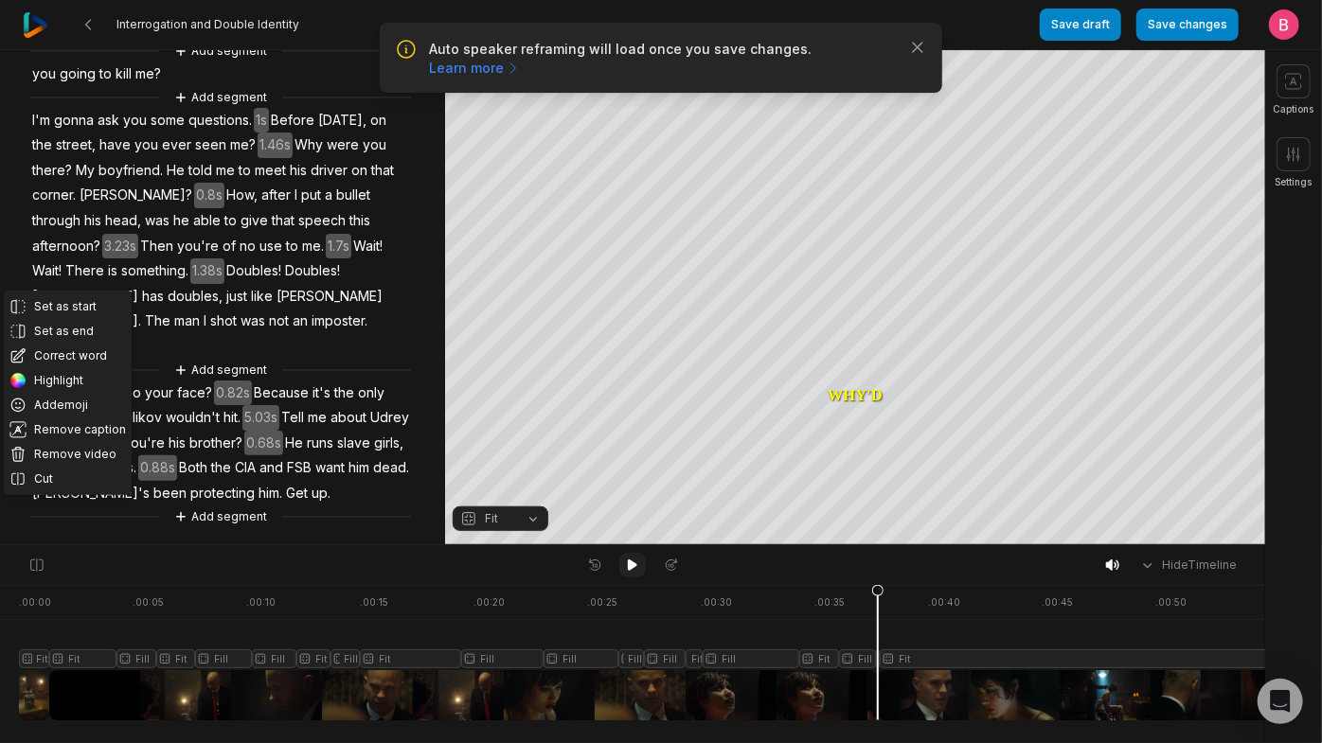
click at [637, 573] on icon at bounding box center [632, 565] width 15 height 15
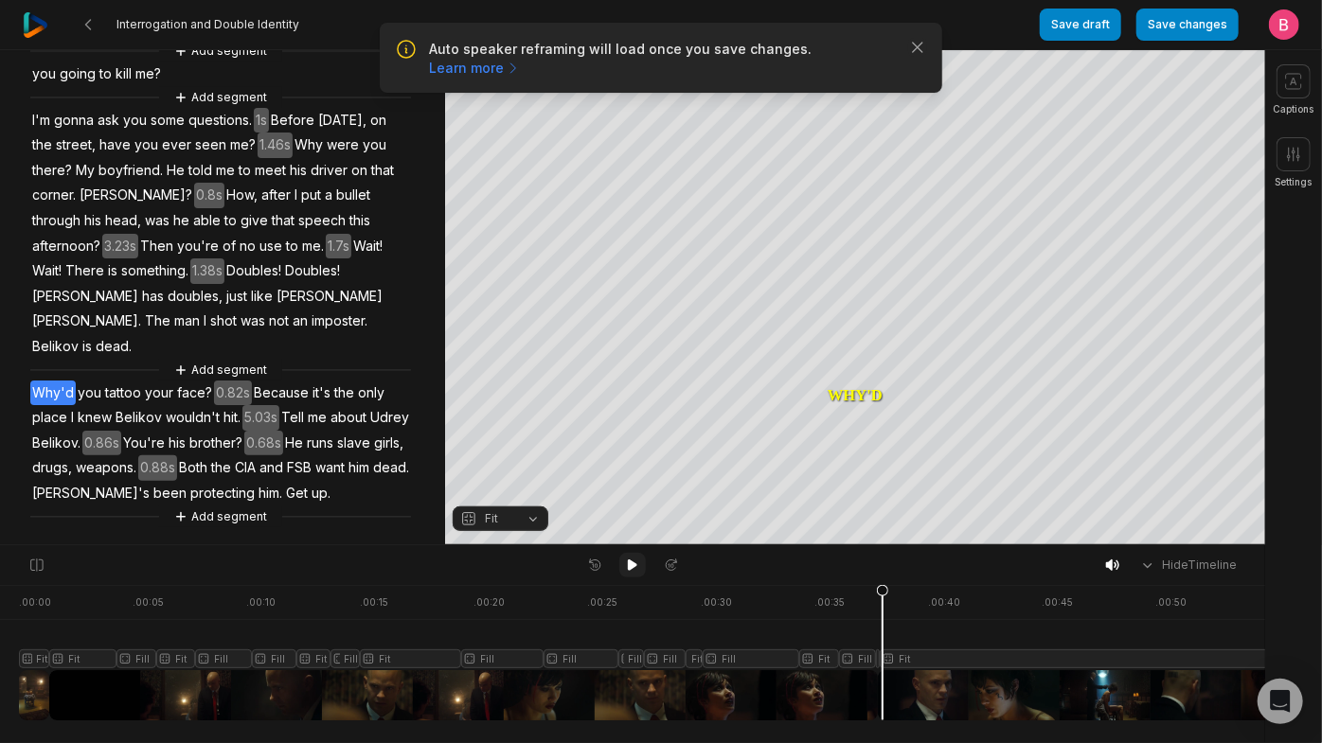
click at [631, 566] on icon at bounding box center [632, 565] width 9 height 11
click at [910, 57] on icon "button" at bounding box center [917, 47] width 19 height 19
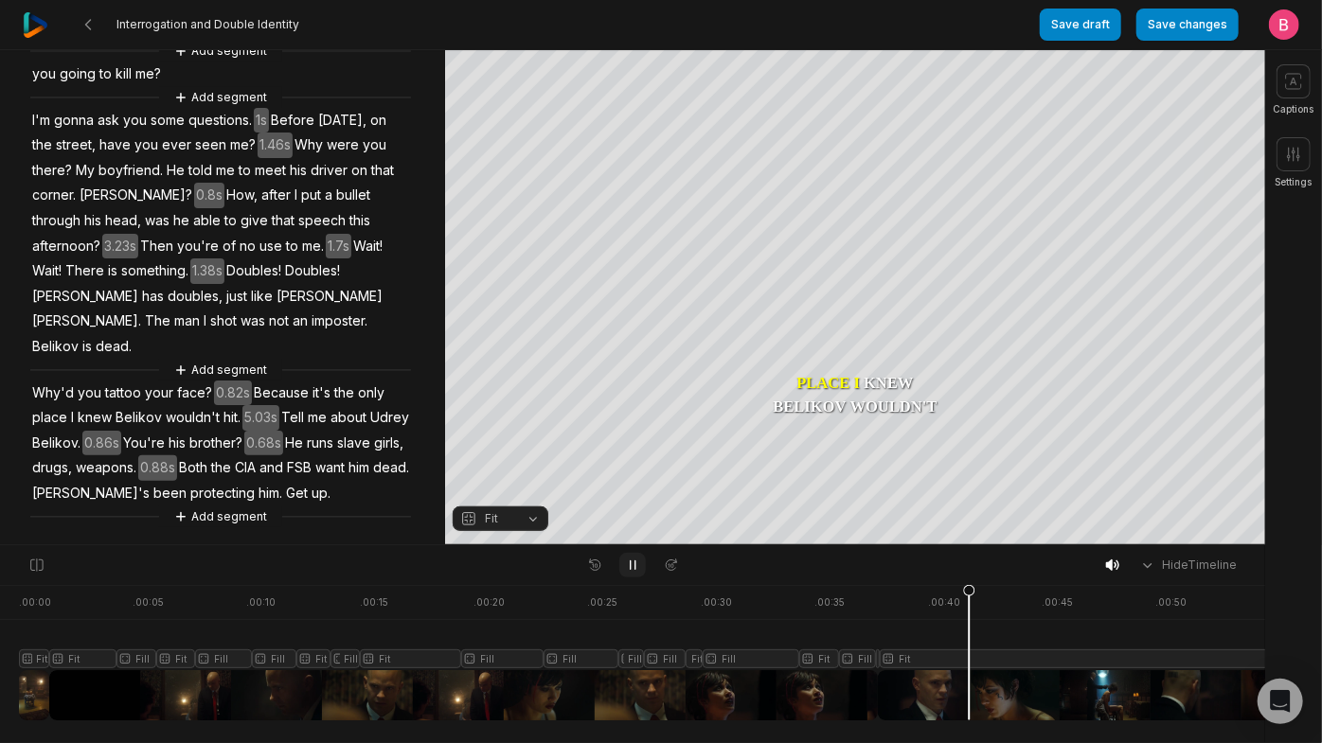
click at [632, 562] on icon at bounding box center [632, 565] width 15 height 15
click at [626, 573] on icon at bounding box center [632, 565] width 15 height 15
click at [534, 523] on button "Fit" at bounding box center [501, 519] width 96 height 25
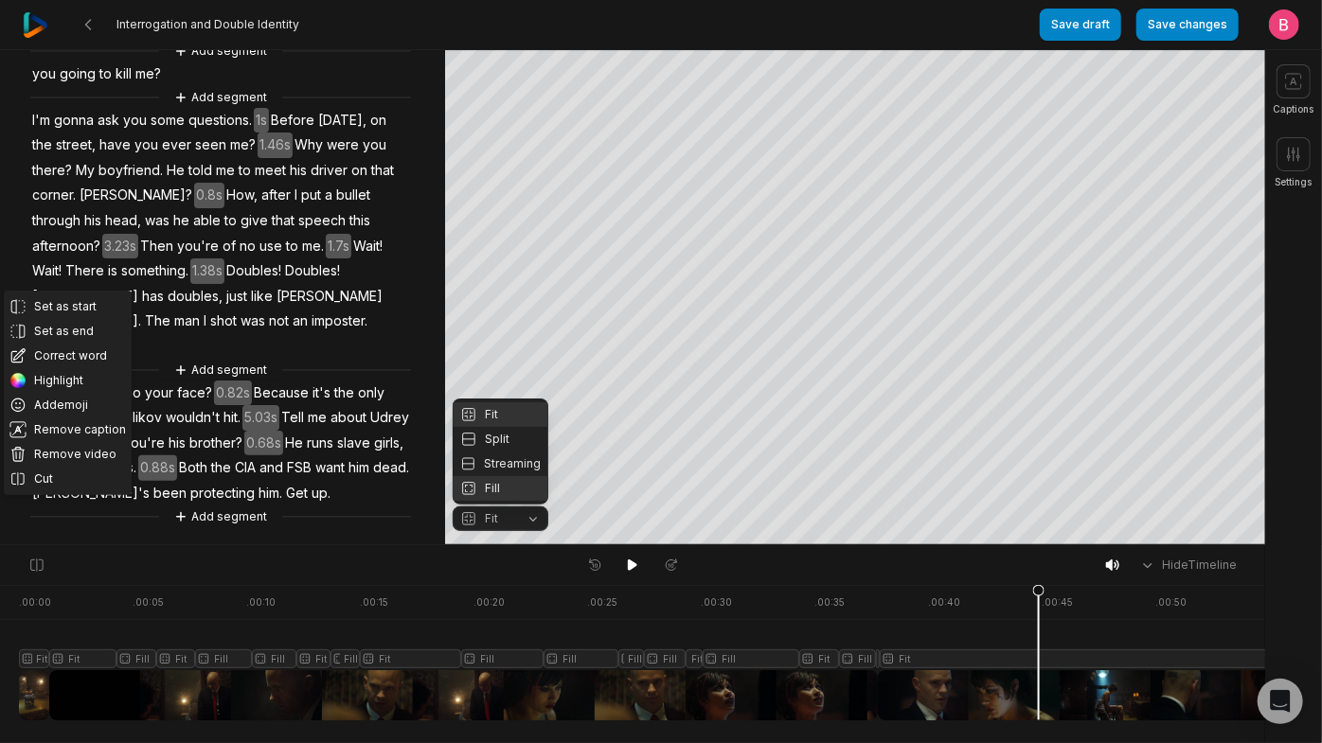
click at [497, 483] on div "Fill" at bounding box center [501, 488] width 96 height 25
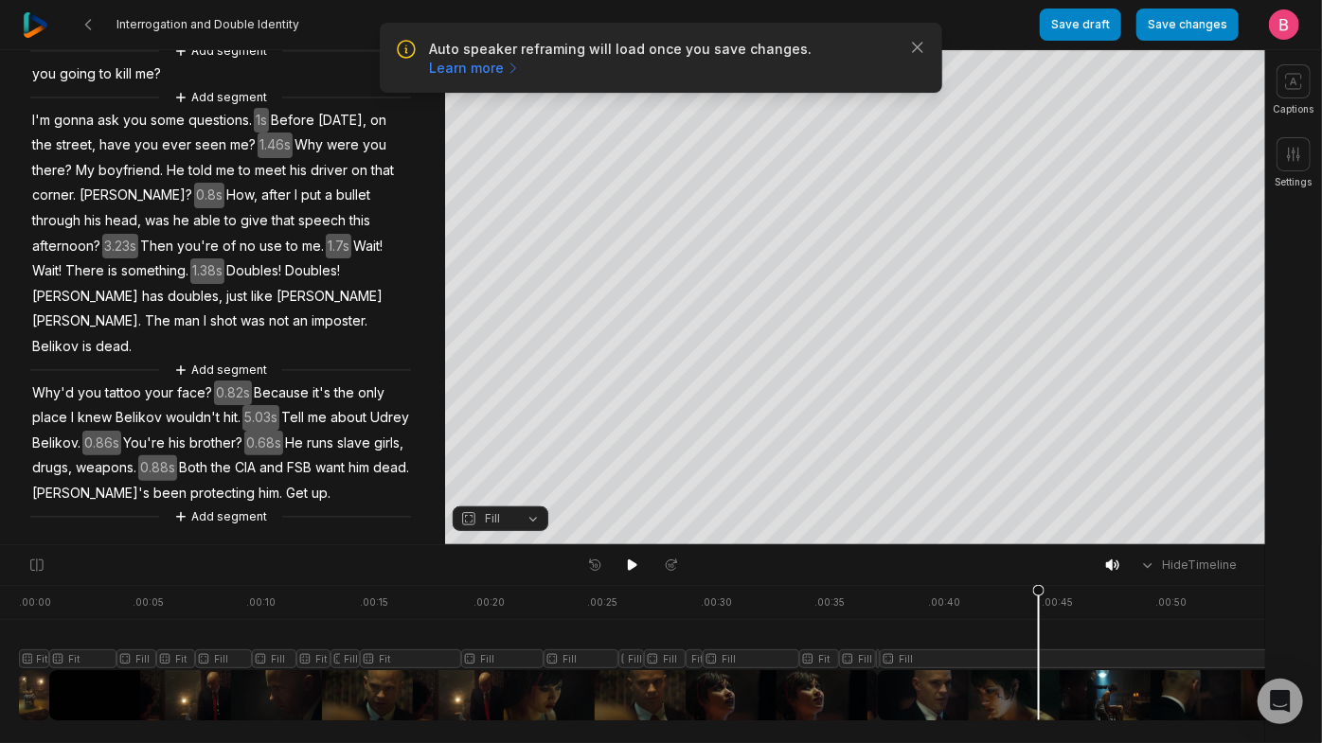
click at [903, 633] on div at bounding box center [750, 652] width 1462 height 135
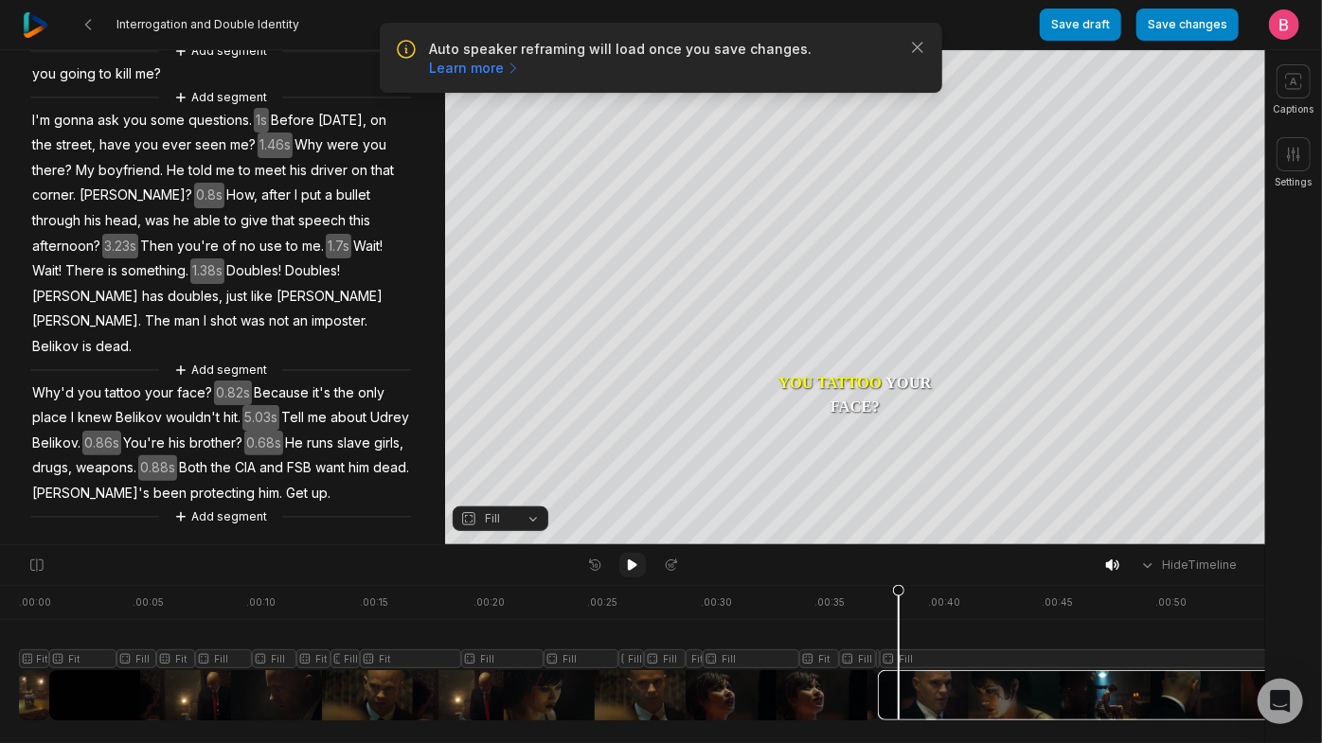
click at [633, 578] on button at bounding box center [632, 565] width 27 height 25
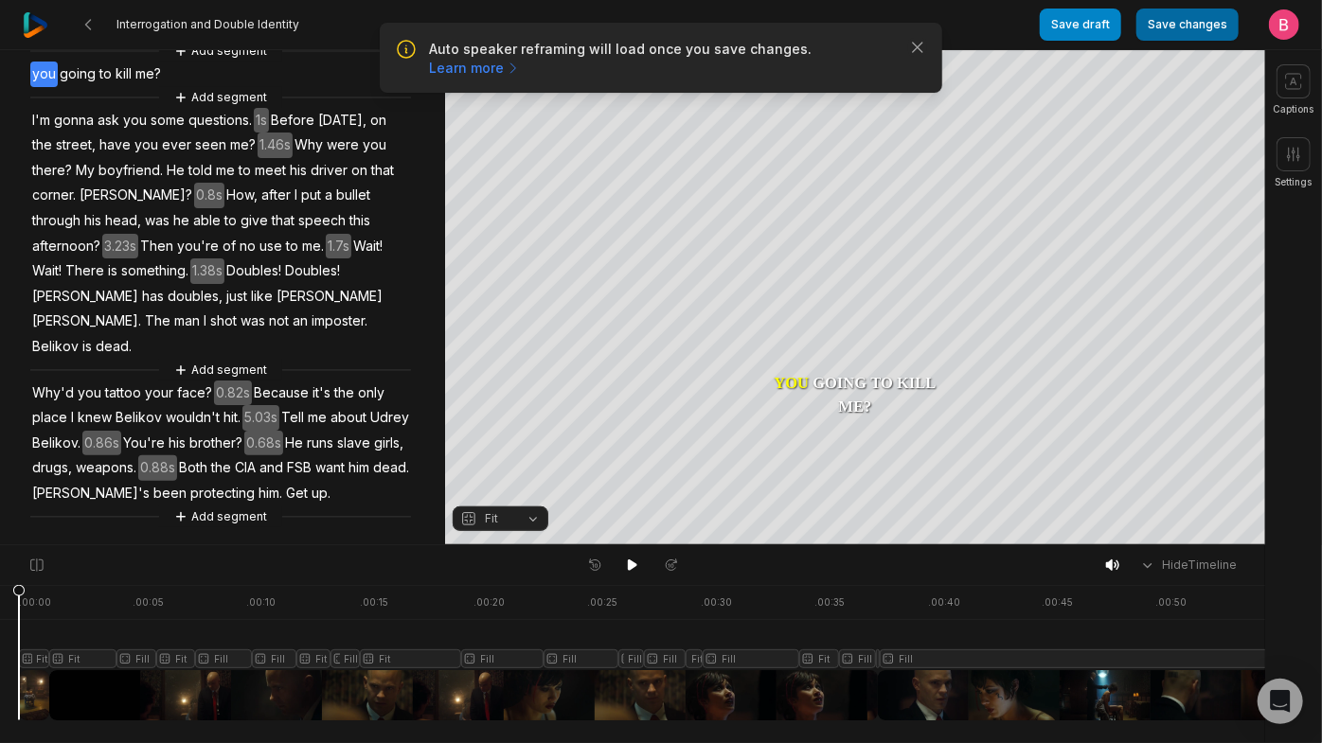
click at [1146, 30] on button "Save changes" at bounding box center [1187, 25] width 102 height 32
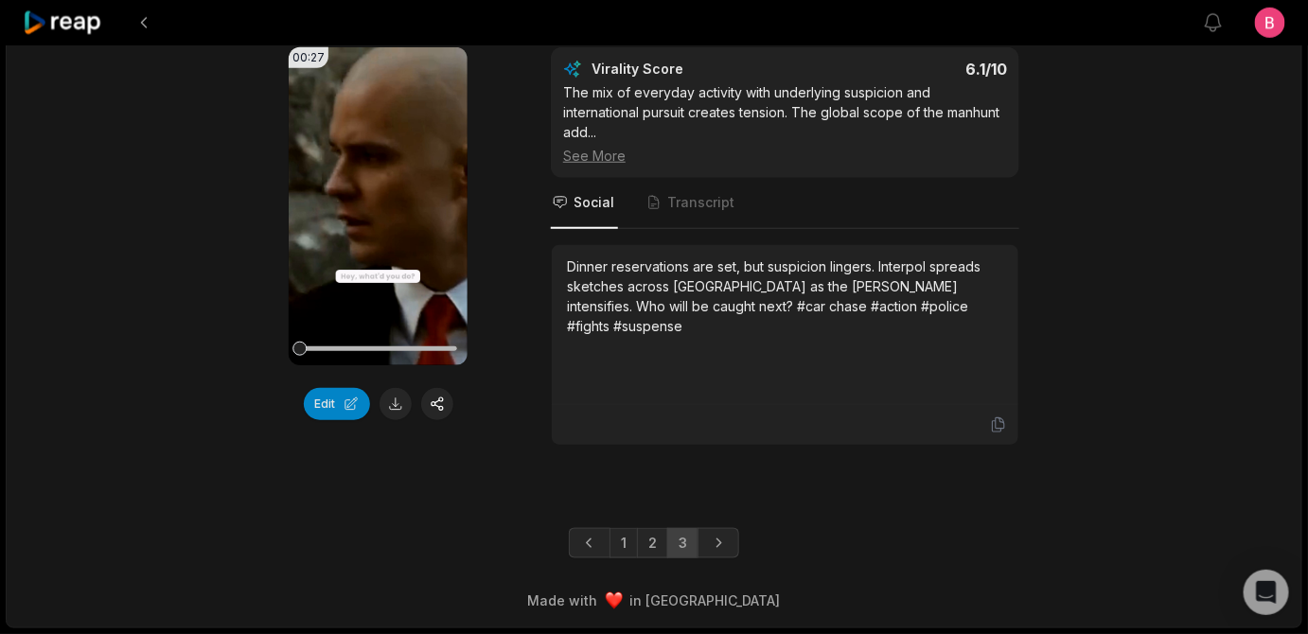
click at [538, 407] on div "00:27 Your browser does not support mp4 format. Edit Virality Score 6.1 /10 The…" at bounding box center [654, 246] width 916 height 399
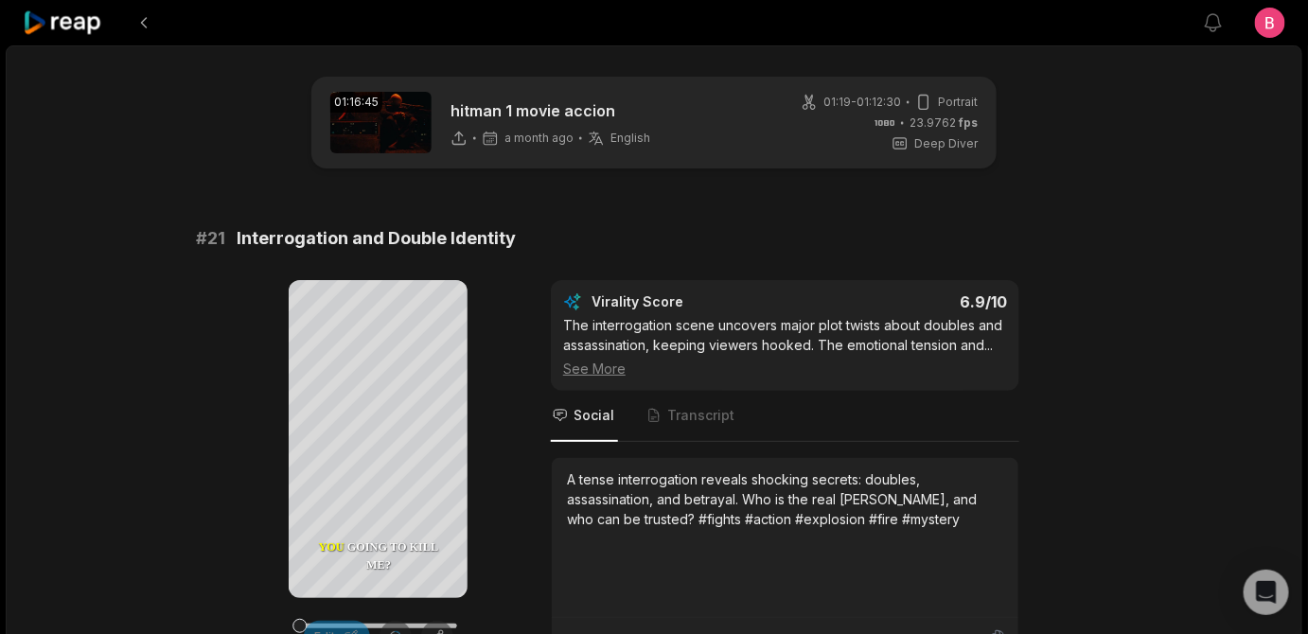
click at [538, 407] on div "Your browser does not support mp4 format. you going to kill me? I'm gonna ask y…" at bounding box center [654, 469] width 916 height 379
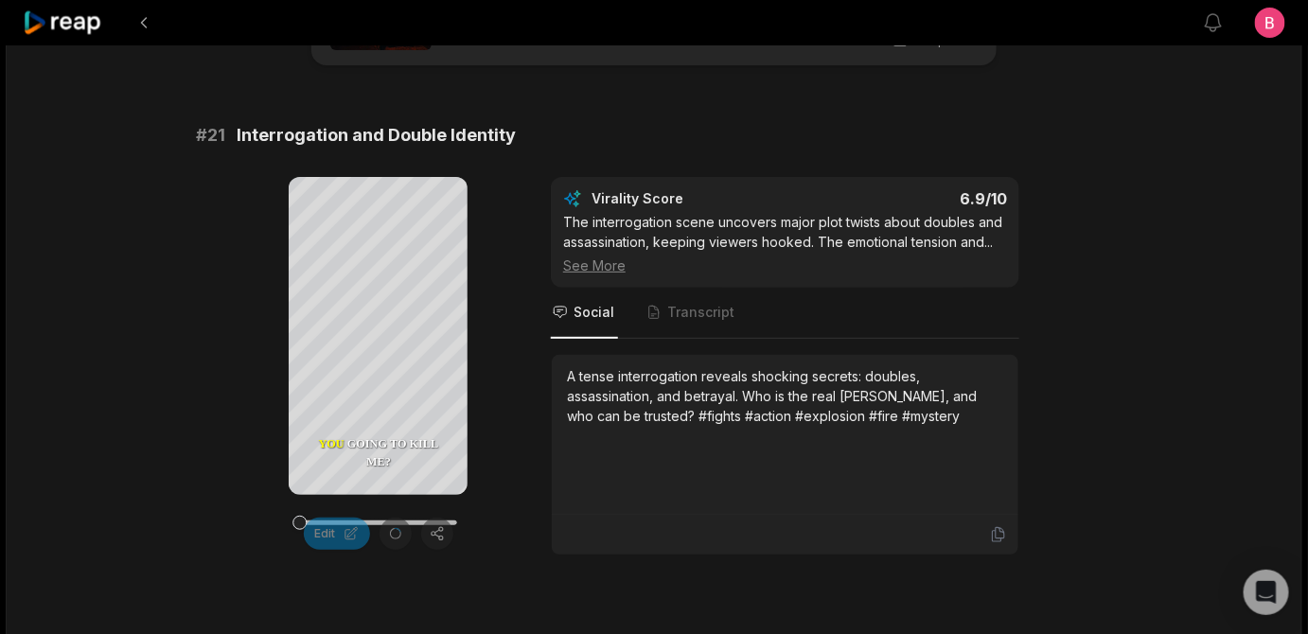
scroll to position [137, 0]
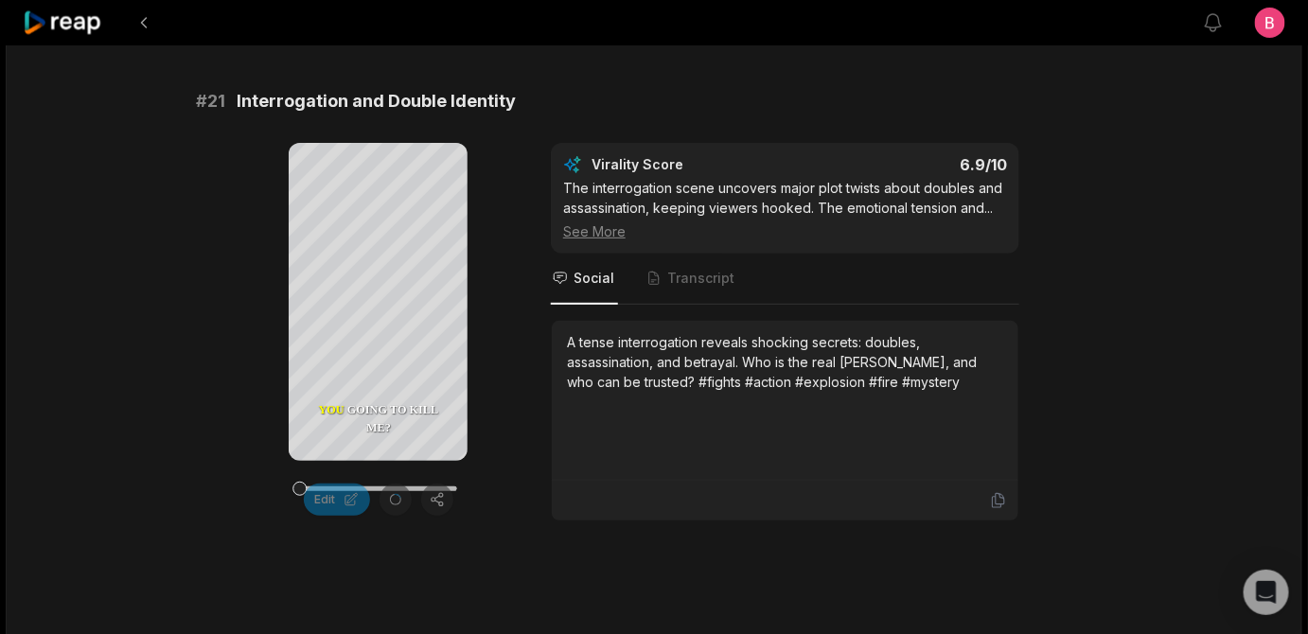
click at [538, 407] on div "Your browser does not support mp4 format. you going to kill me? I'm gonna ask y…" at bounding box center [654, 332] width 916 height 379
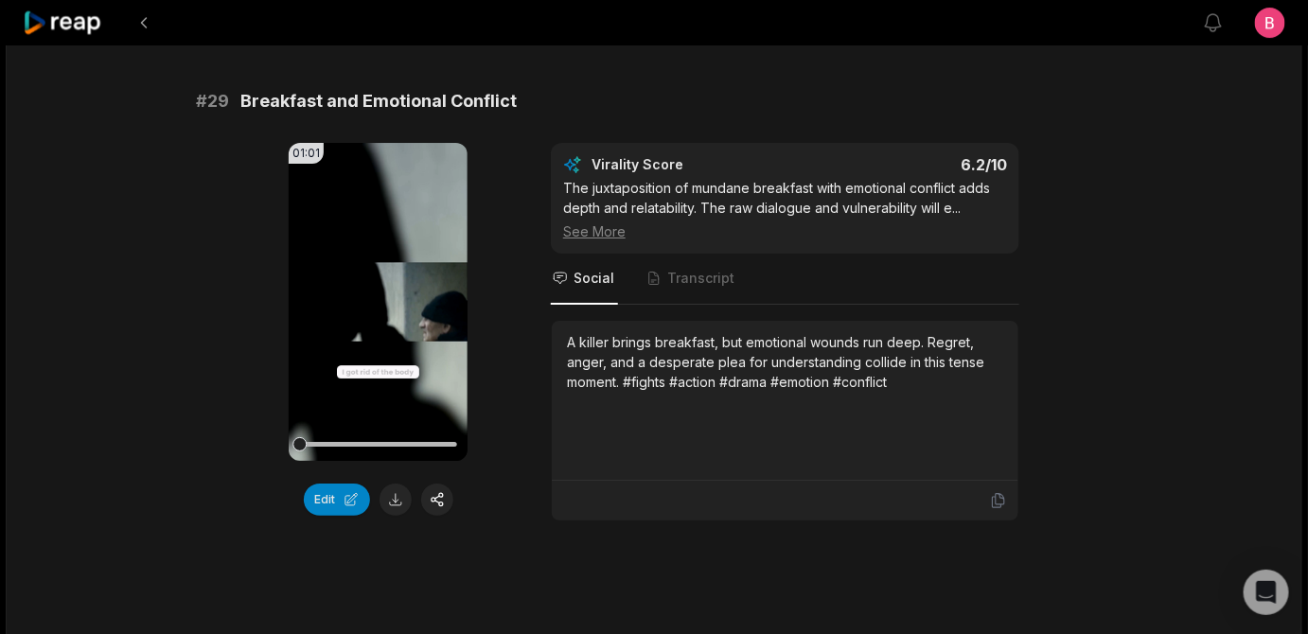
scroll to position [4561, 0]
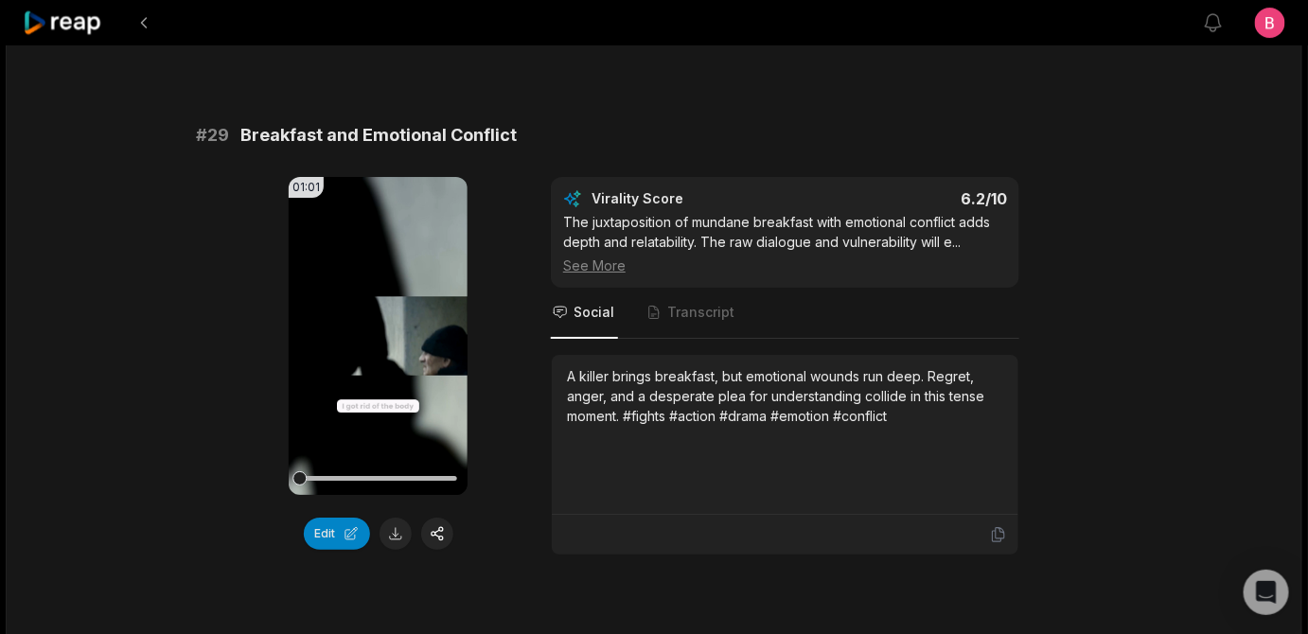
drag, startPoint x: 249, startPoint y: 98, endPoint x: 470, endPoint y: 88, distance: 220.8
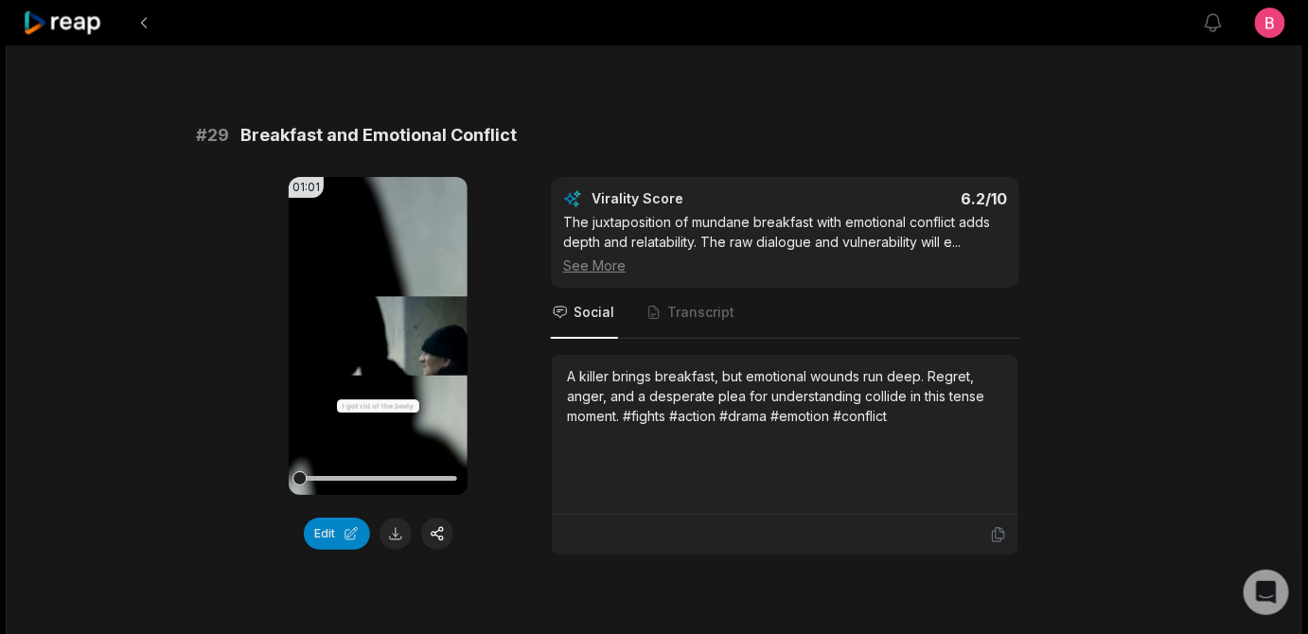
copy span "Train Station Tension"
drag, startPoint x: 827, startPoint y: 475, endPoint x: 576, endPoint y: 412, distance: 259.7
copy div "Surveillance intensifies at the train station. Agents stay sharp as they await …"
